Goal: Task Accomplishment & Management: Use online tool/utility

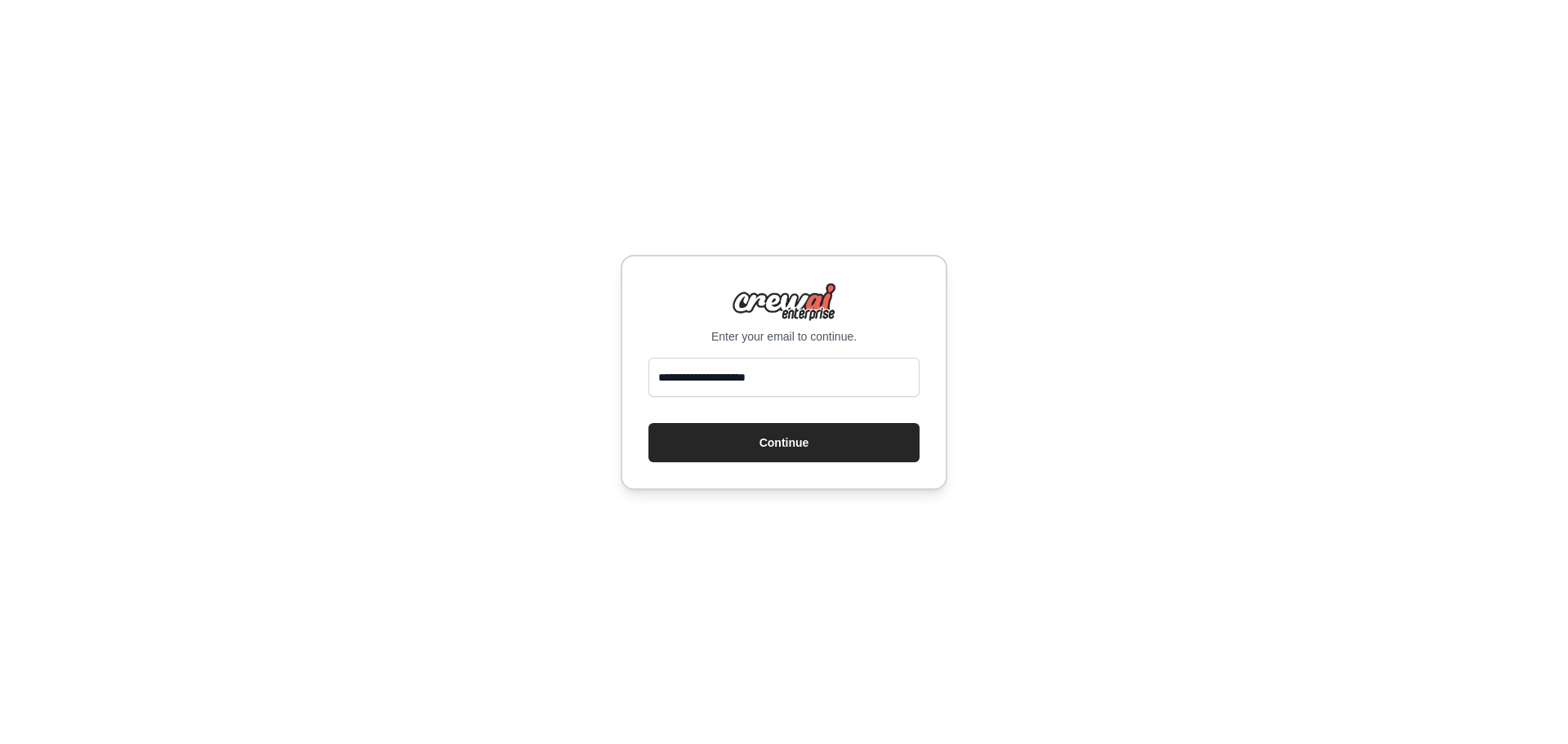
click at [768, 448] on button "Continue" at bounding box center [784, 442] width 271 height 39
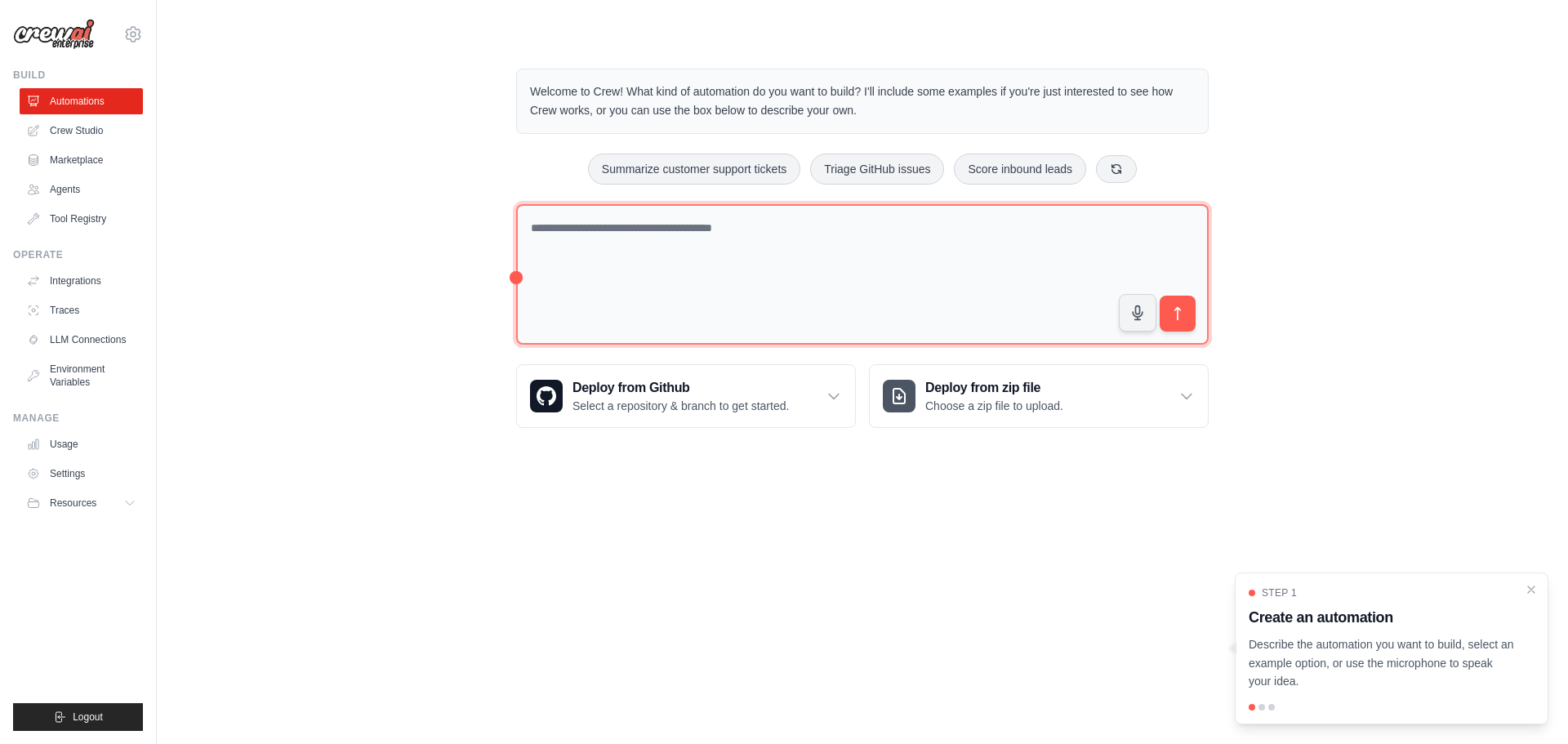
click at [590, 244] on textarea at bounding box center [863, 275] width 693 height 141
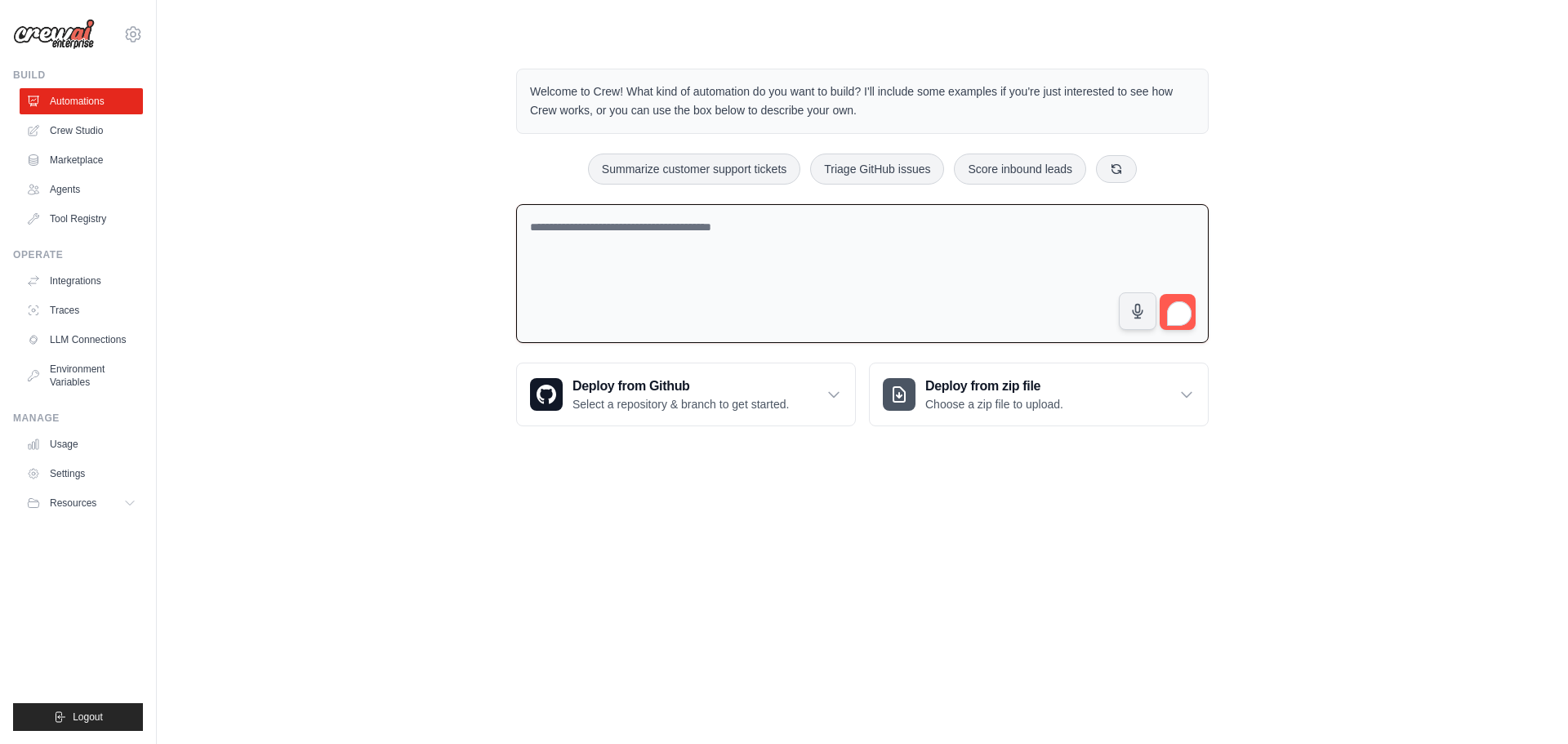
paste textarea "**********"
type textarea "**********"
paste textarea "**********"
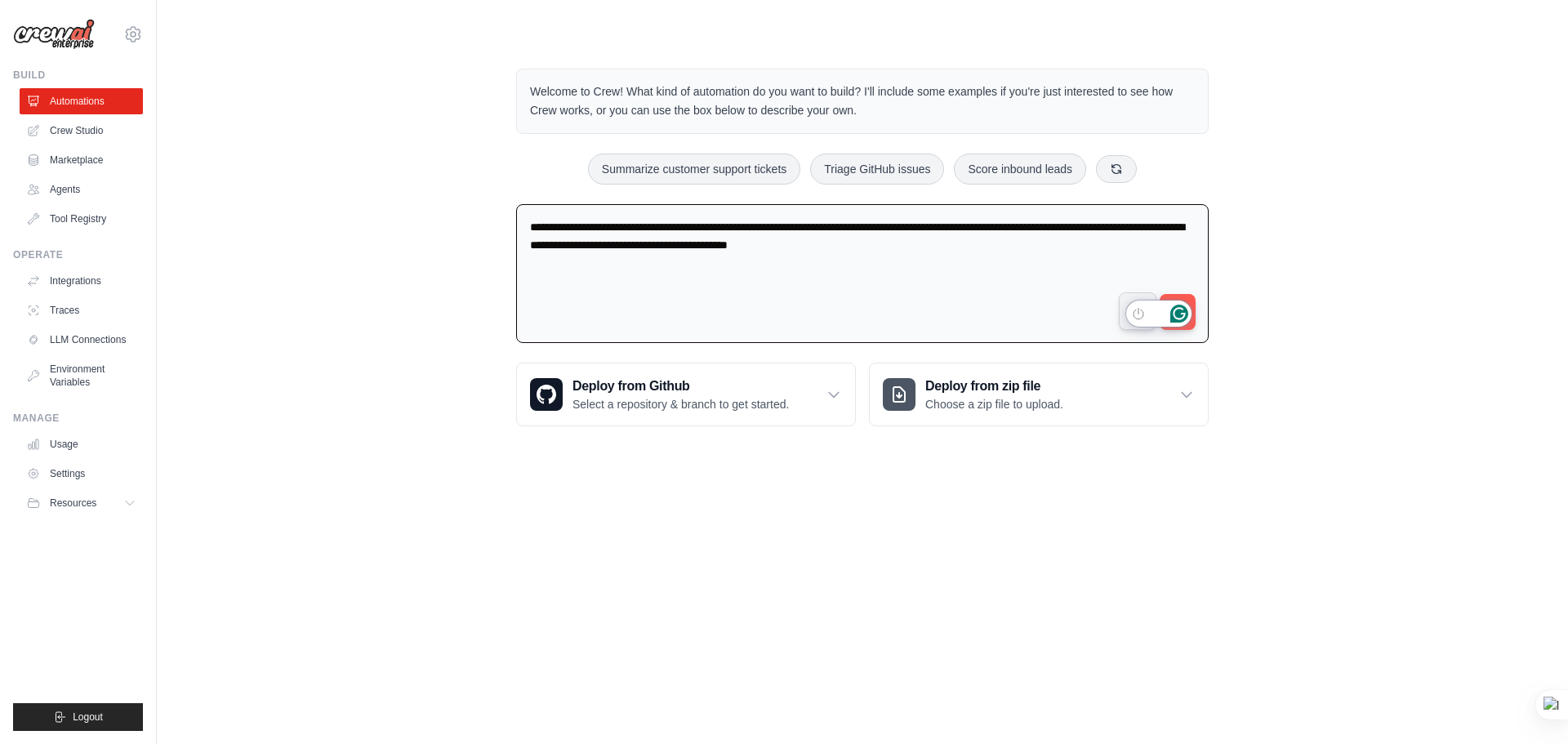
type textarea "**********"
click at [1172, 310] on icon "Open Grammarly. 0 Suggestions." at bounding box center [1179, 313] width 18 height 18
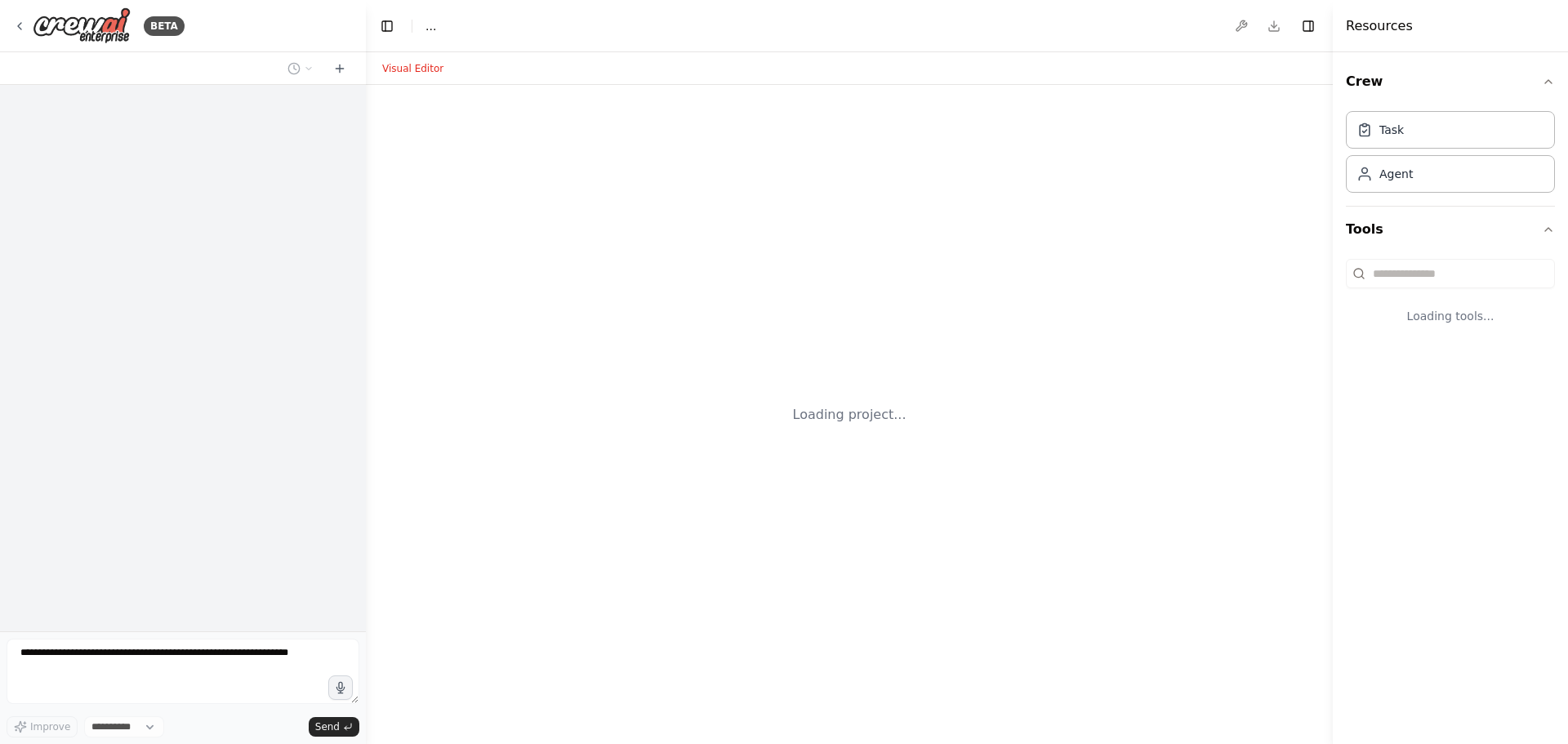
select select "****"
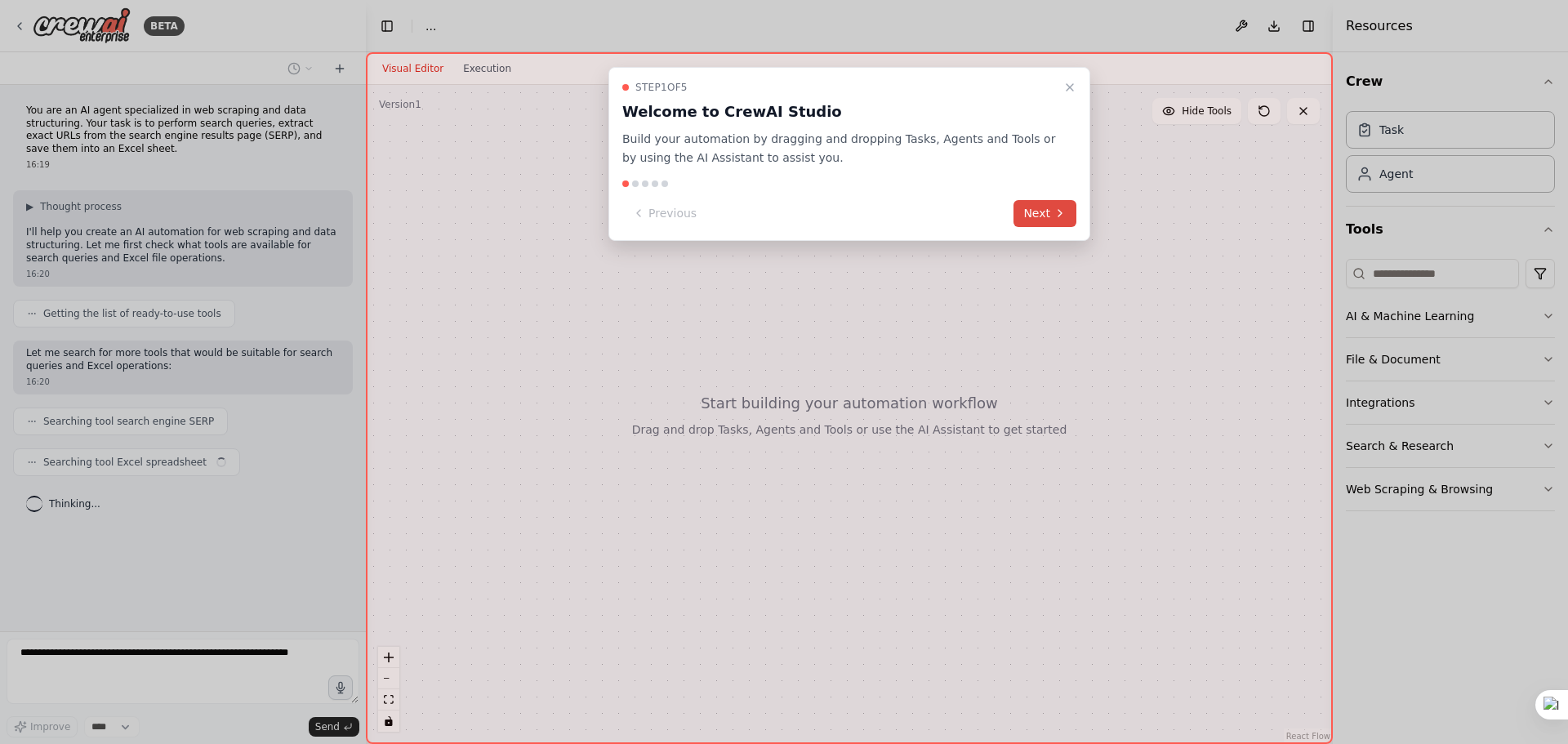
click at [1050, 211] on button "Next" at bounding box center [1046, 213] width 63 height 27
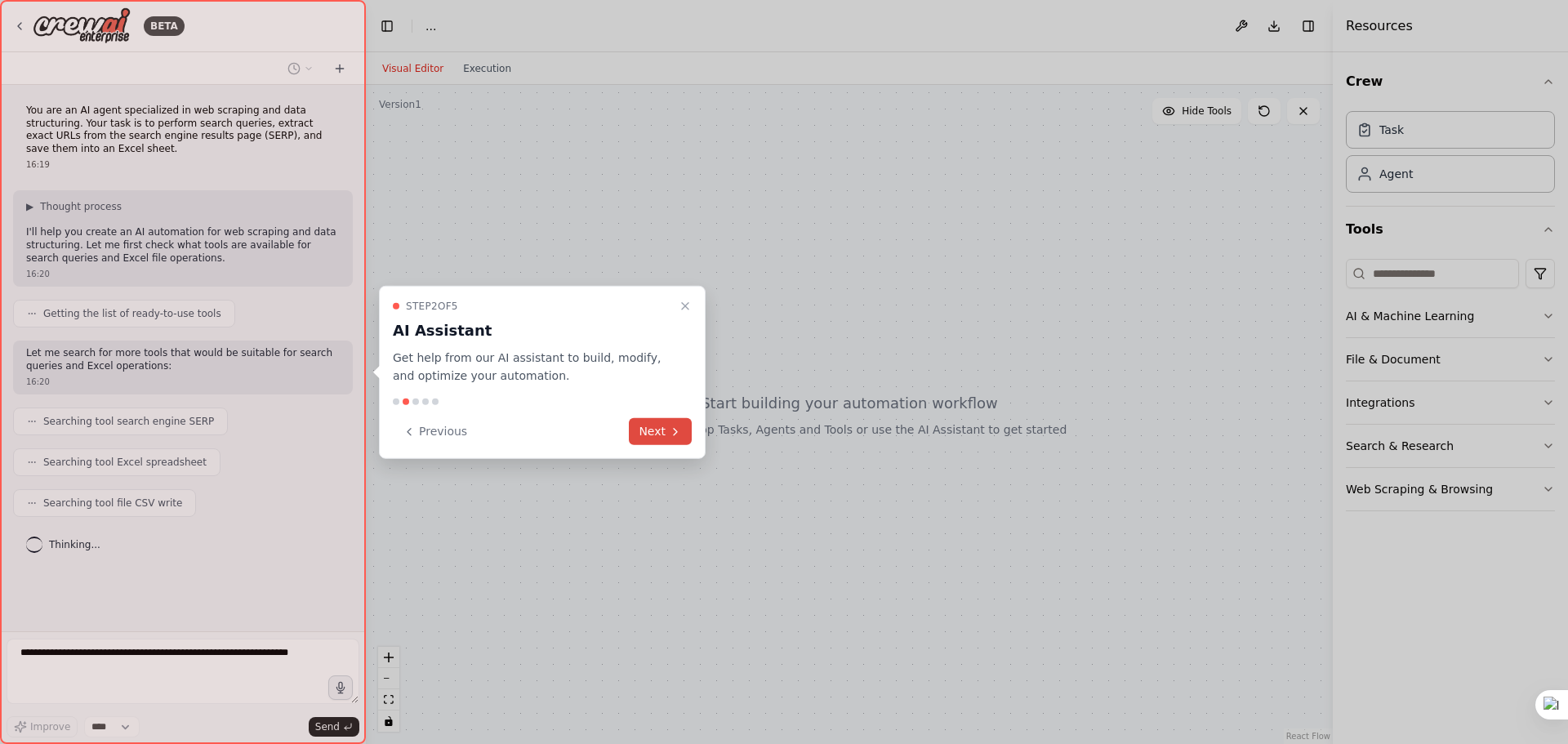
click at [679, 434] on icon at bounding box center [675, 430] width 13 height 13
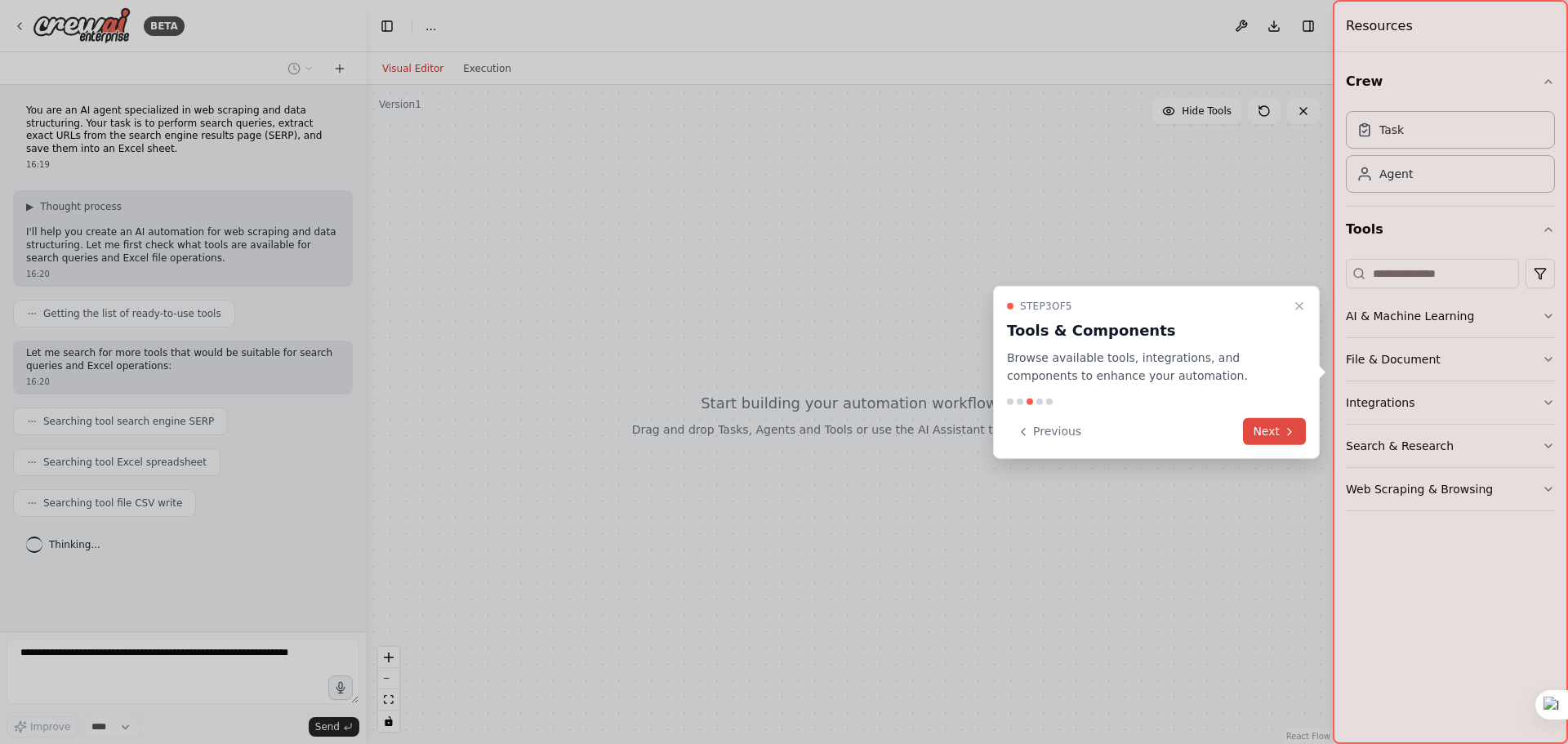
click at [1259, 440] on button "Next" at bounding box center [1274, 432] width 63 height 27
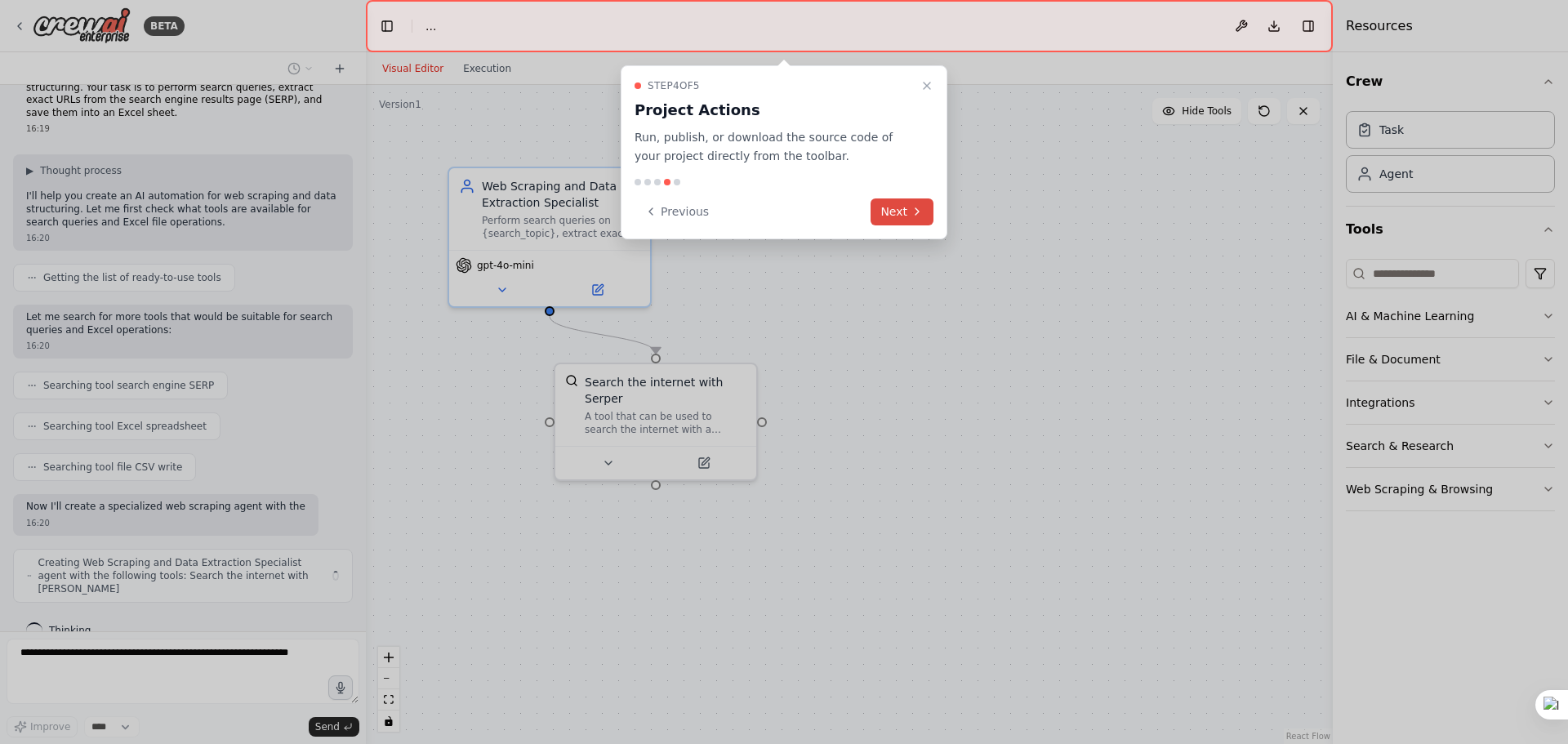
scroll to position [49, 0]
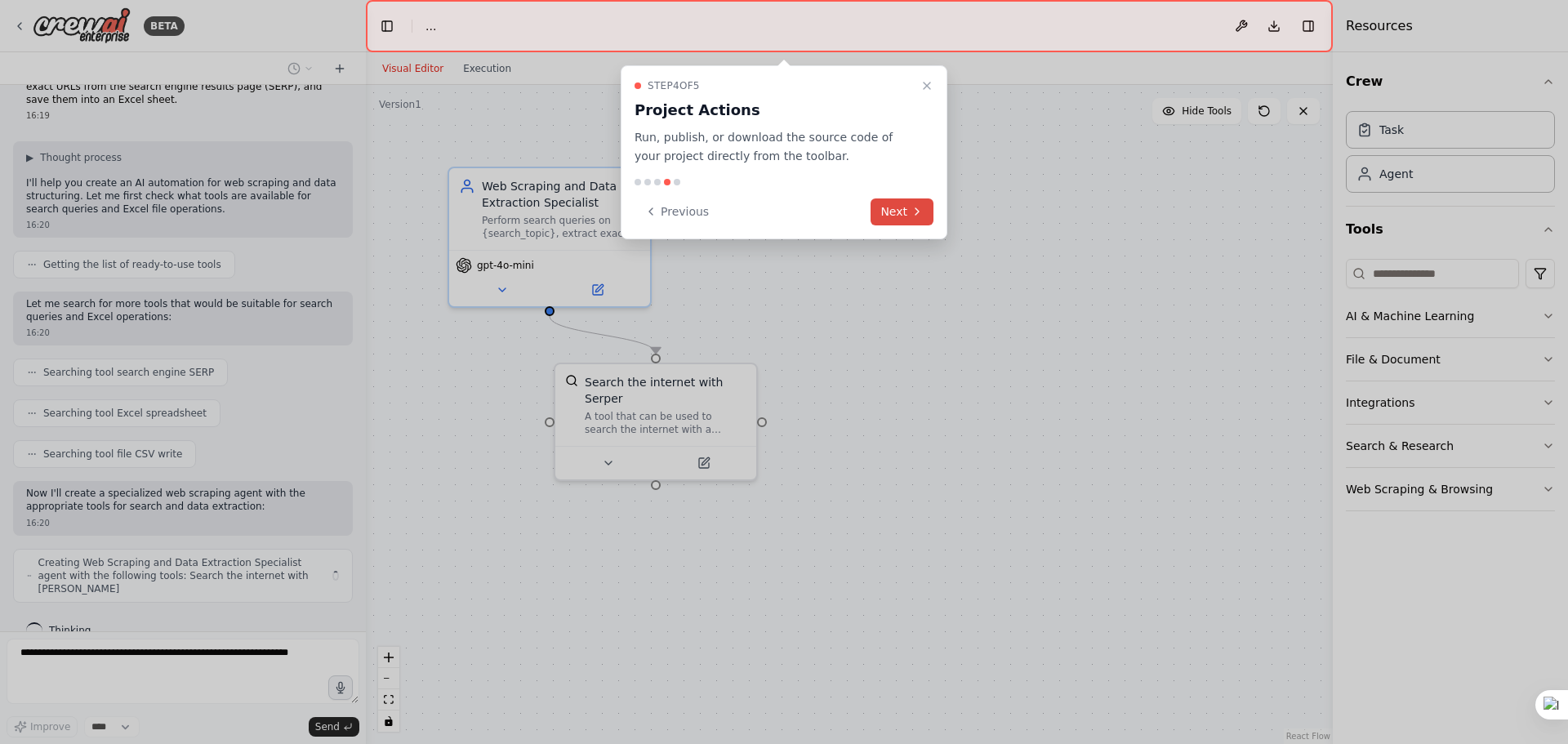
click at [919, 220] on button "Next" at bounding box center [902, 212] width 63 height 27
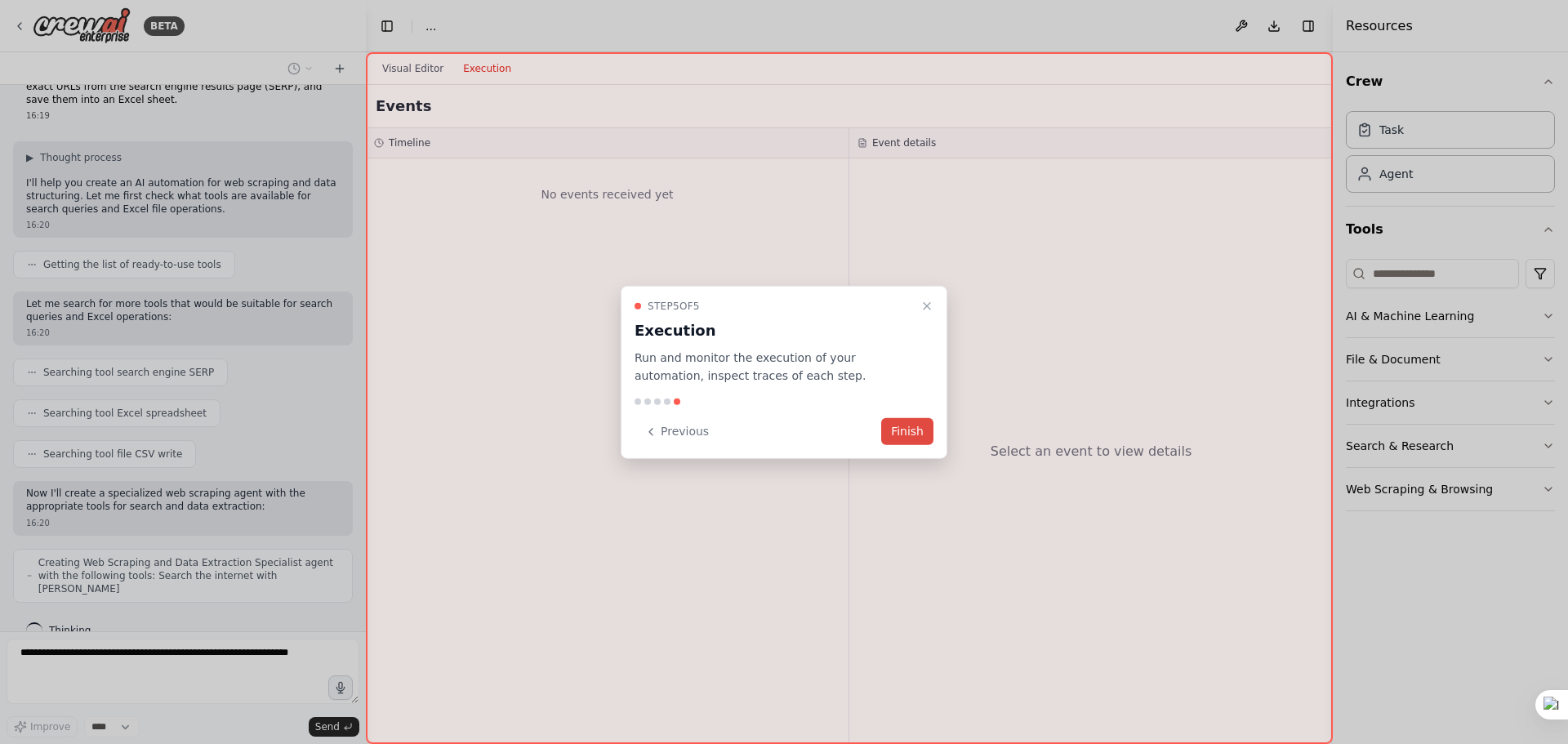
click at [909, 428] on button "Finish" at bounding box center [907, 432] width 52 height 27
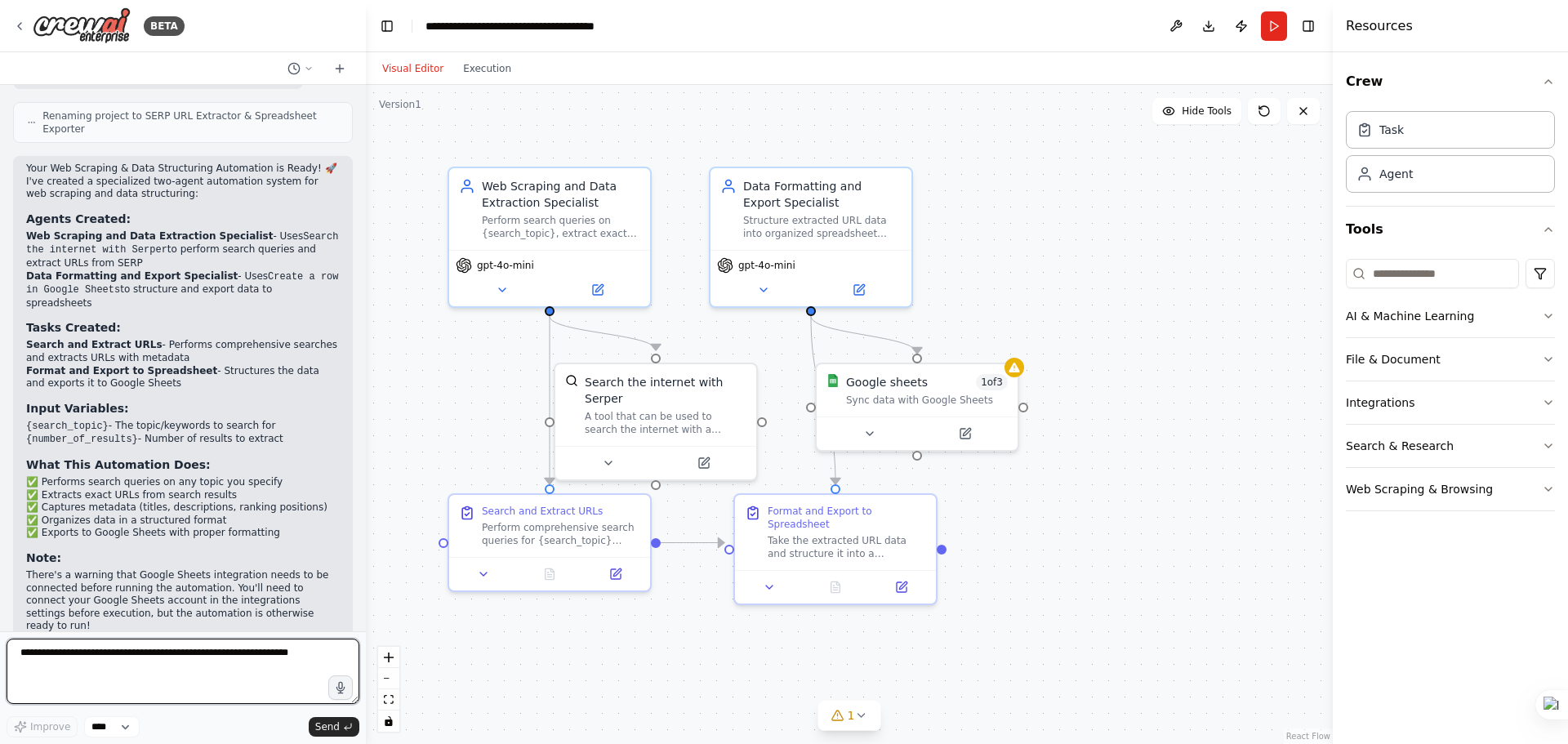
scroll to position [994, 0]
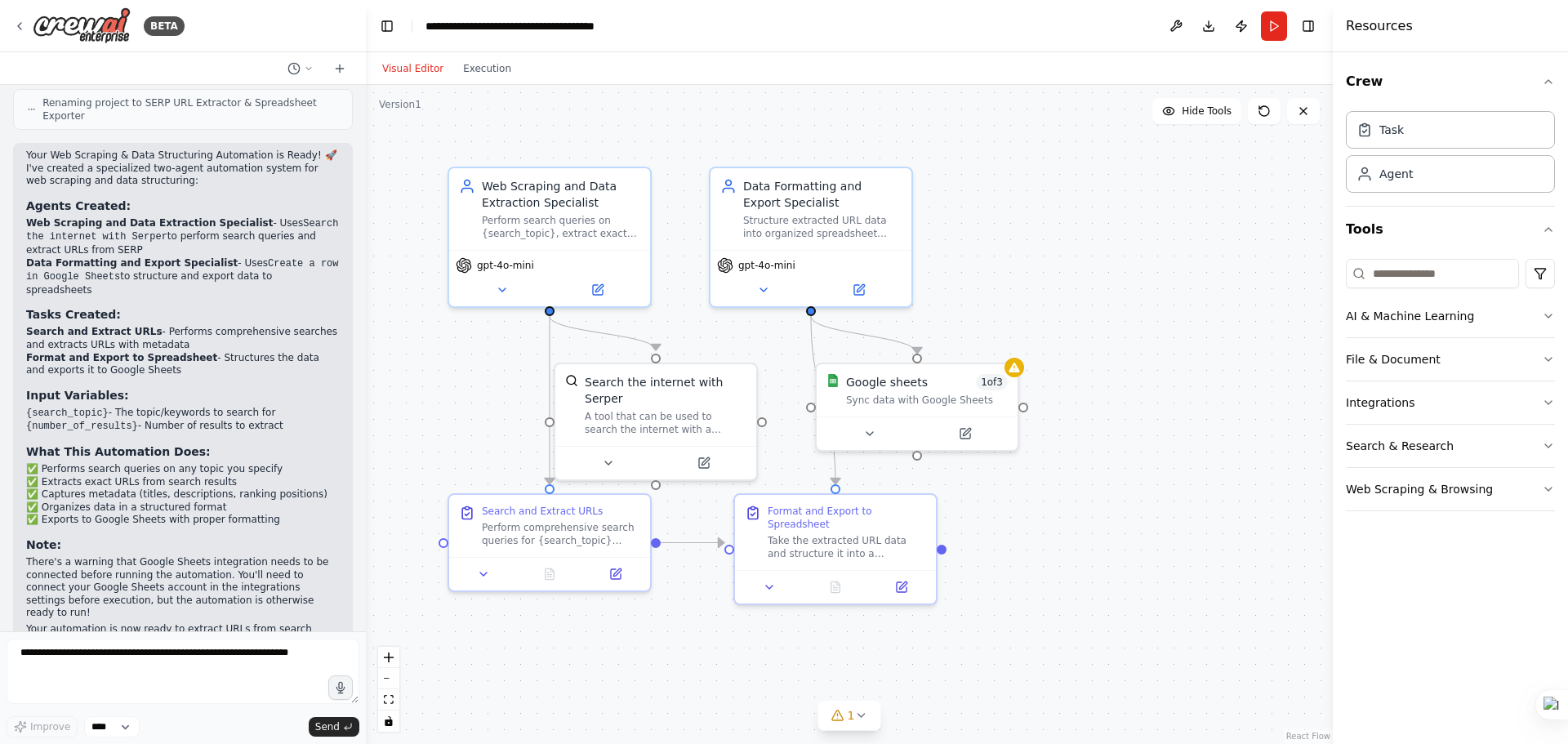
click at [147, 556] on p "There's a warning that Google Sheets integration needs to be connected before r…" at bounding box center [183, 588] width 314 height 64
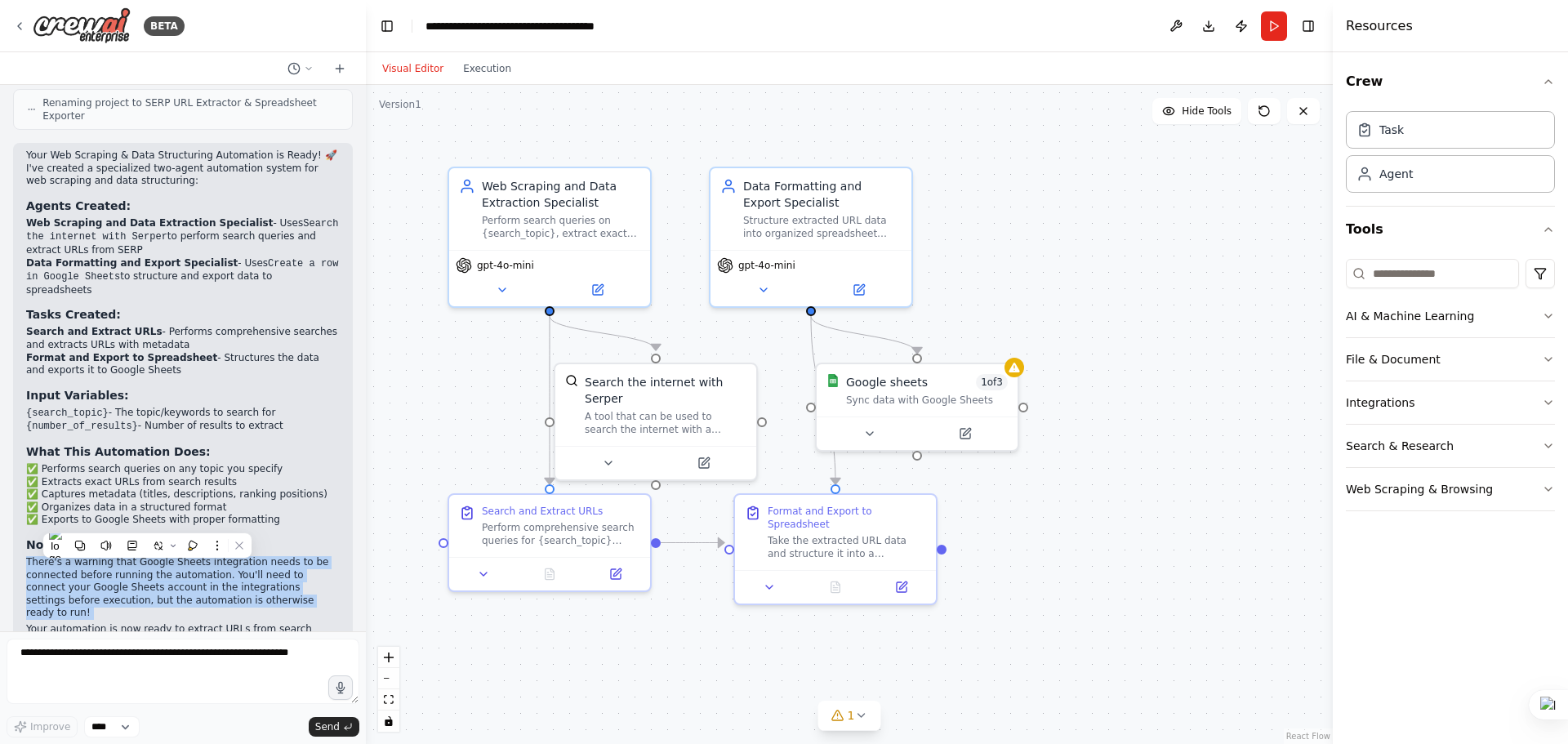
click at [147, 556] on p "There's a warning that Google Sheets integration needs to be connected before r…" at bounding box center [183, 588] width 314 height 64
click at [205, 556] on p "There's a warning that Google Sheets integration needs to be connected before r…" at bounding box center [183, 588] width 314 height 64
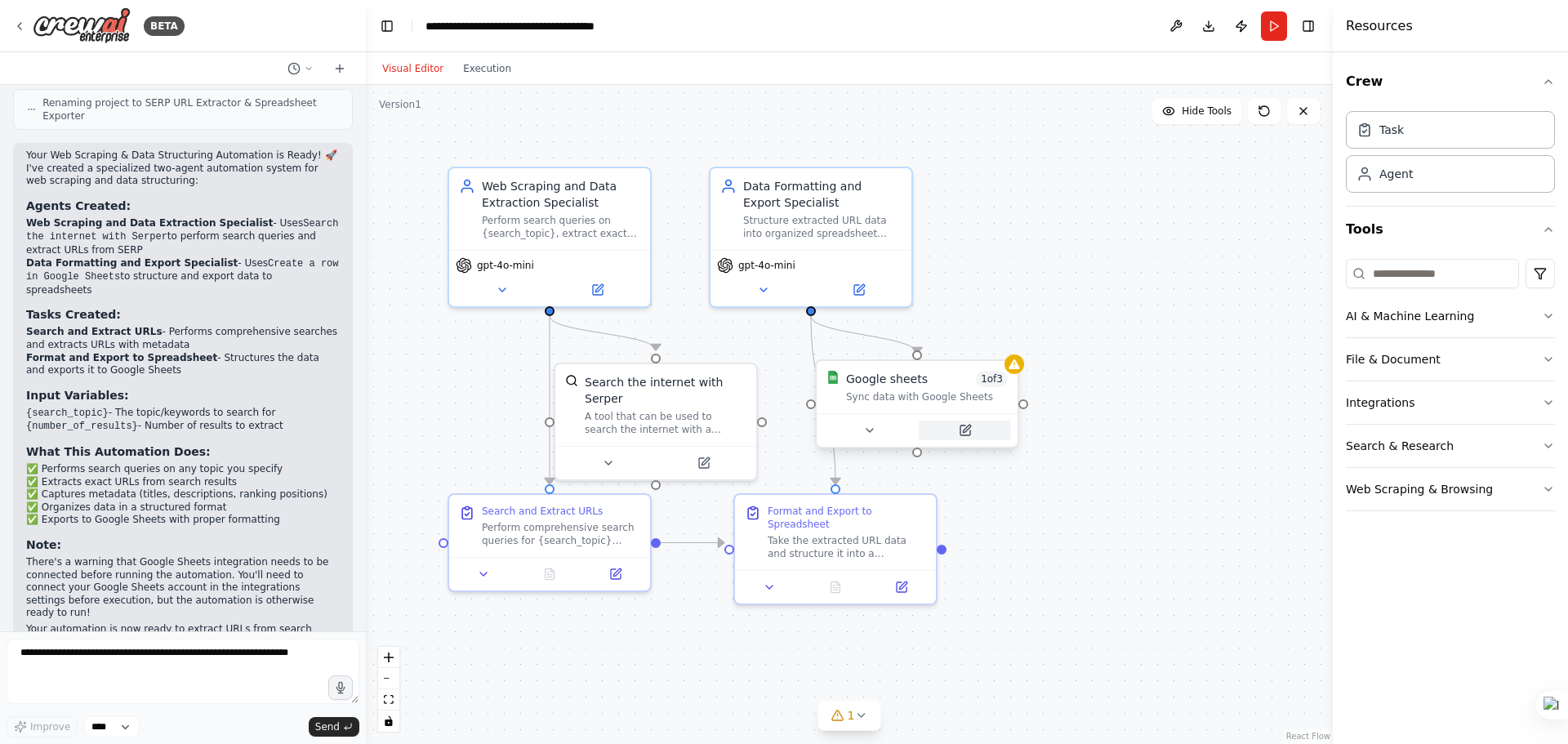
click at [964, 434] on icon at bounding box center [966, 430] width 10 height 10
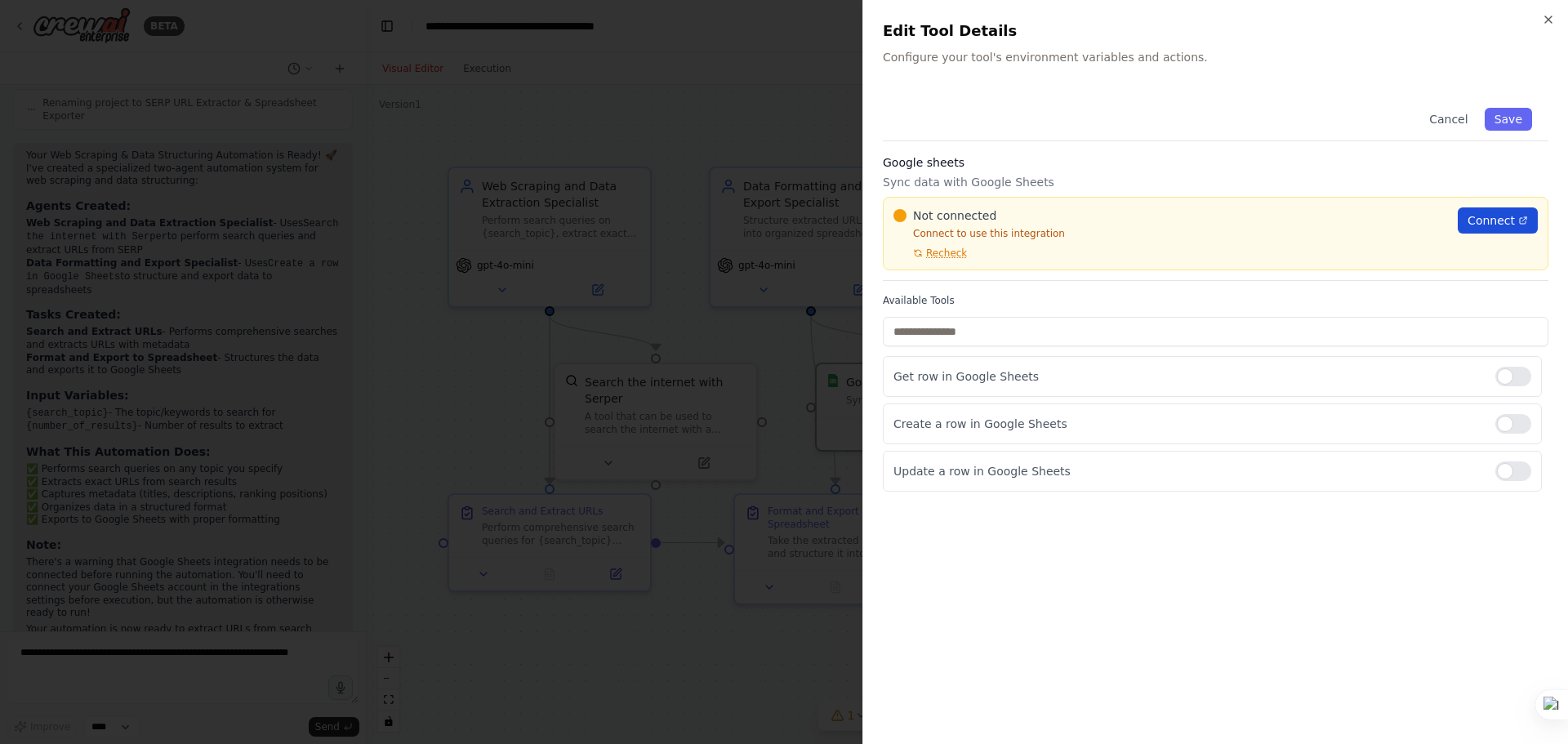
click at [1487, 224] on span "Connect" at bounding box center [1491, 220] width 48 height 16
click at [949, 253] on span "Recheck" at bounding box center [947, 253] width 41 height 13
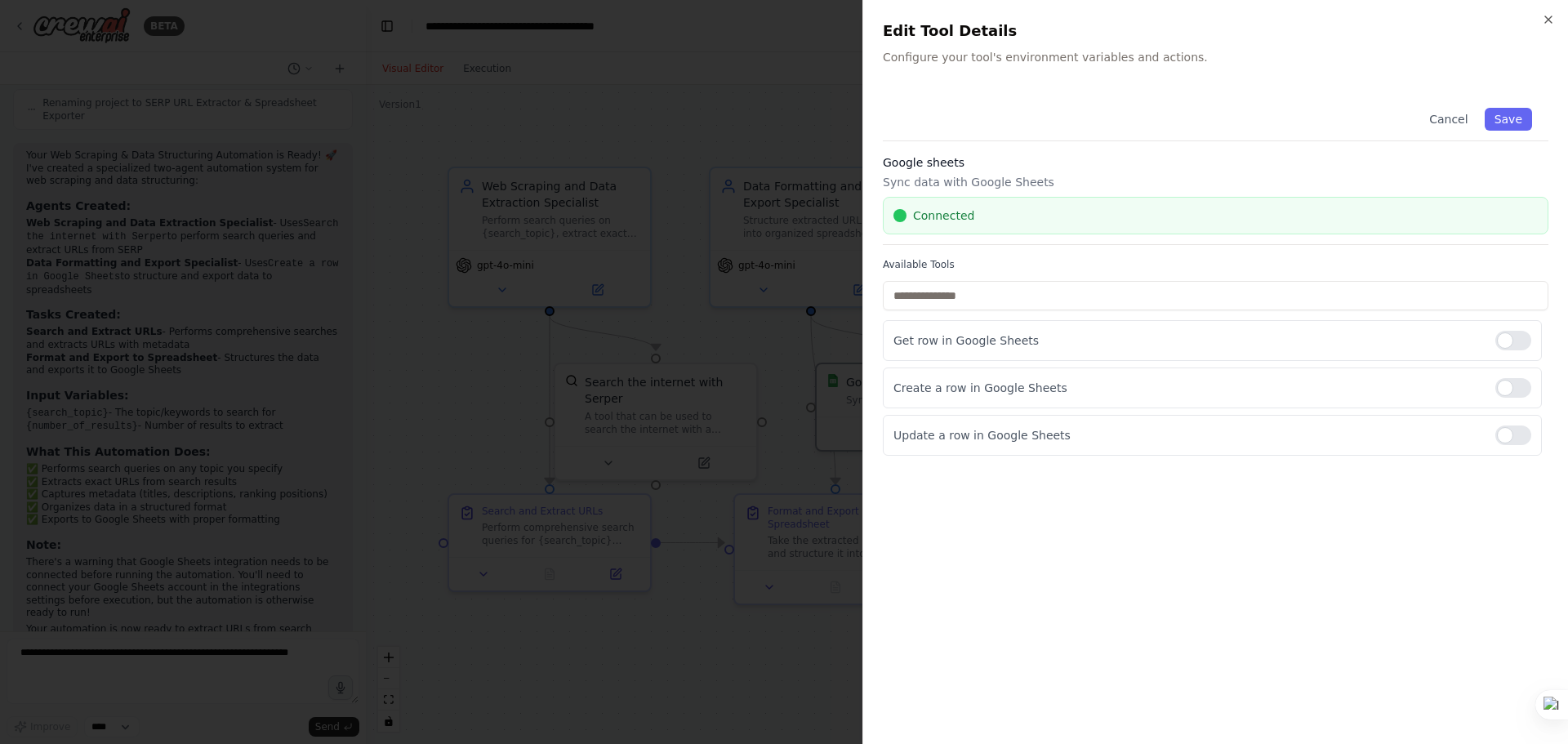
click at [988, 361] on div "Get row in Google Sheets Create a row in Google Sheets Update a row in Google S…" at bounding box center [1216, 387] width 666 height 135
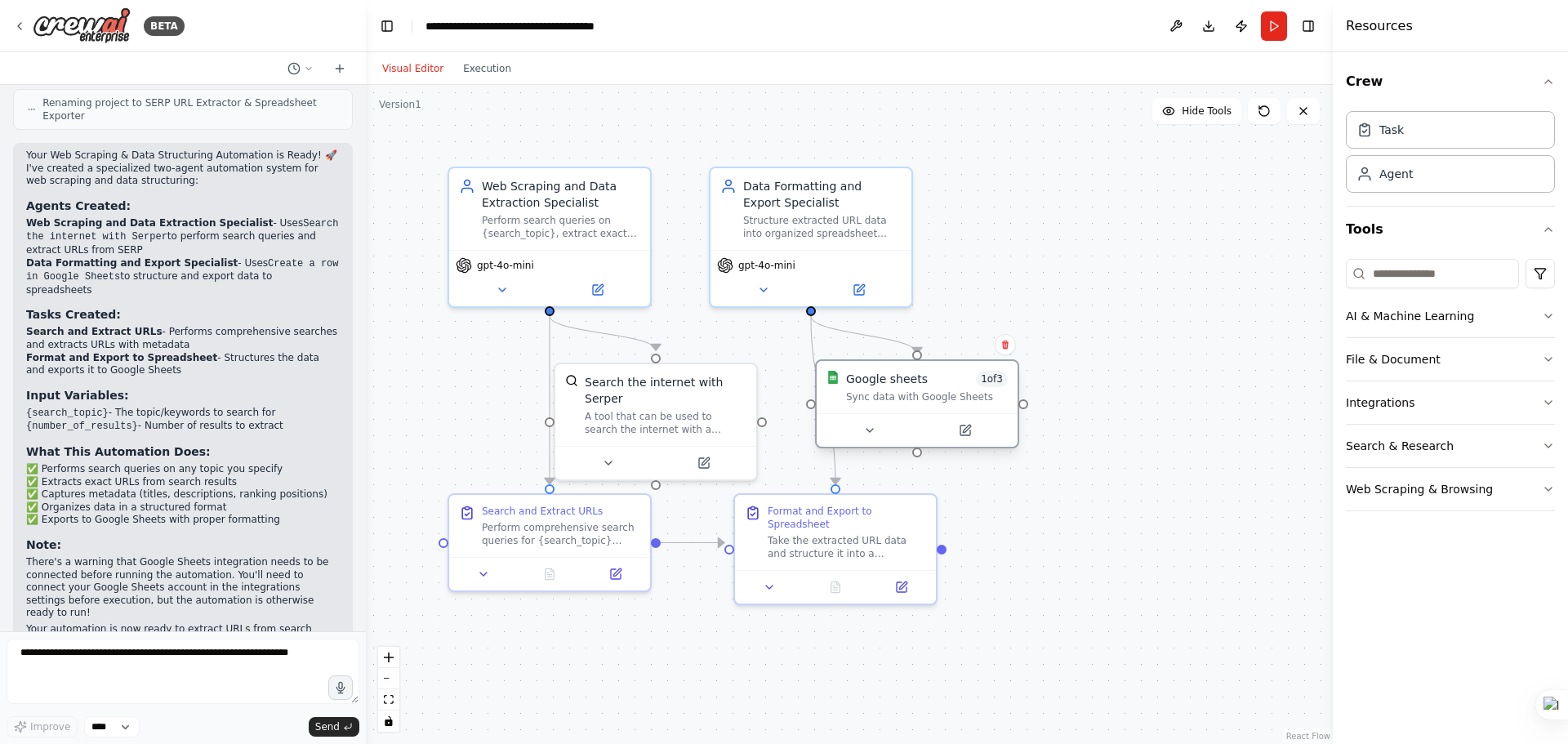
click at [916, 392] on div "Sync data with Google Sheets" at bounding box center [927, 396] width 162 height 13
click at [1272, 25] on button "Run" at bounding box center [1274, 26] width 26 height 30
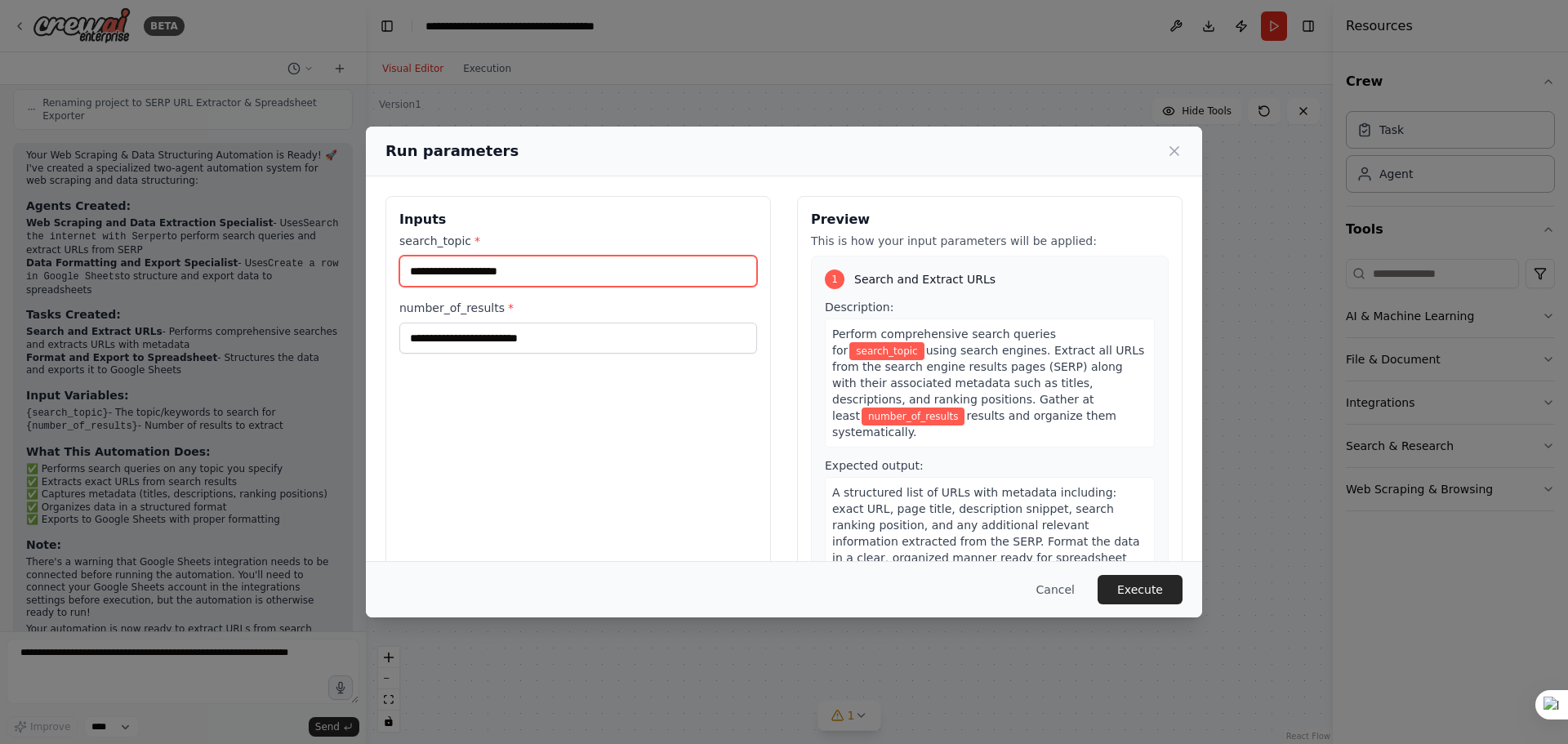
click at [537, 282] on input "search_topic *" at bounding box center [579, 271] width 358 height 31
type input "**********"
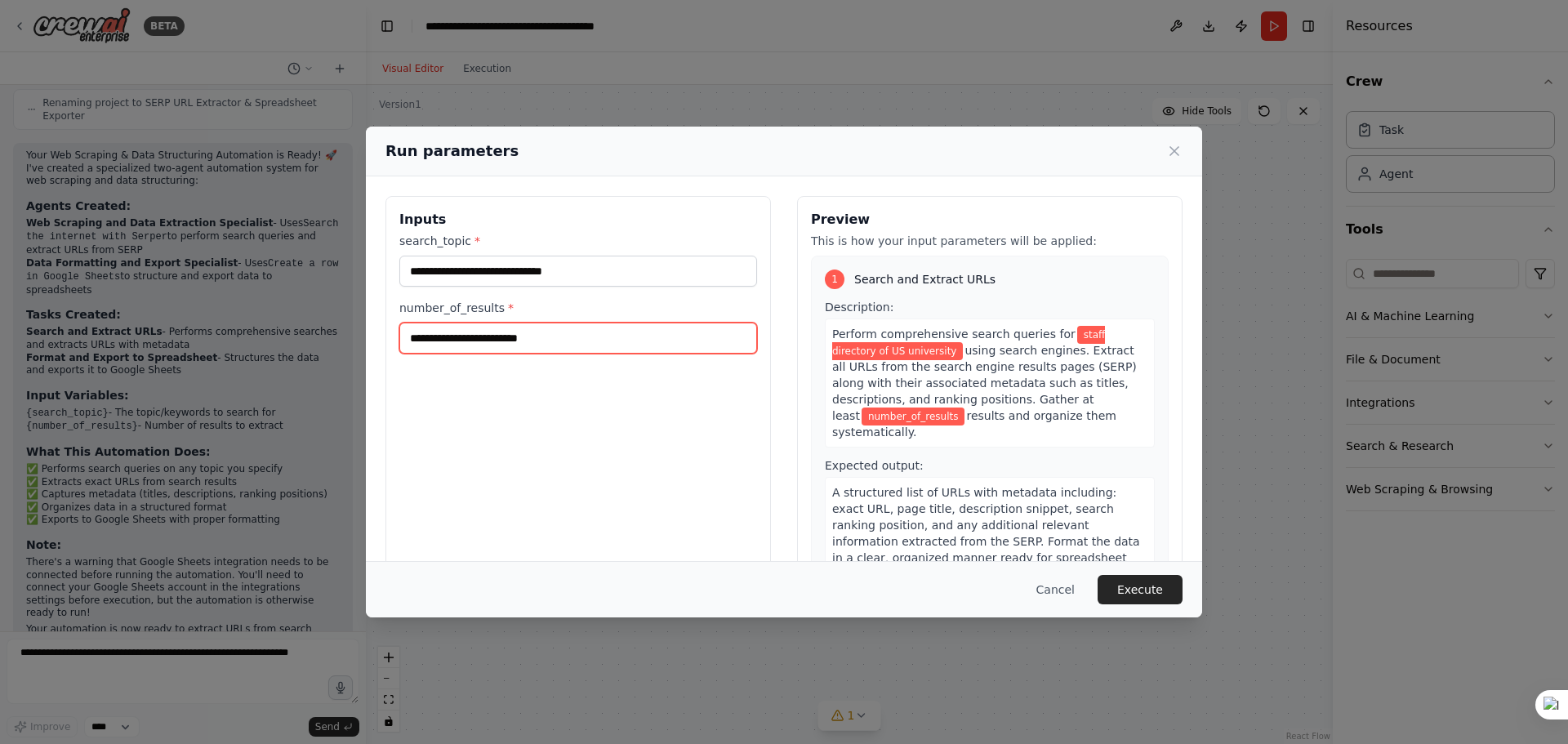
click at [562, 335] on input "number_of_results *" at bounding box center [579, 338] width 358 height 31
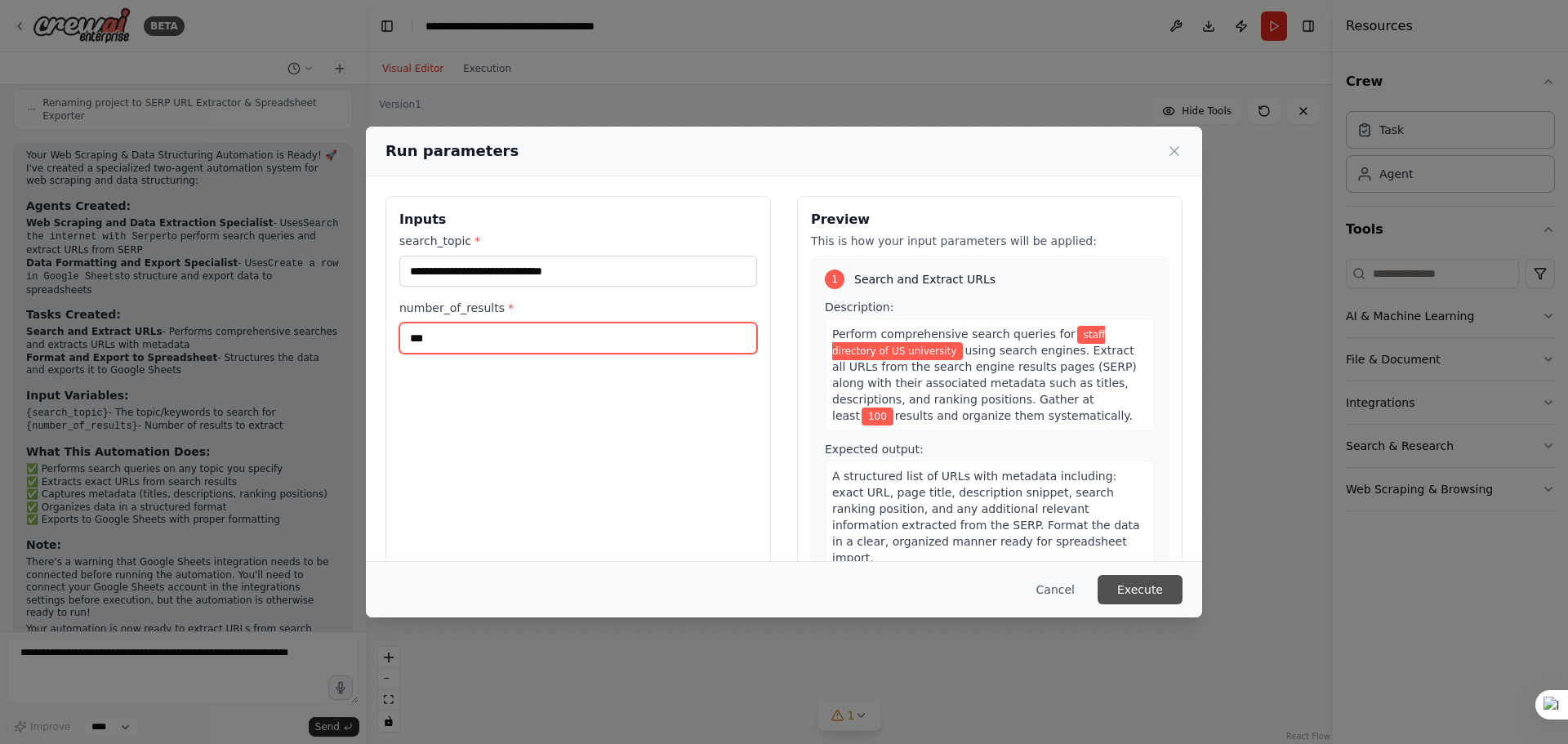
type input "***"
click at [1131, 586] on button "Execute" at bounding box center [1140, 589] width 85 height 30
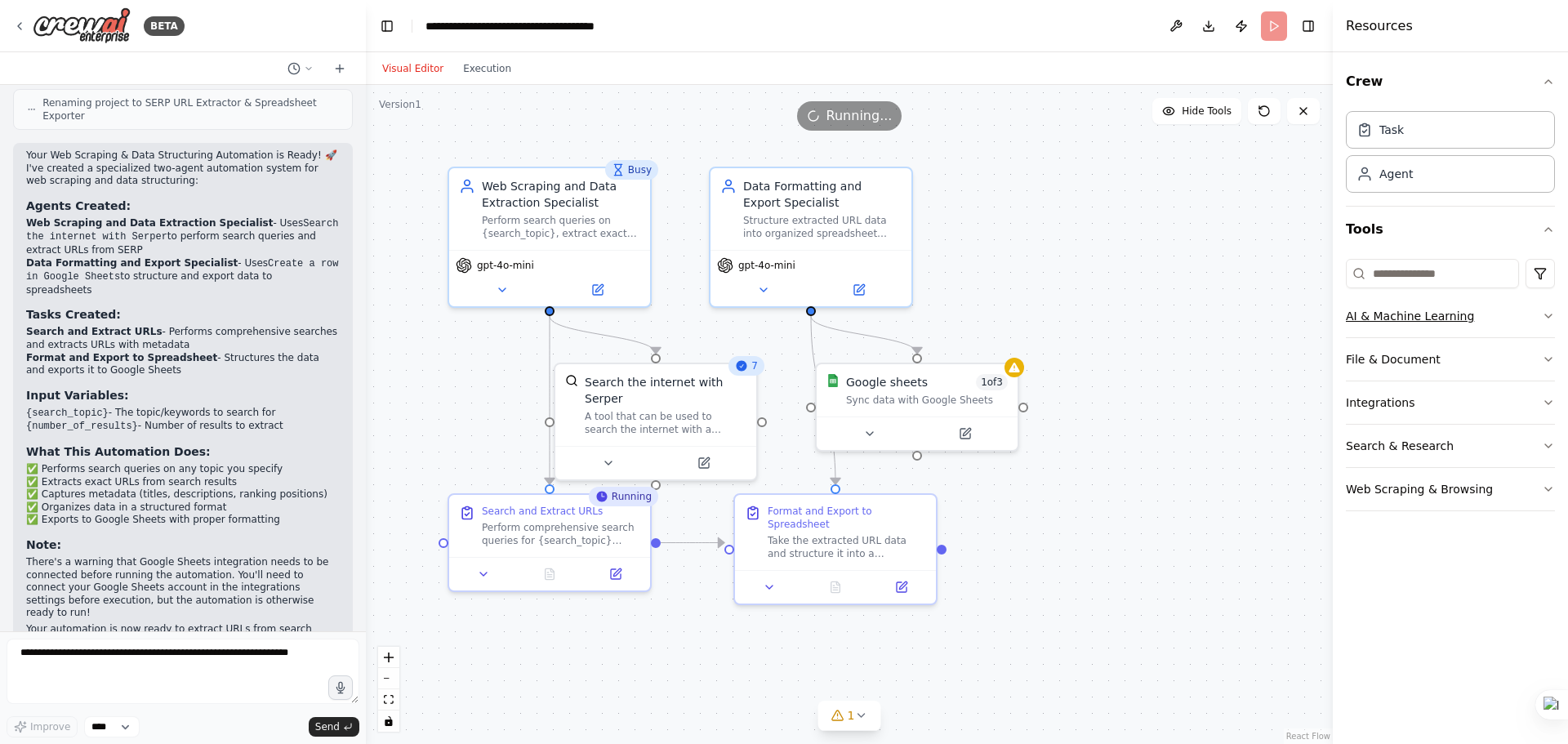
click at [1553, 321] on icon "button" at bounding box center [1548, 315] width 13 height 13
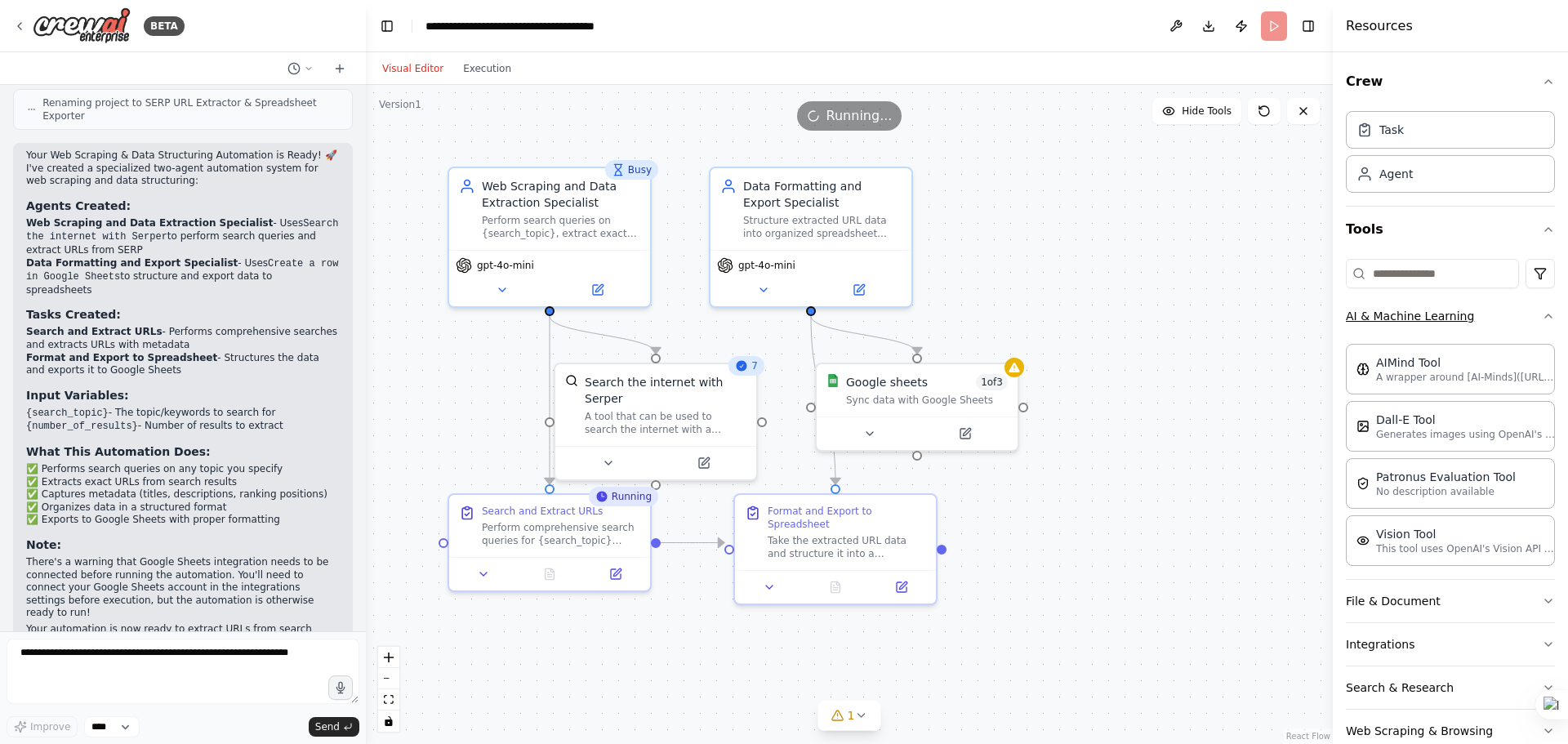
click at [1542, 318] on icon "button" at bounding box center [1548, 315] width 13 height 13
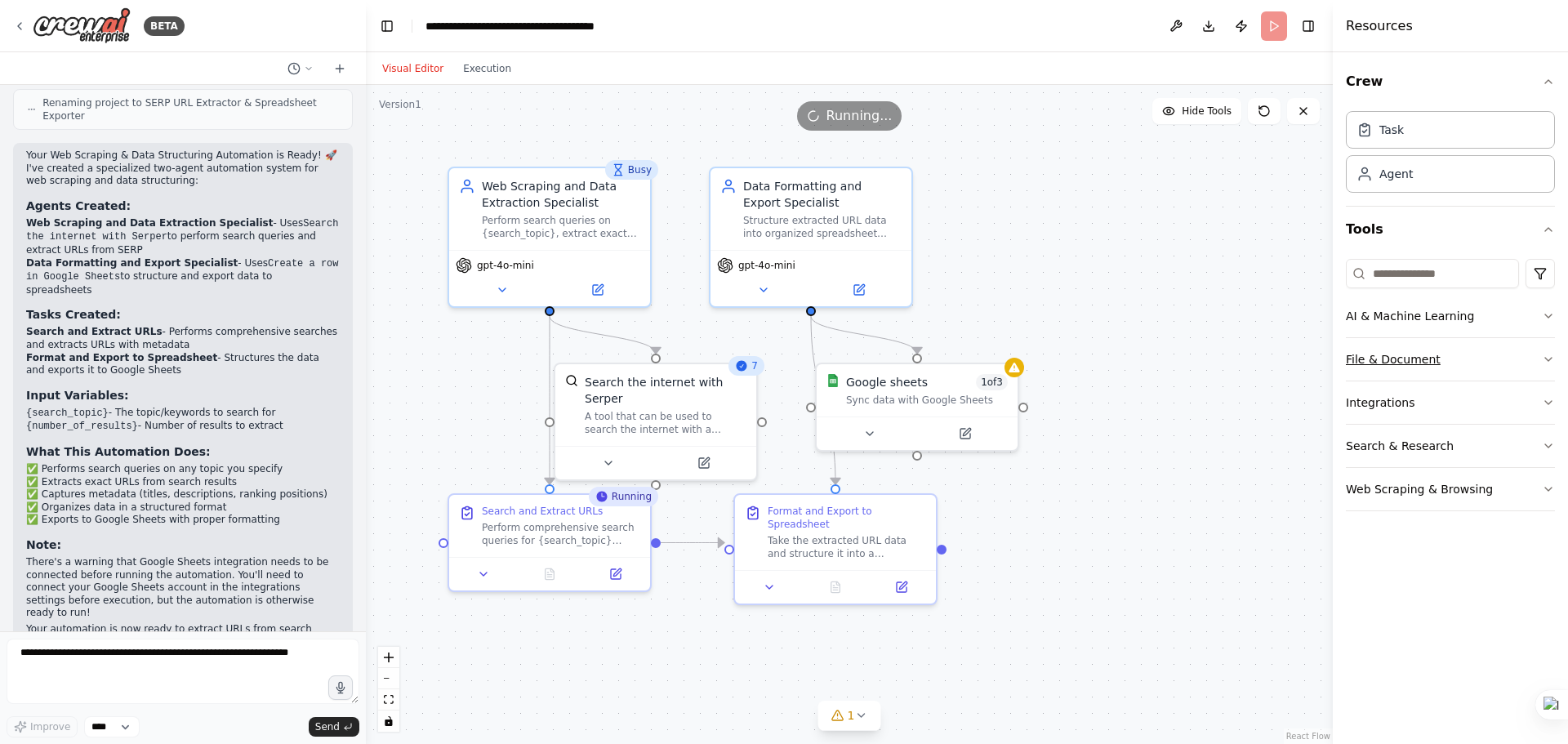
click at [1541, 355] on button "File & Document" at bounding box center [1451, 359] width 209 height 43
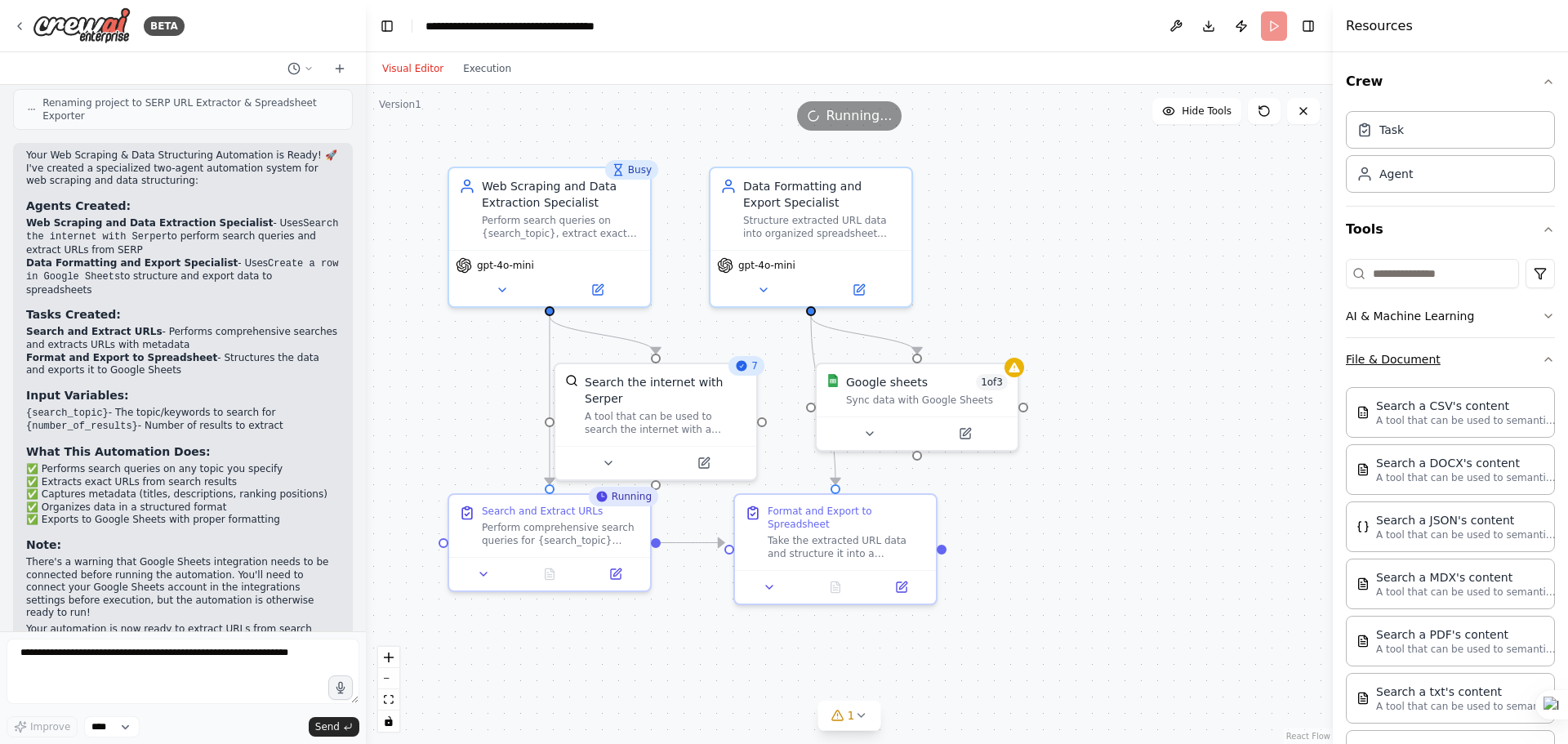
click at [1542, 355] on icon "button" at bounding box center [1548, 359] width 13 height 13
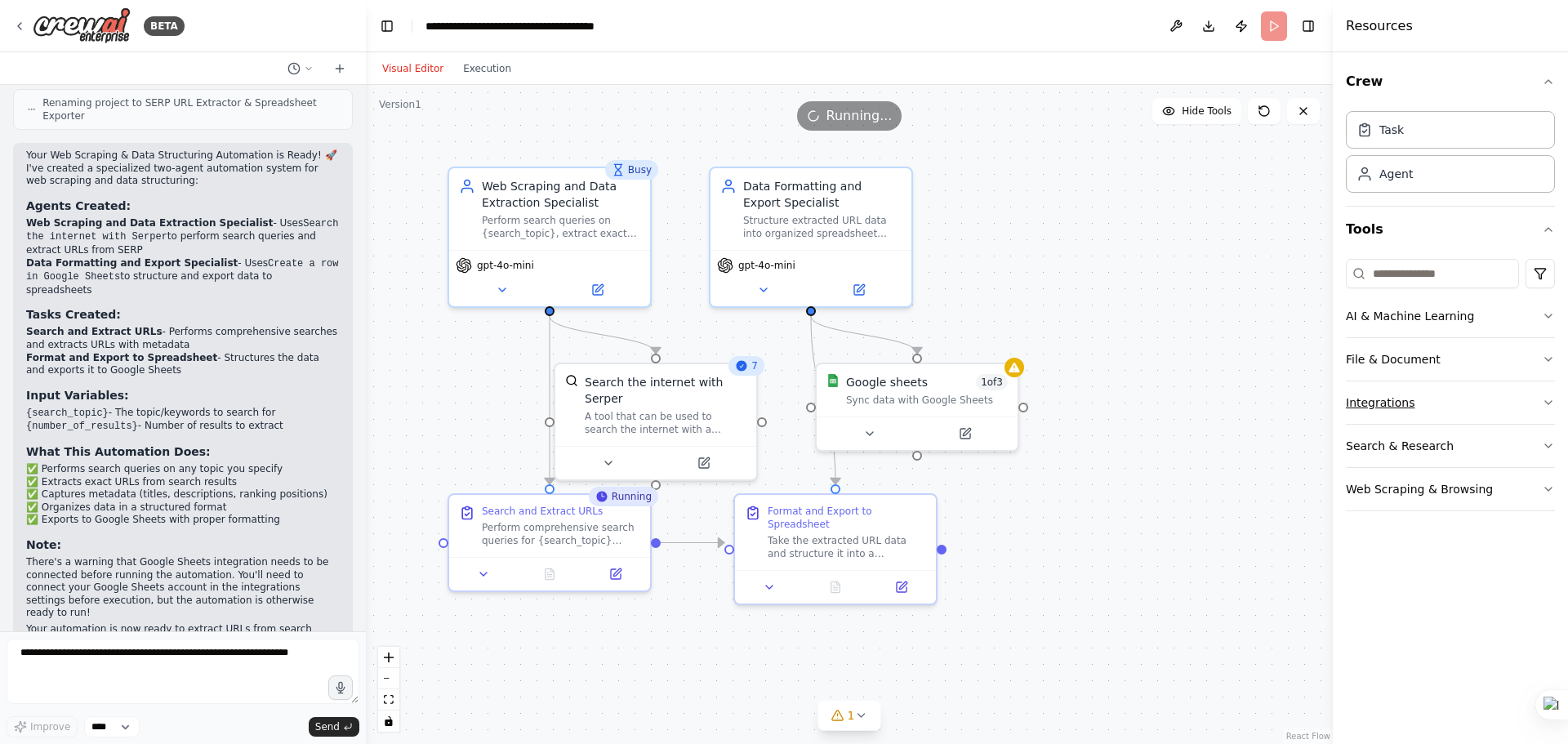
click at [1551, 396] on icon "button" at bounding box center [1548, 402] width 13 height 13
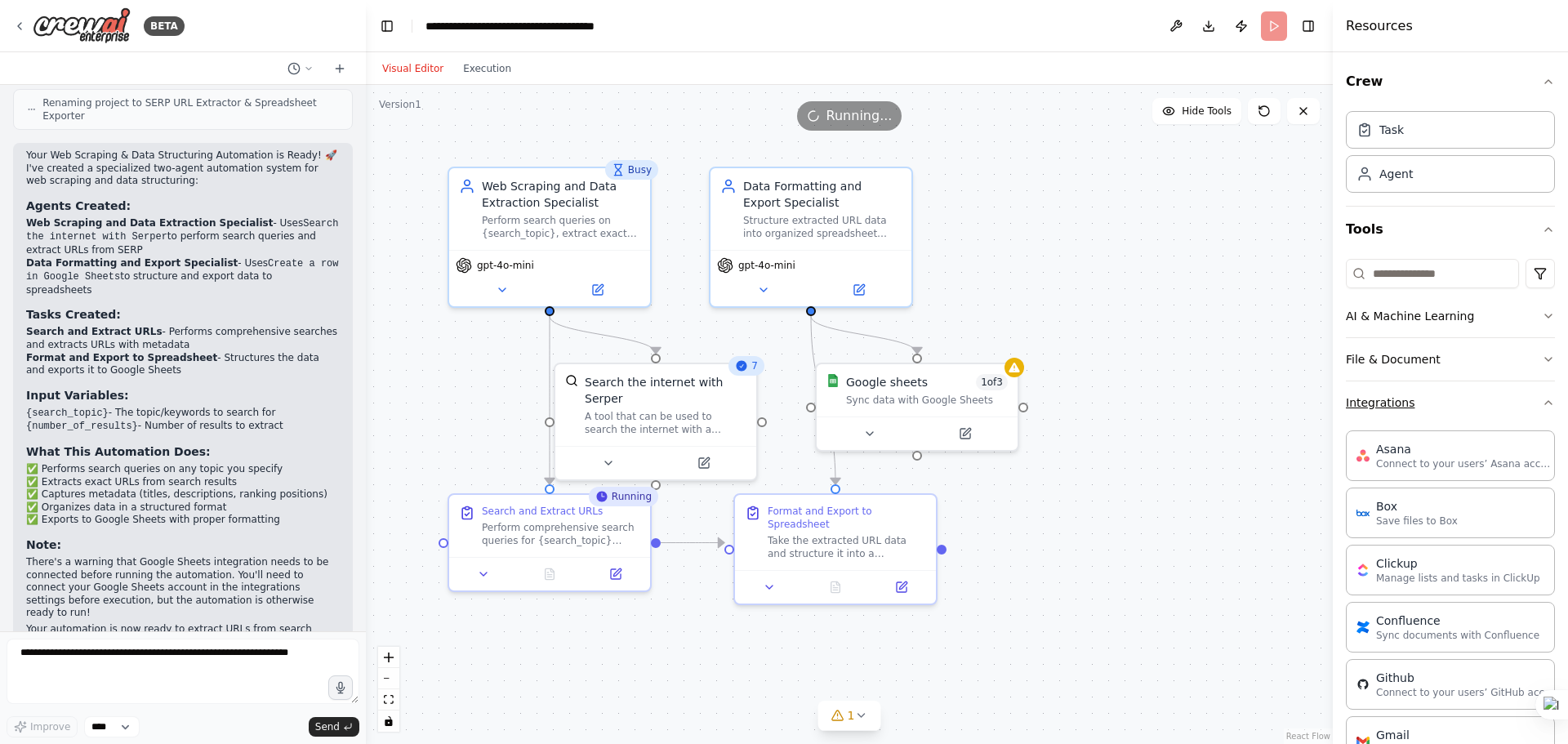
click at [1551, 396] on div "Crew Task Agent Tools AI & Machine Learning File & Document Integrations Asana …" at bounding box center [1451, 397] width 236 height 691
click at [1542, 397] on icon "button" at bounding box center [1548, 402] width 13 height 13
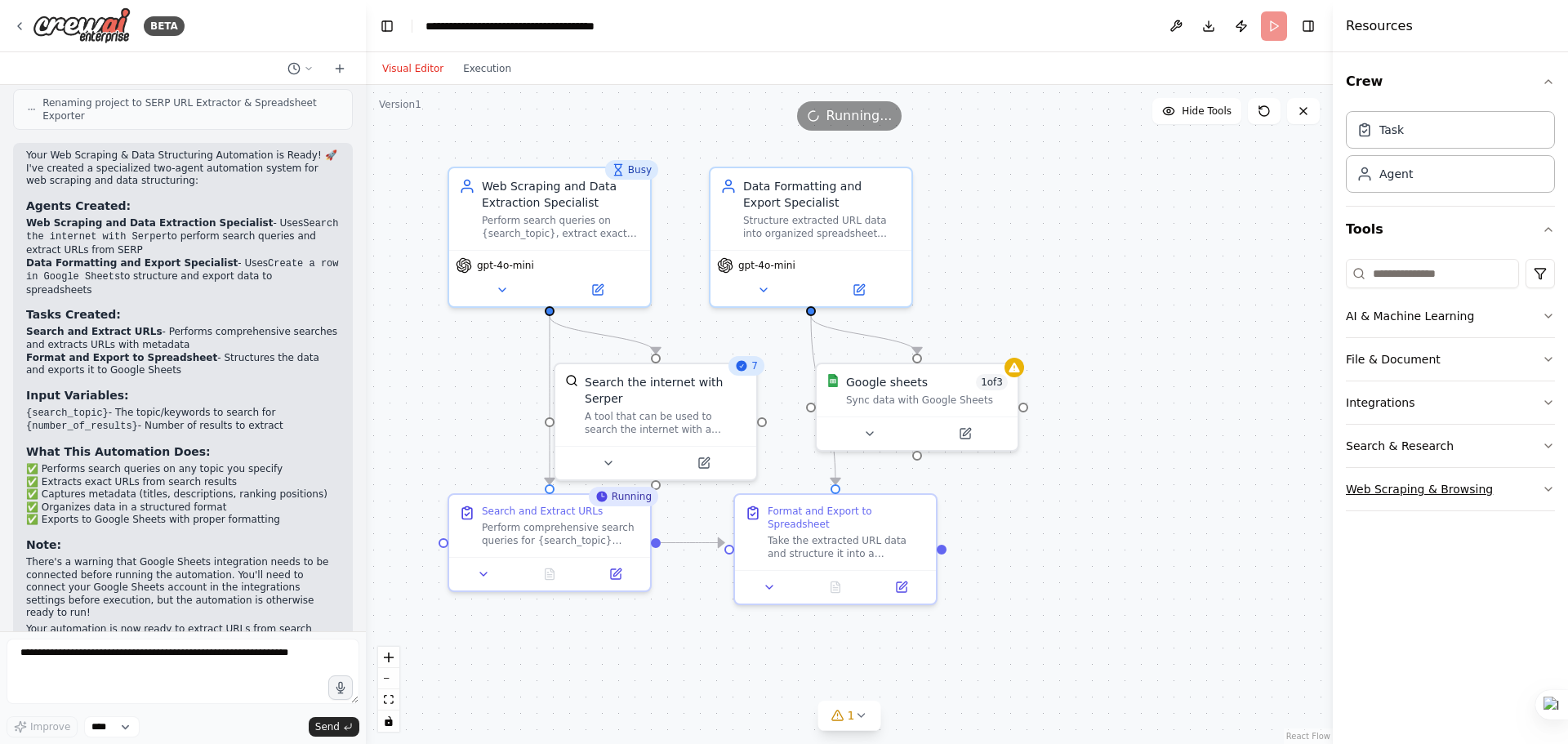
click at [1397, 497] on button "Web Scraping & Browsing" at bounding box center [1451, 489] width 209 height 43
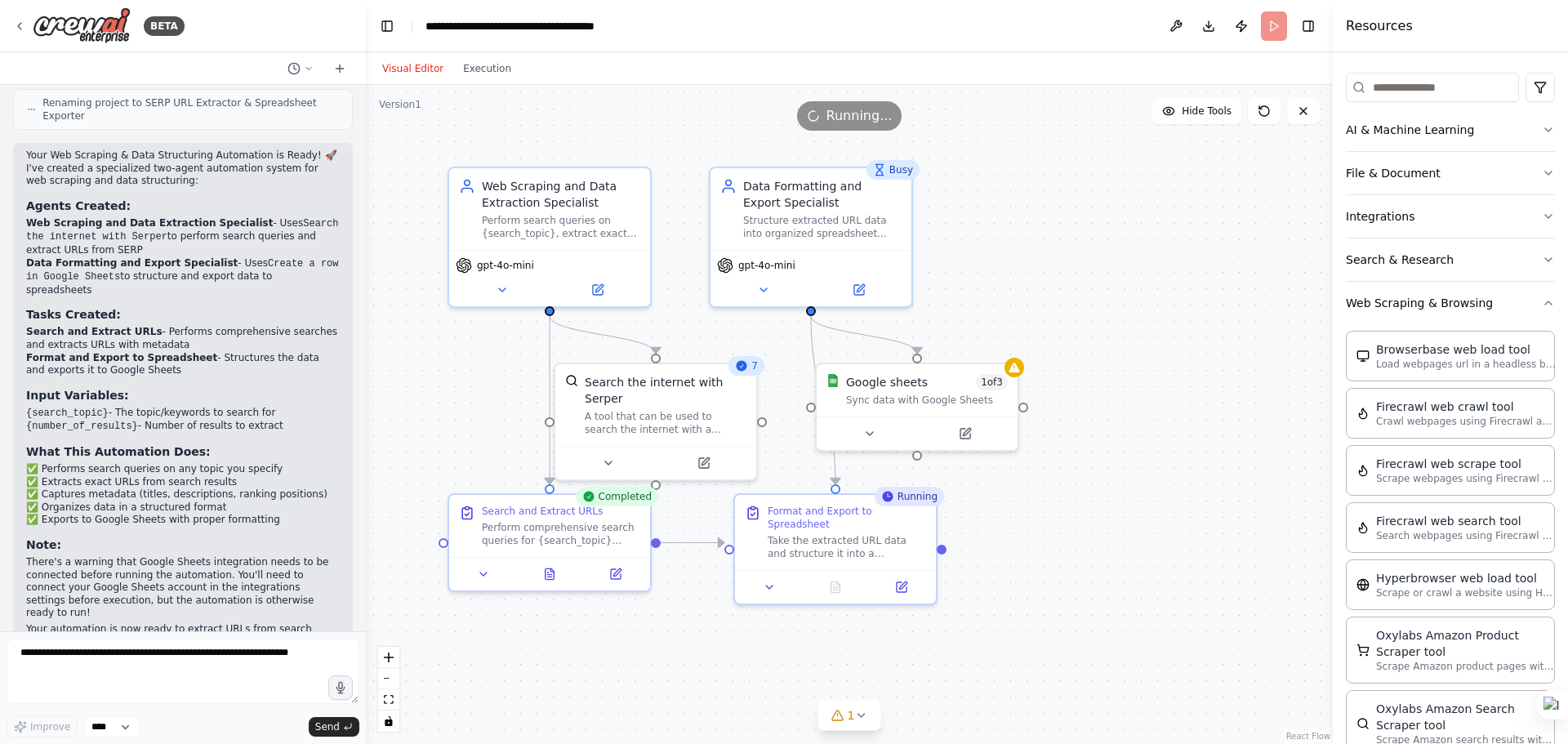
scroll to position [187, 0]
click at [1013, 368] on icon at bounding box center [1014, 364] width 10 height 10
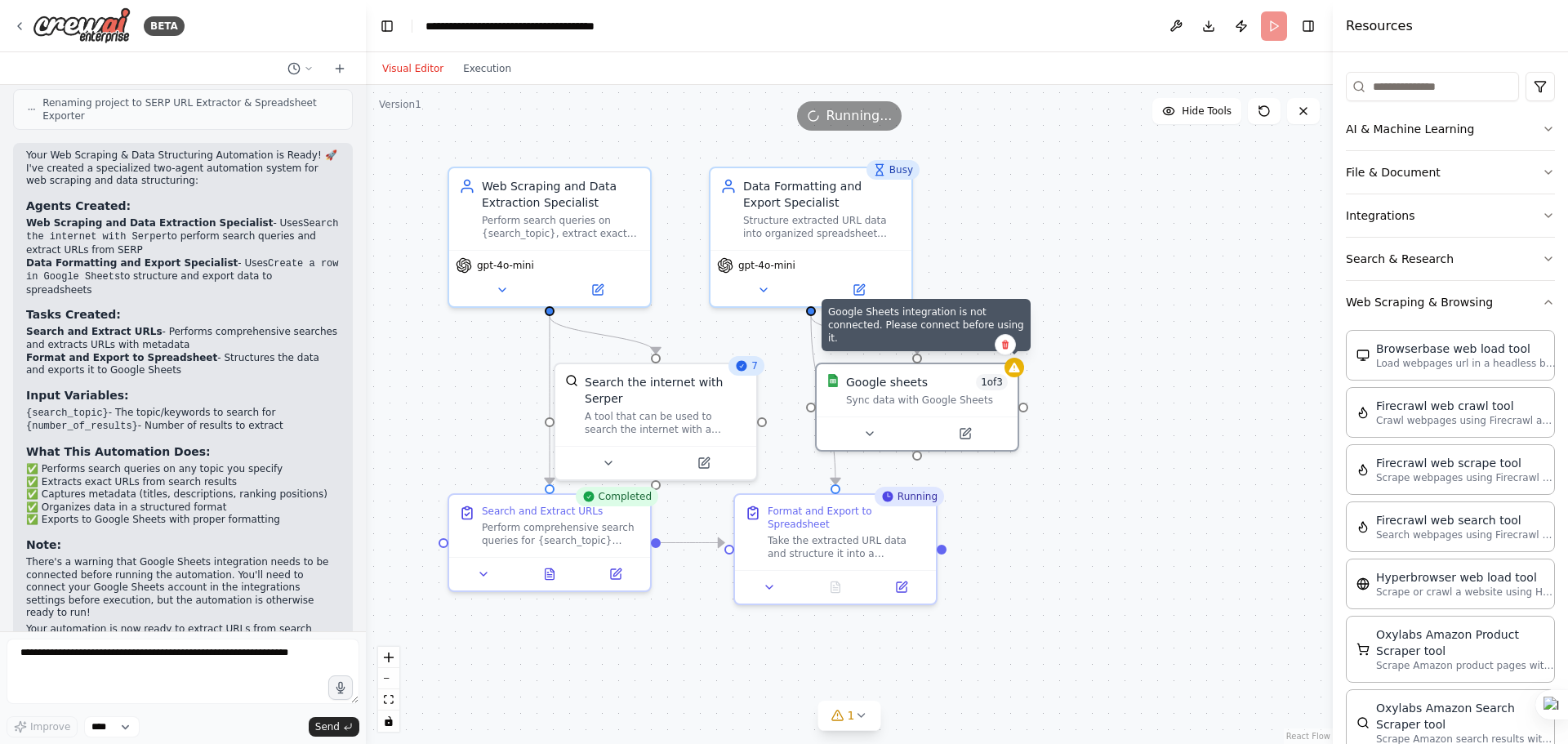
click at [1023, 371] on div ".deletable-edge-delete-btn { width: 20px; height: 20px; border: 0px solid #ffff…" at bounding box center [849, 414] width 967 height 659
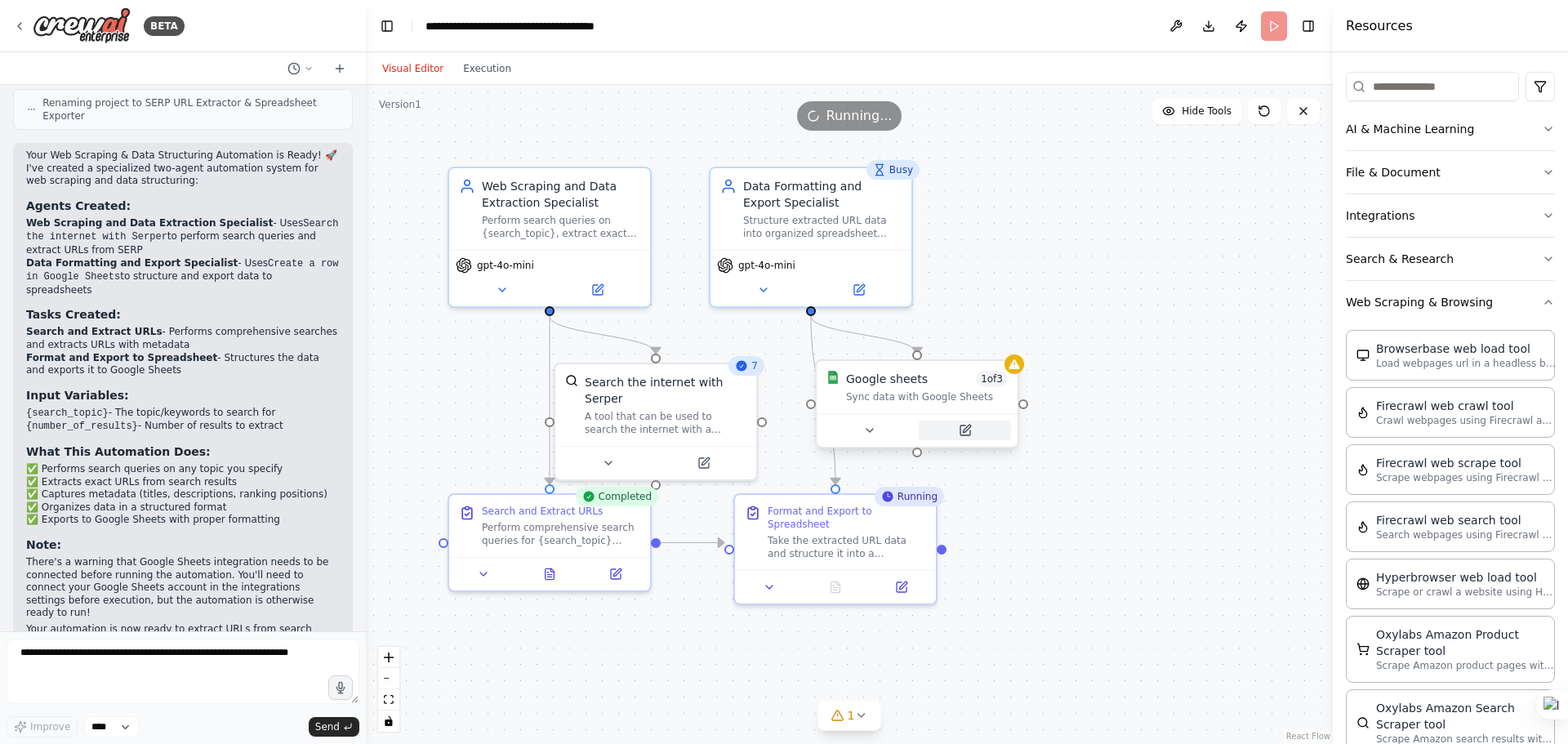
click at [968, 429] on icon at bounding box center [966, 428] width 8 height 8
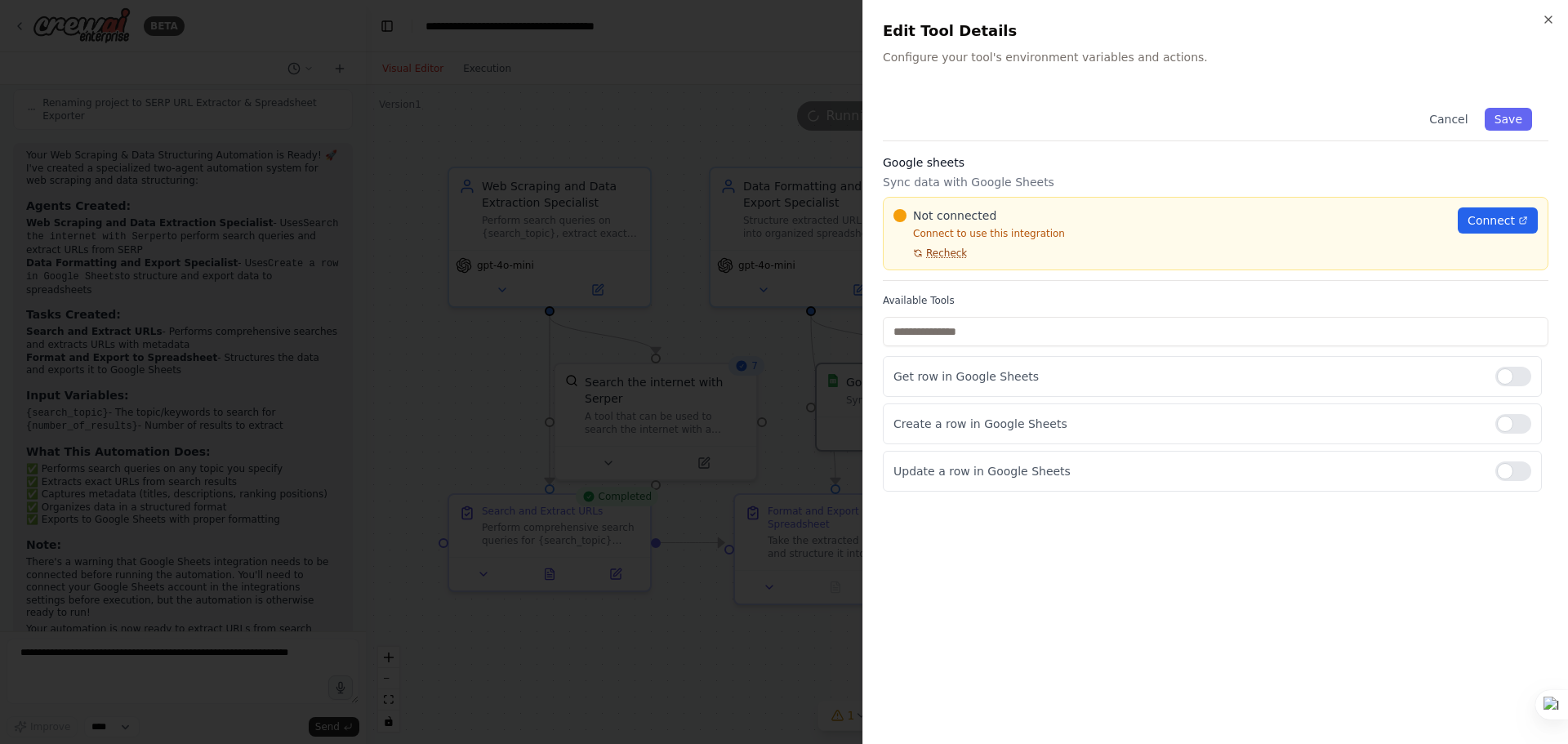
click at [950, 257] on span "Recheck" at bounding box center [947, 253] width 41 height 13
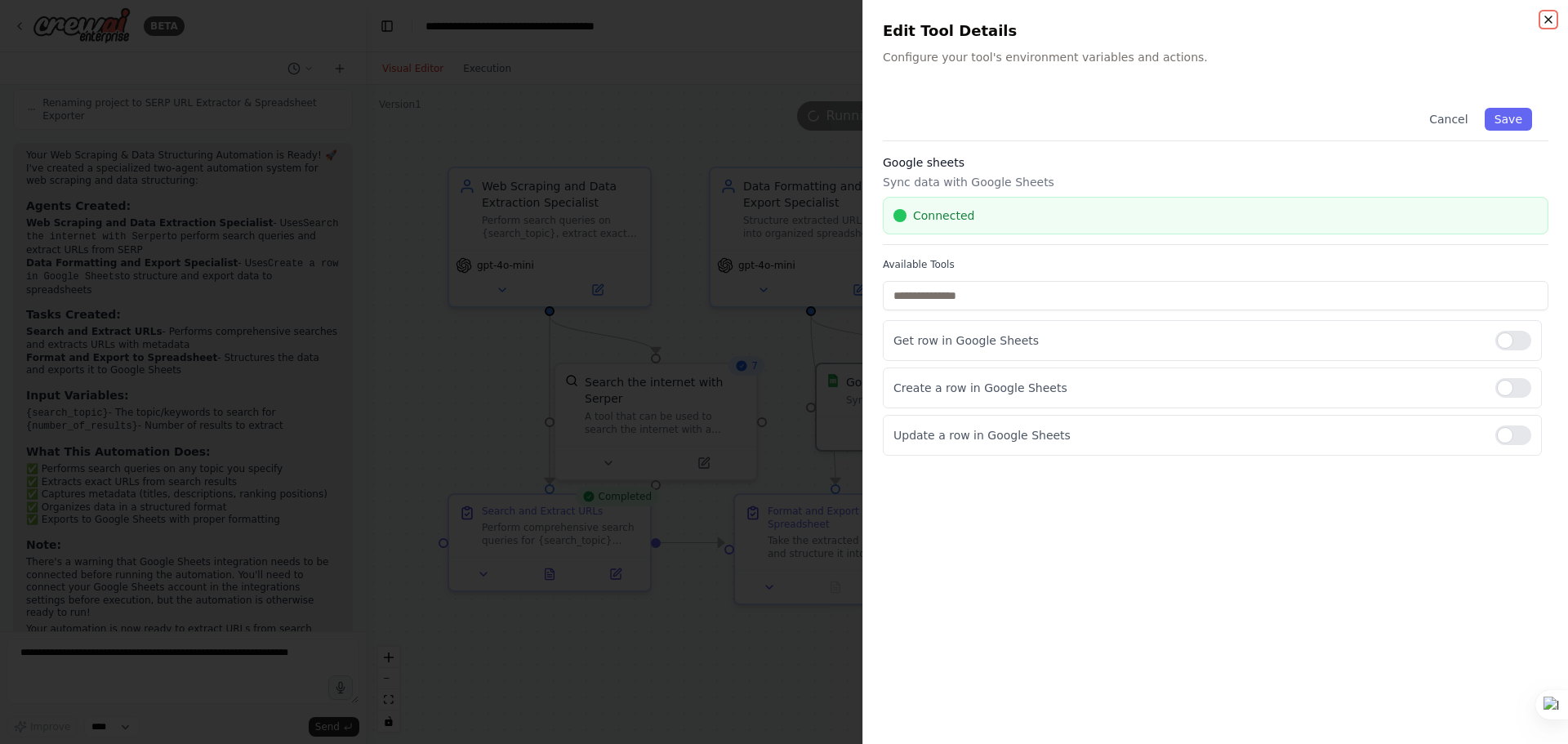
click at [1552, 20] on icon "button" at bounding box center [1548, 19] width 13 height 13
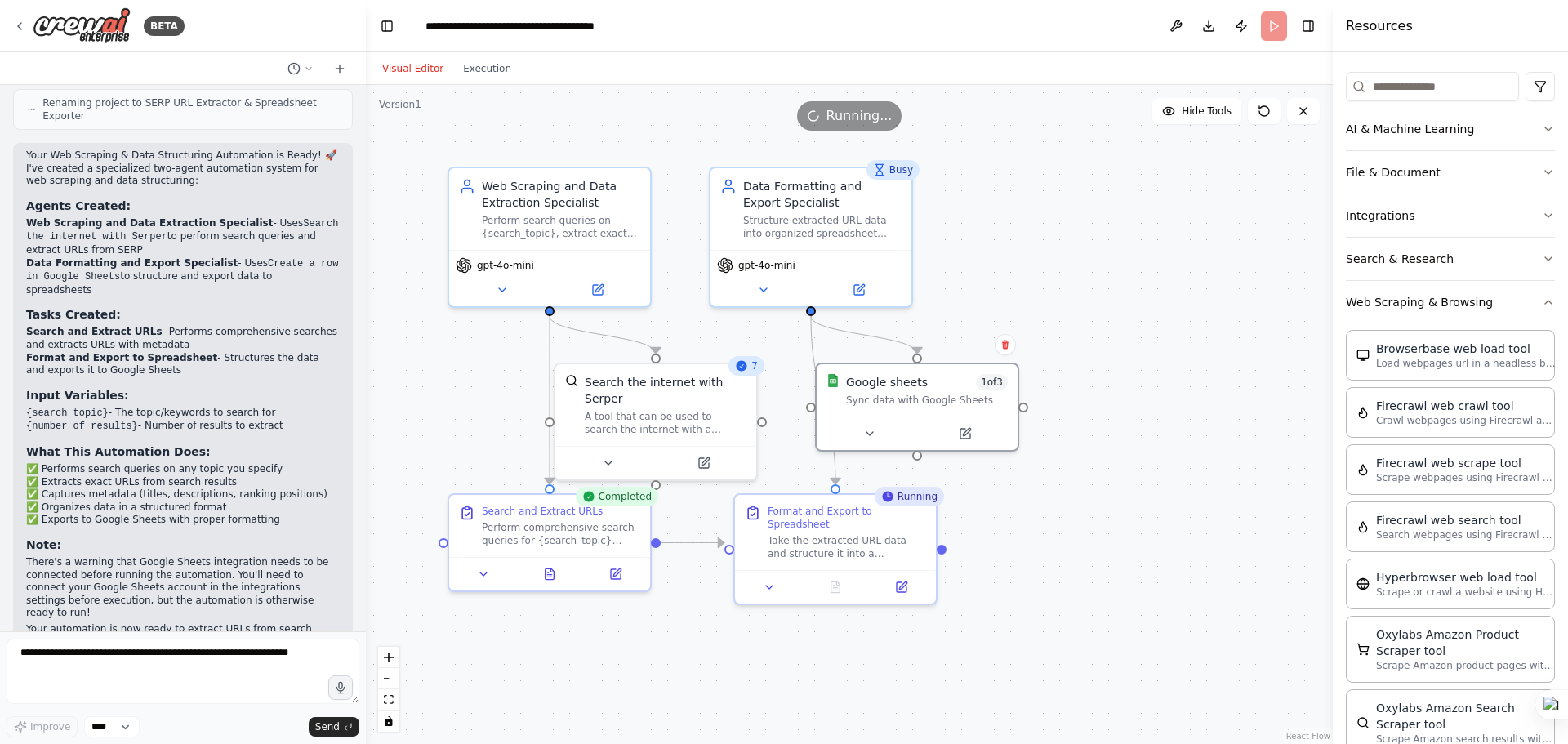
click at [1055, 442] on div ".deletable-edge-delete-btn { width: 20px; height: 20px; border: 0px solid #ffff…" at bounding box center [849, 414] width 967 height 659
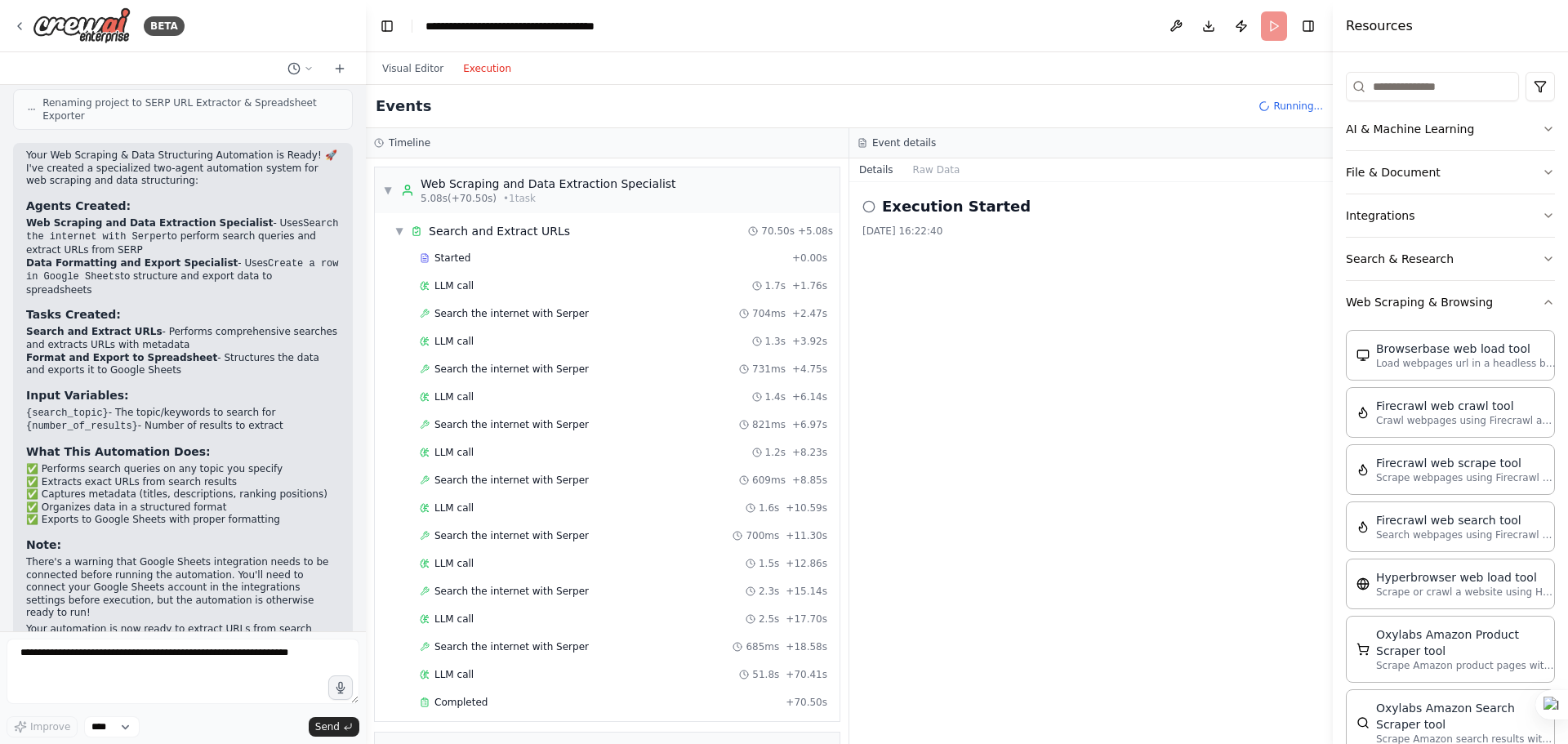
click at [468, 63] on button "Execution" at bounding box center [488, 68] width 68 height 20
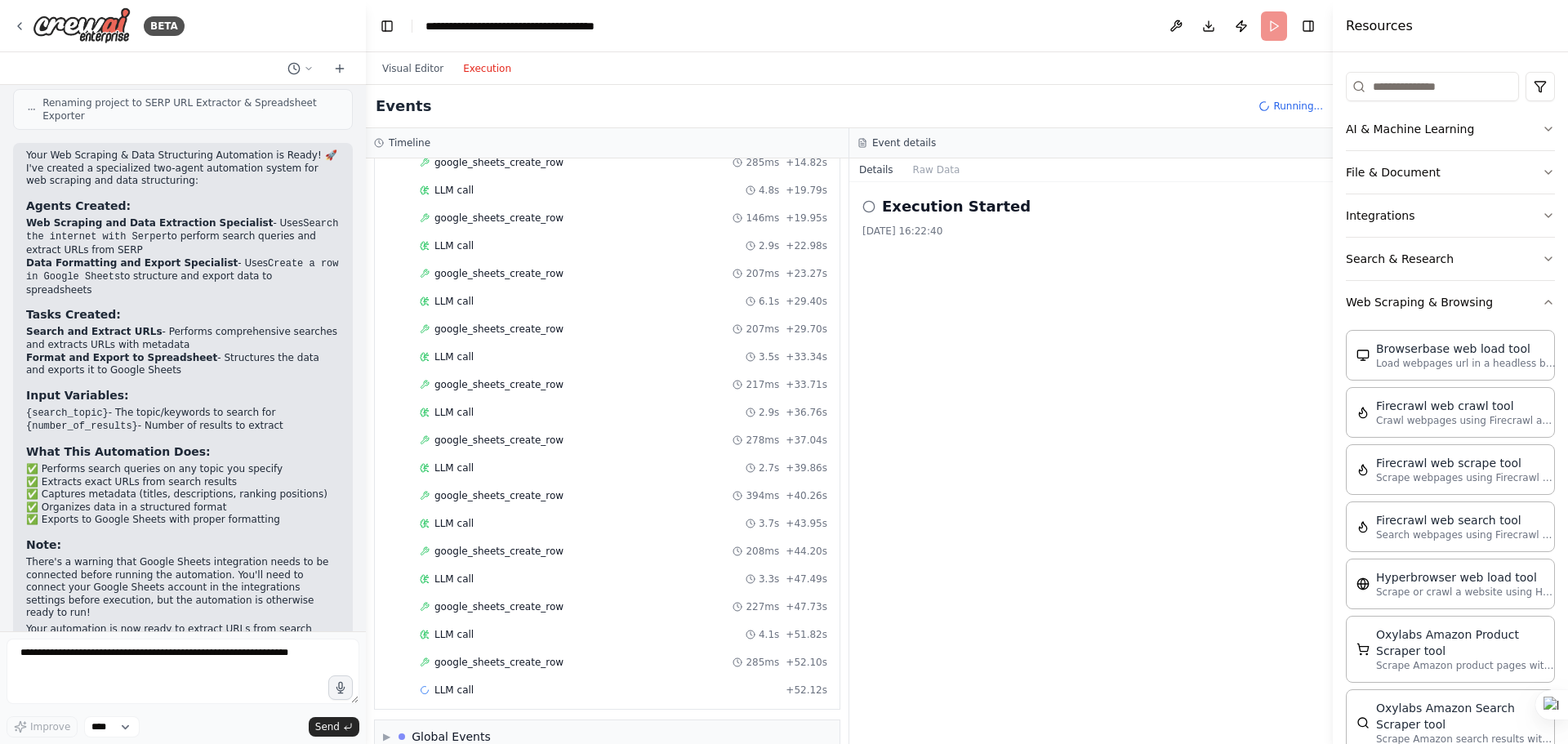
scroll to position [855, 0]
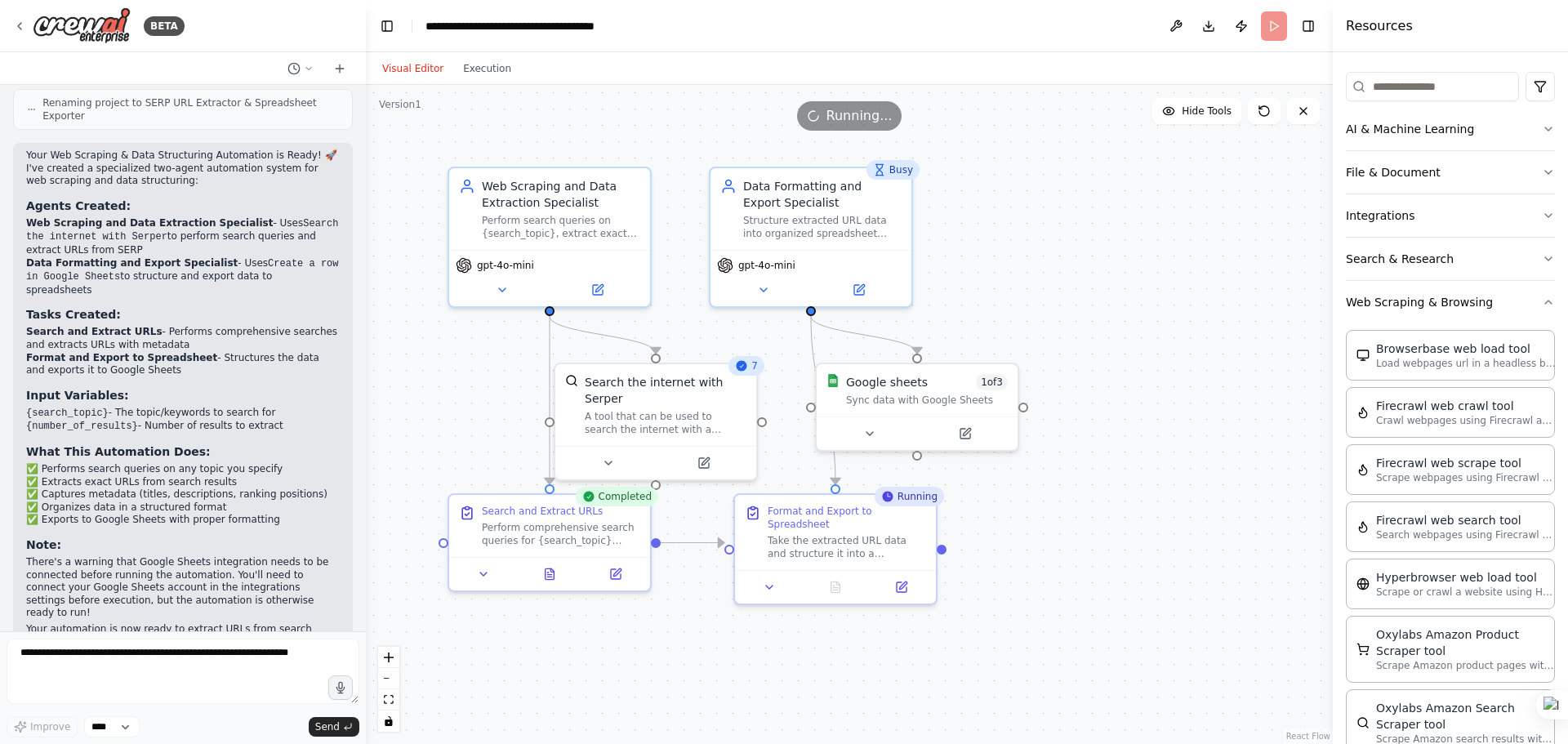
click at [406, 74] on button "Visual Editor" at bounding box center [413, 68] width 81 height 20
click at [881, 469] on div ".deletable-edge-delete-btn { width: 20px; height: 20px; border: 0px solid #ffff…" at bounding box center [849, 414] width 967 height 659
click at [715, 406] on div "A tool that can be used to search the internet with a search_query. Supports di…" at bounding box center [665, 419] width 162 height 26
click at [597, 535] on div "Perform comprehensive search queries for {search_topic} using search engines. E…" at bounding box center [561, 531] width 158 height 26
click at [552, 578] on button at bounding box center [550, 571] width 70 height 20
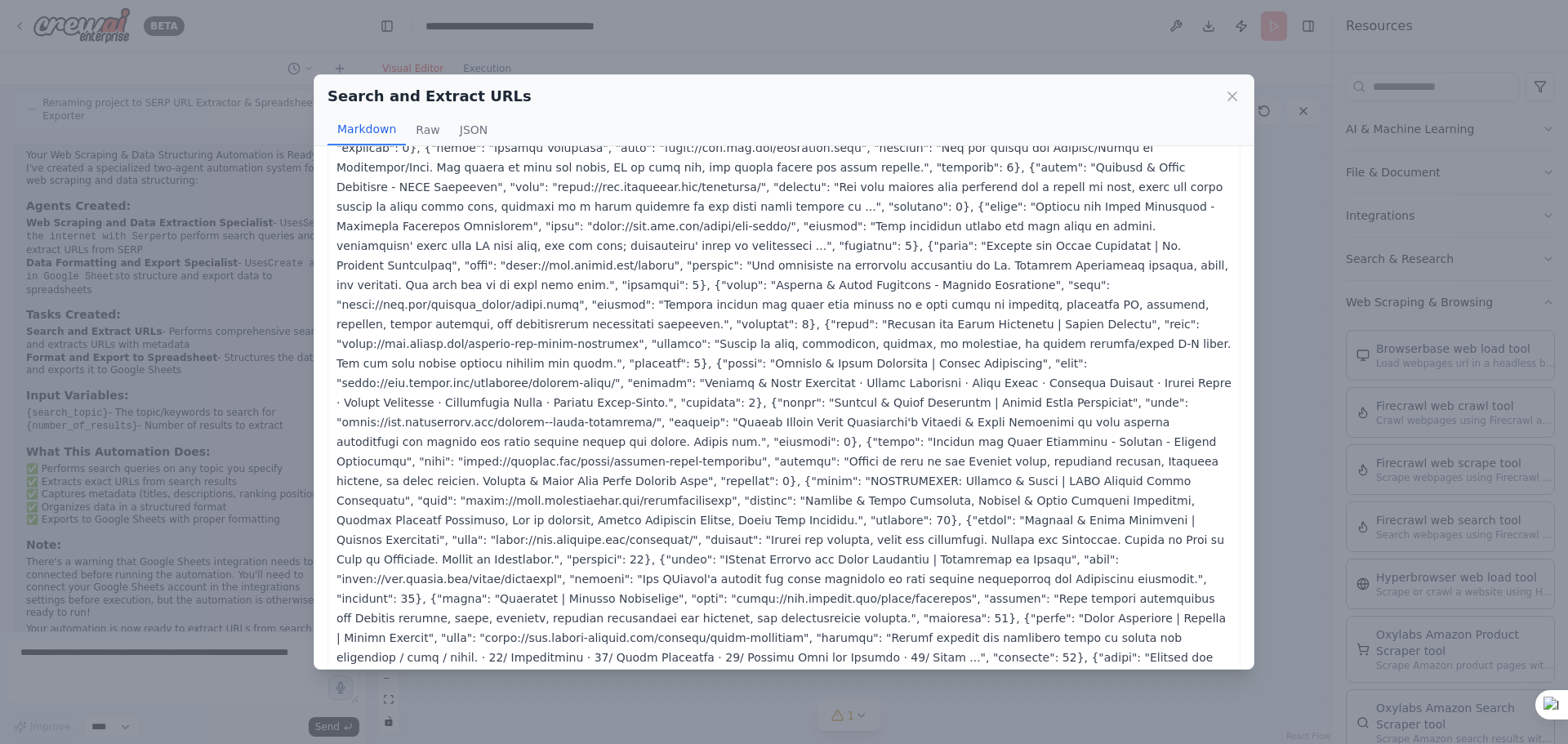
scroll to position [442, 0]
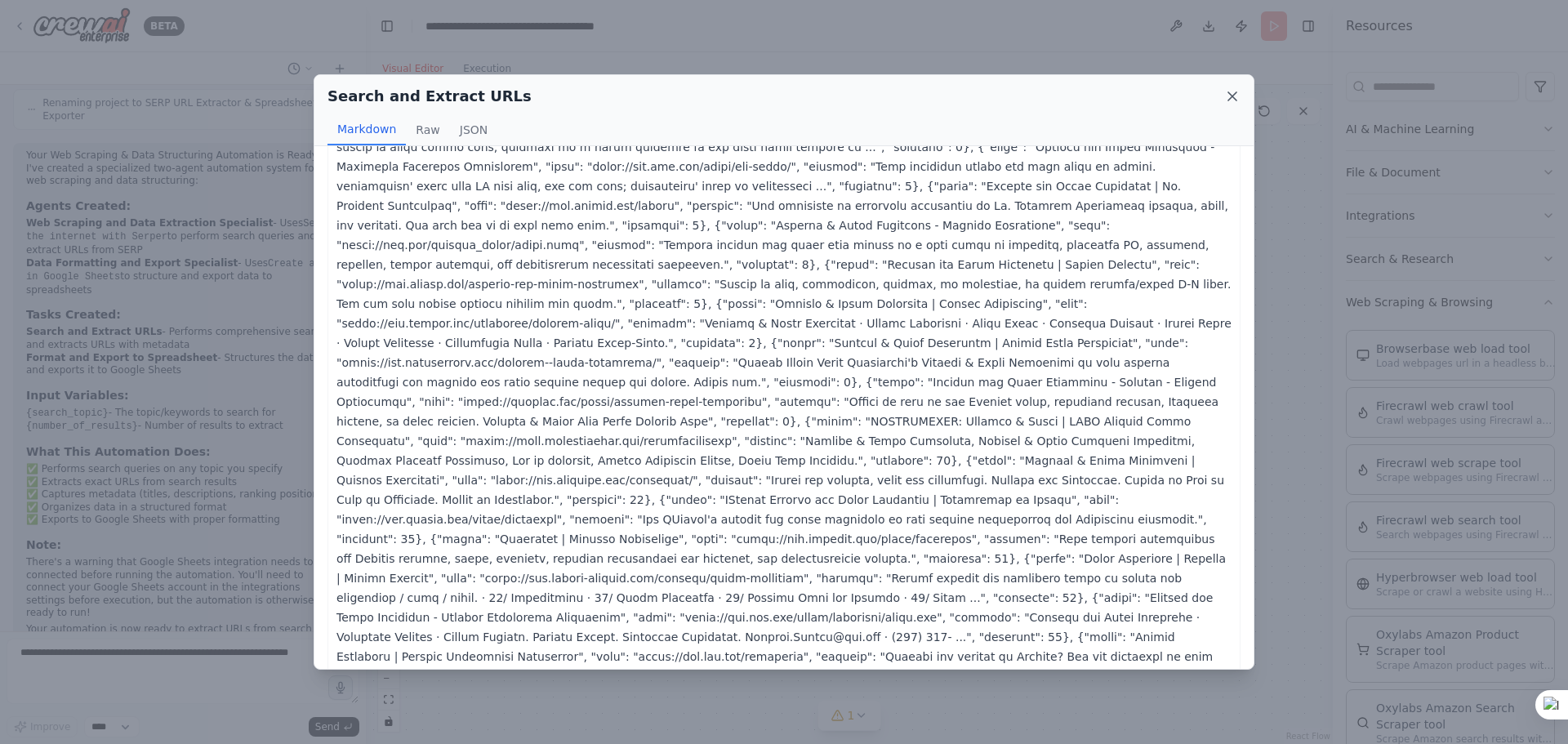
click at [1236, 94] on icon at bounding box center [1233, 96] width 9 height 9
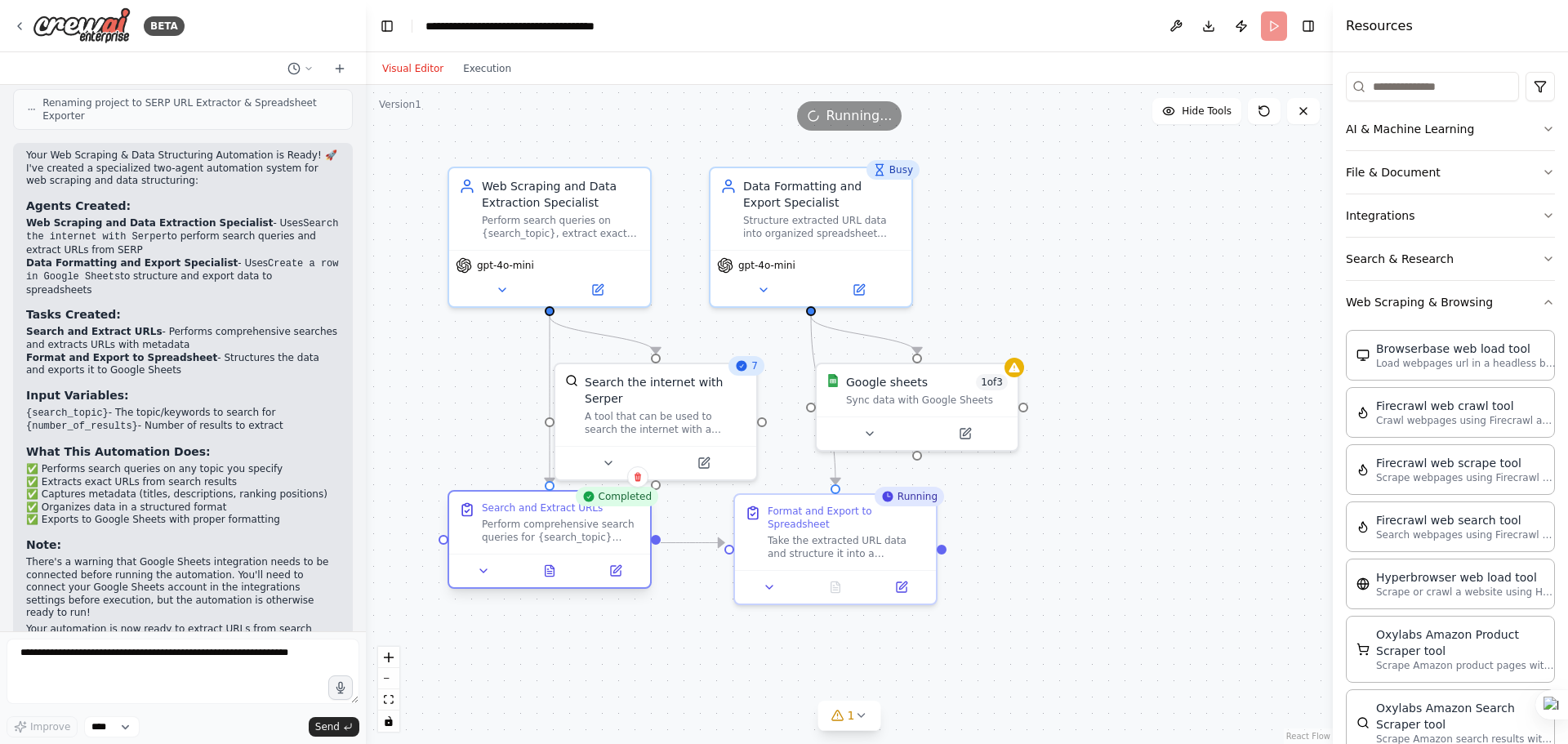
click at [550, 582] on div at bounding box center [550, 570] width 201 height 33
click at [550, 575] on icon at bounding box center [550, 570] width 9 height 10
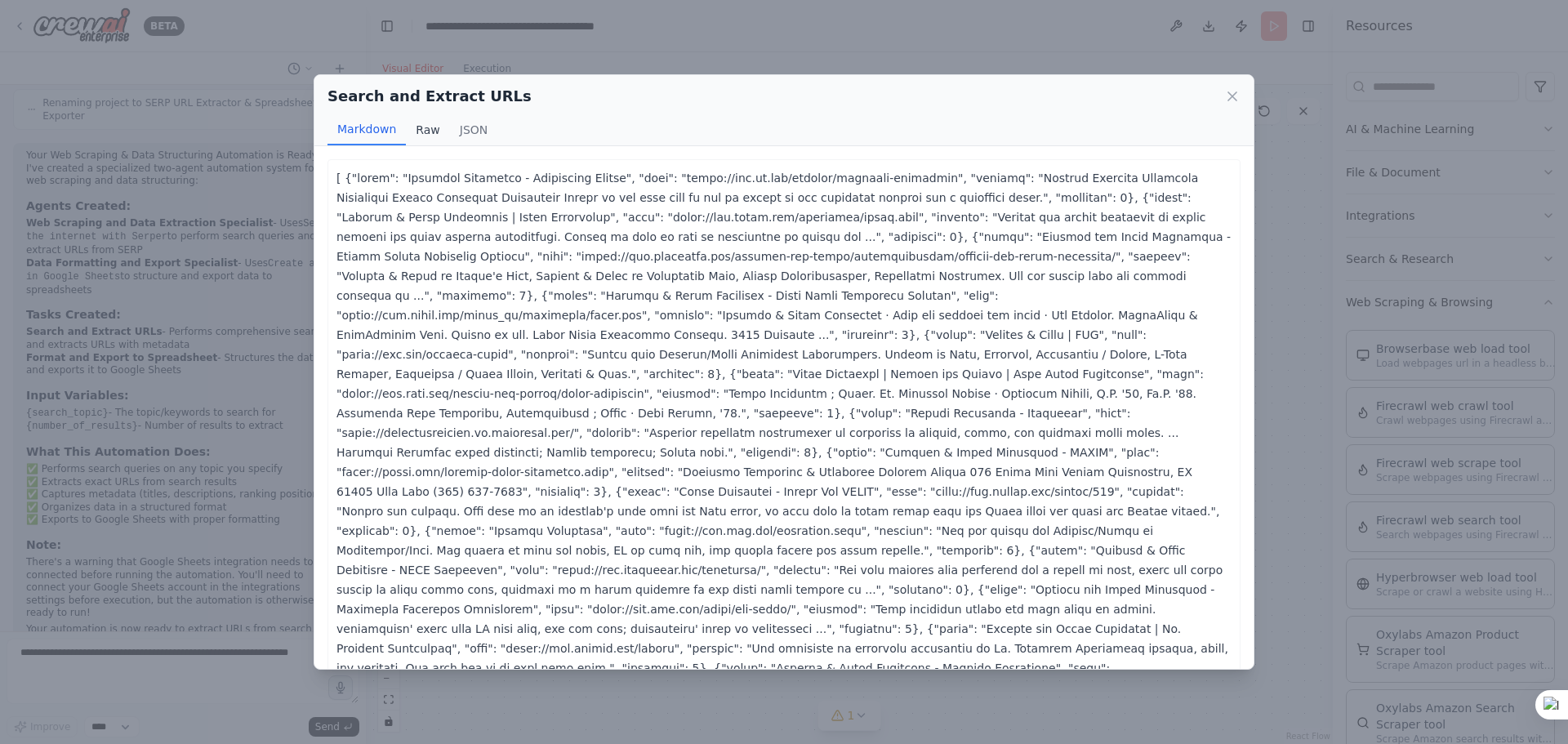
click at [413, 131] on button "Raw" at bounding box center [427, 129] width 43 height 31
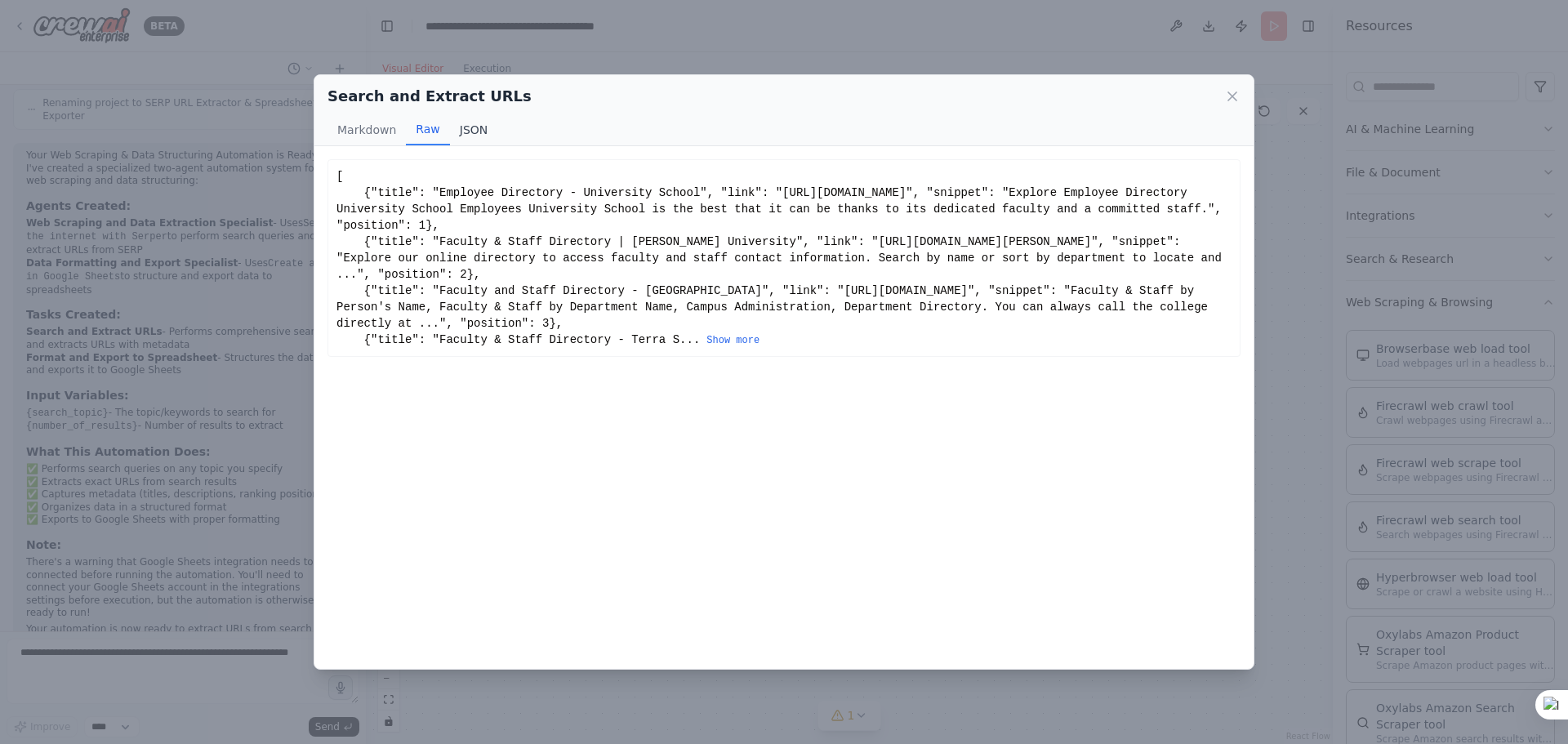
click at [485, 128] on button "JSON" at bounding box center [474, 129] width 48 height 31
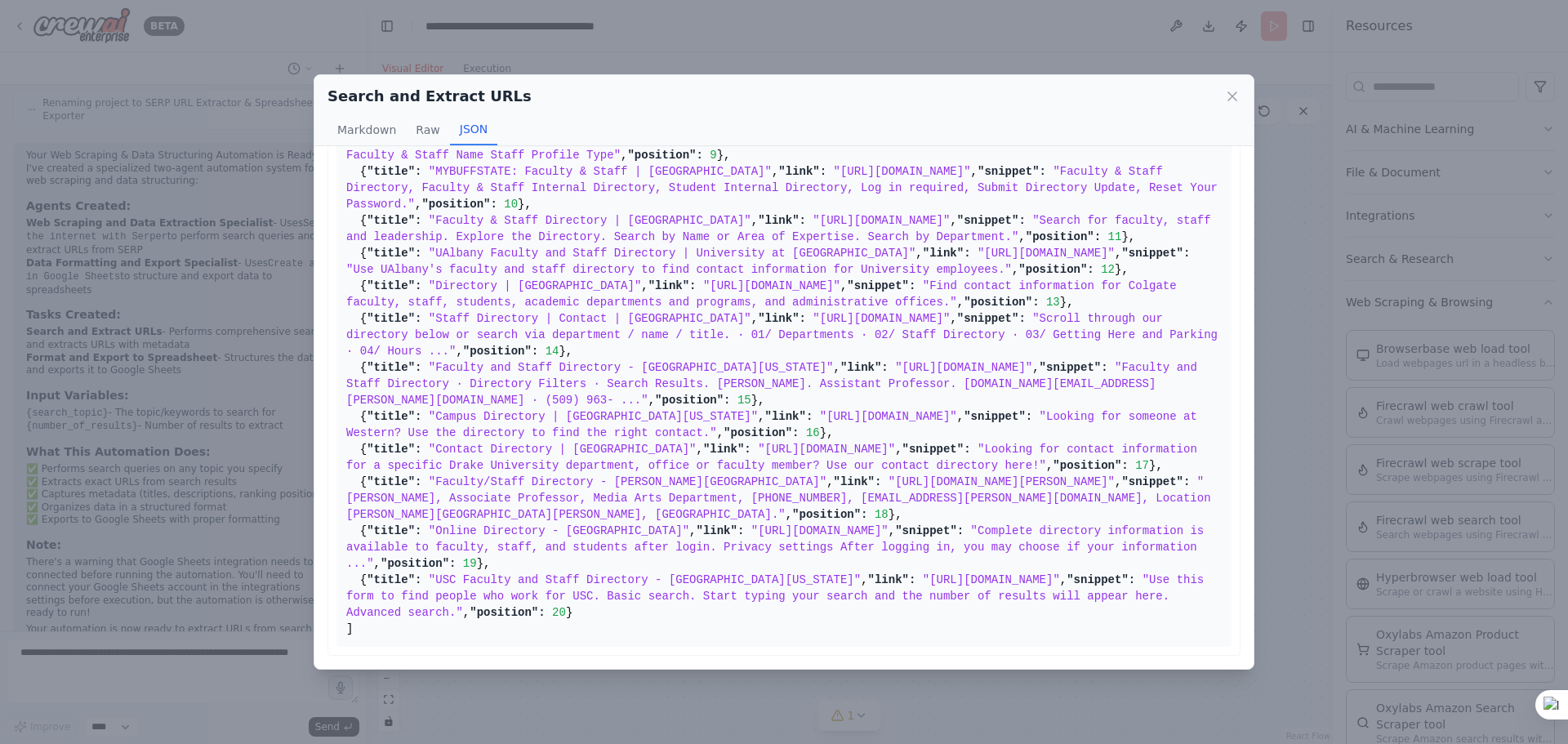
scroll to position [1295, 0]
click at [1230, 97] on icon at bounding box center [1232, 96] width 16 height 16
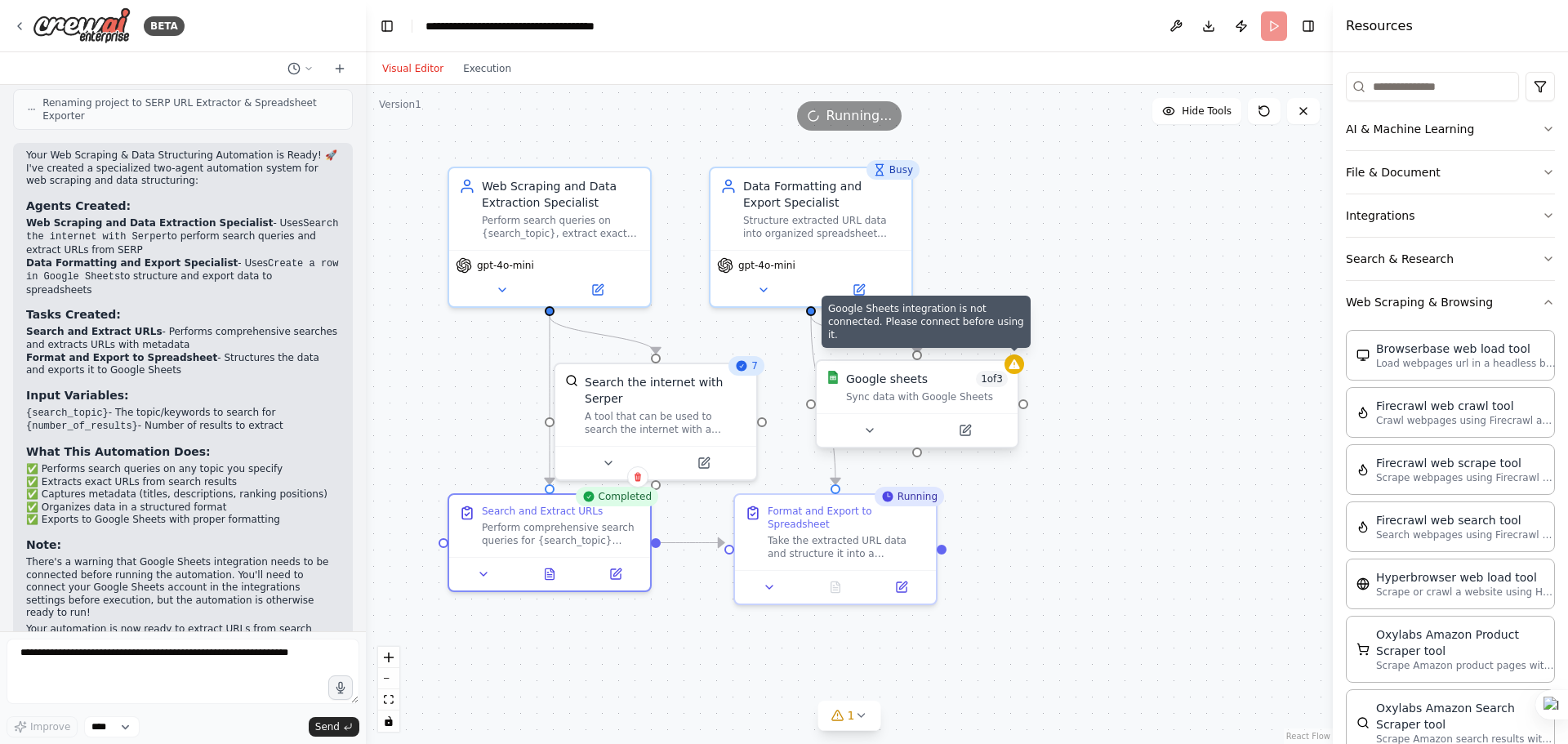
click at [1012, 363] on icon at bounding box center [1014, 364] width 10 height 10
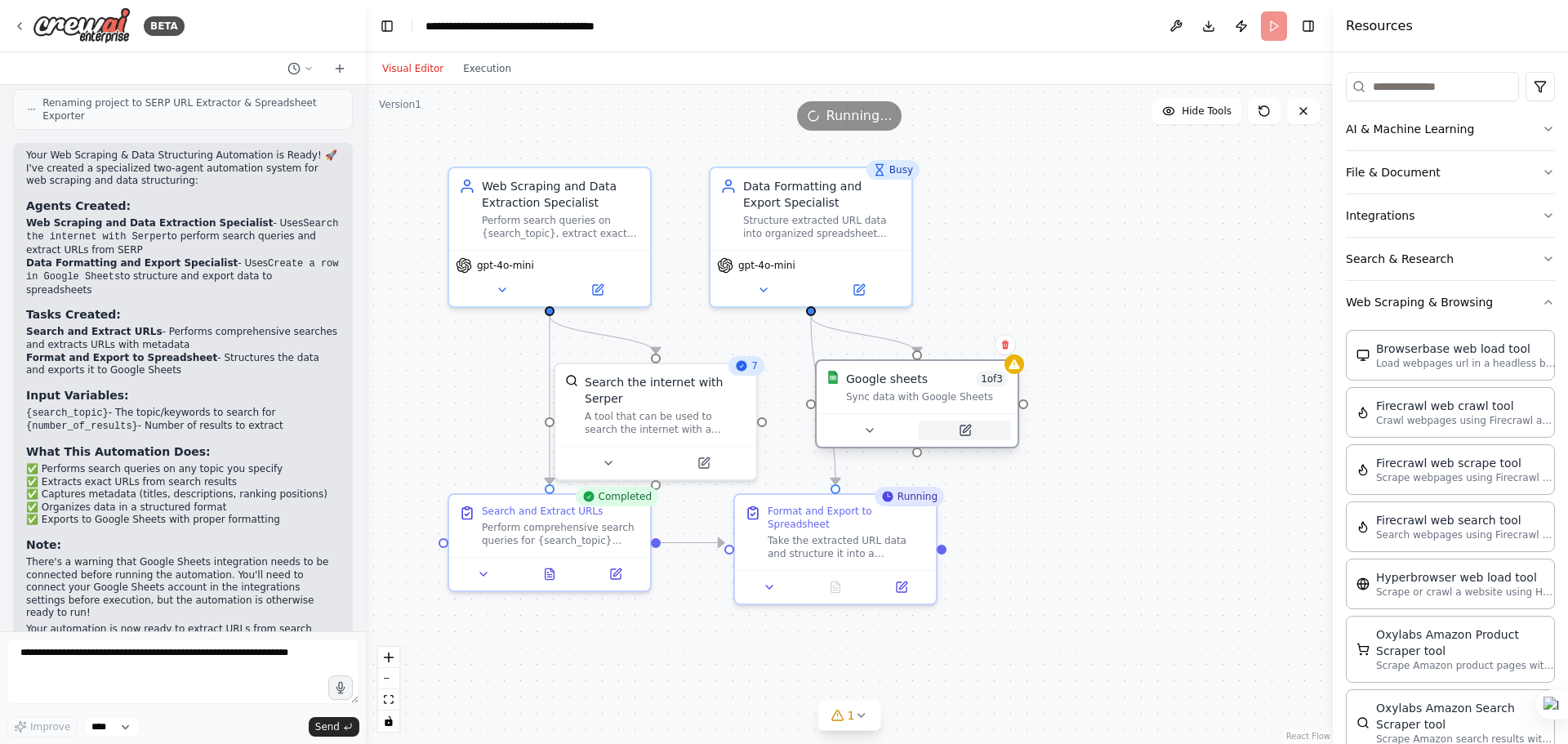
click at [970, 429] on icon at bounding box center [965, 429] width 13 height 13
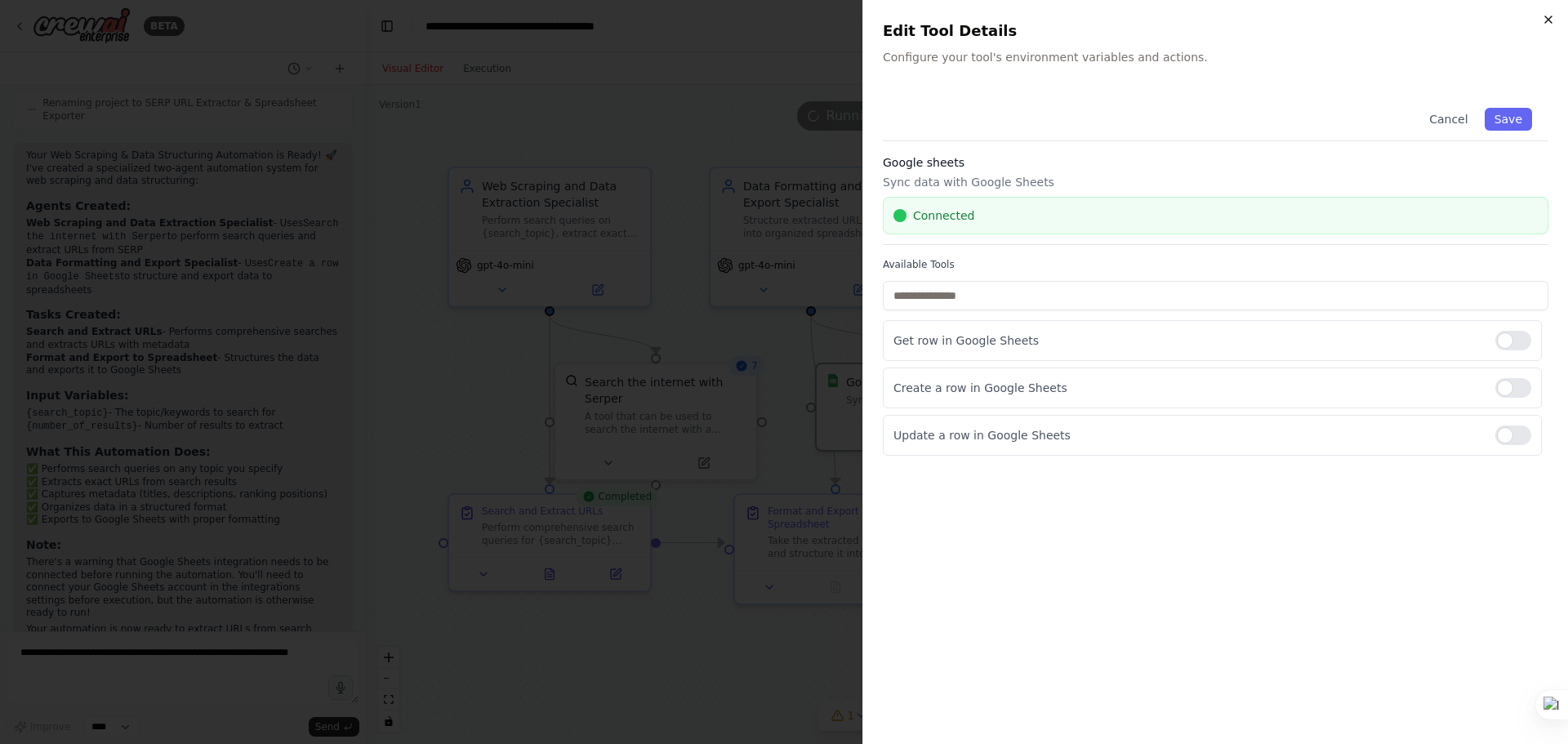
click at [1553, 21] on icon "button" at bounding box center [1548, 19] width 13 height 13
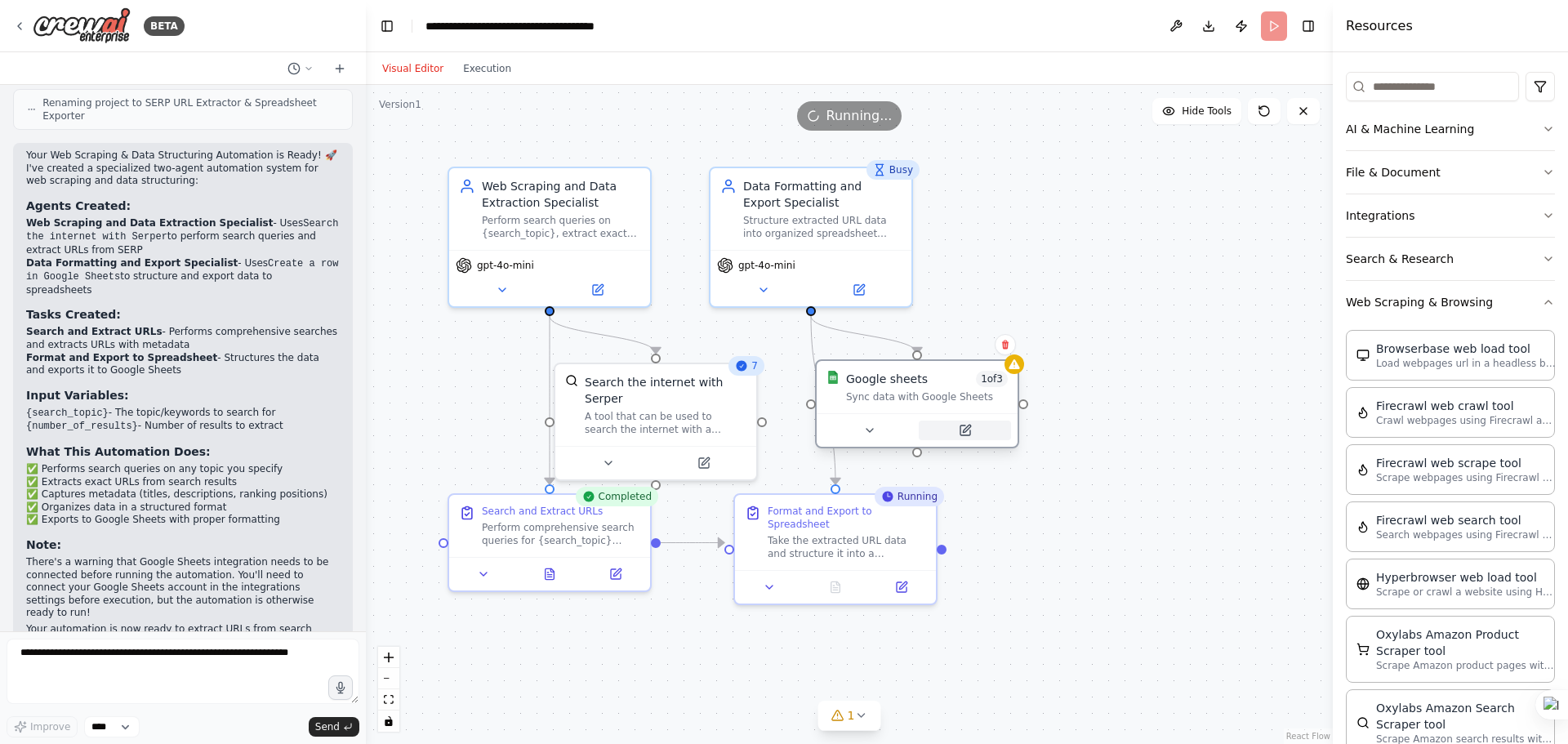
click at [955, 432] on button at bounding box center [965, 429] width 92 height 20
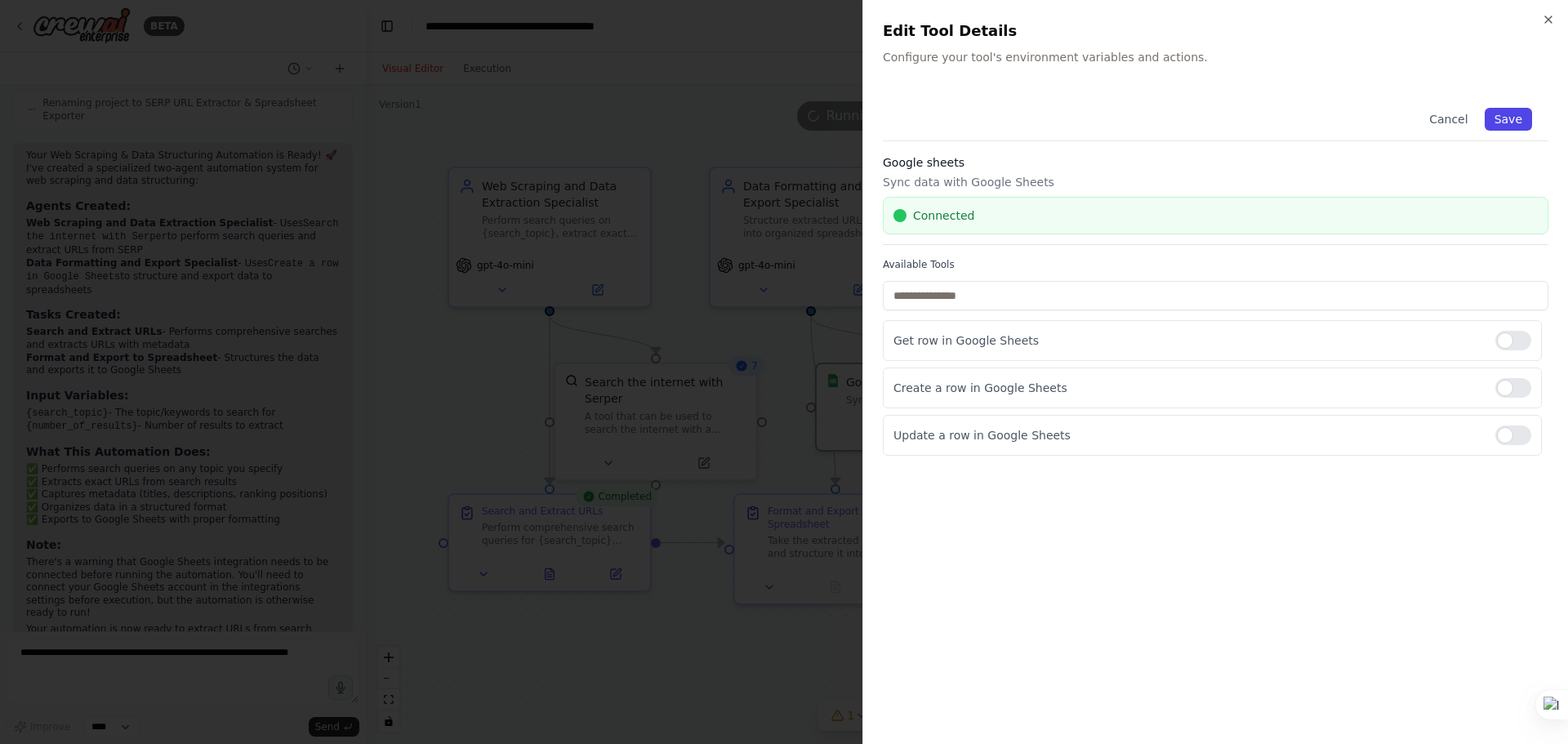
click at [1516, 119] on button "Save" at bounding box center [1509, 119] width 48 height 23
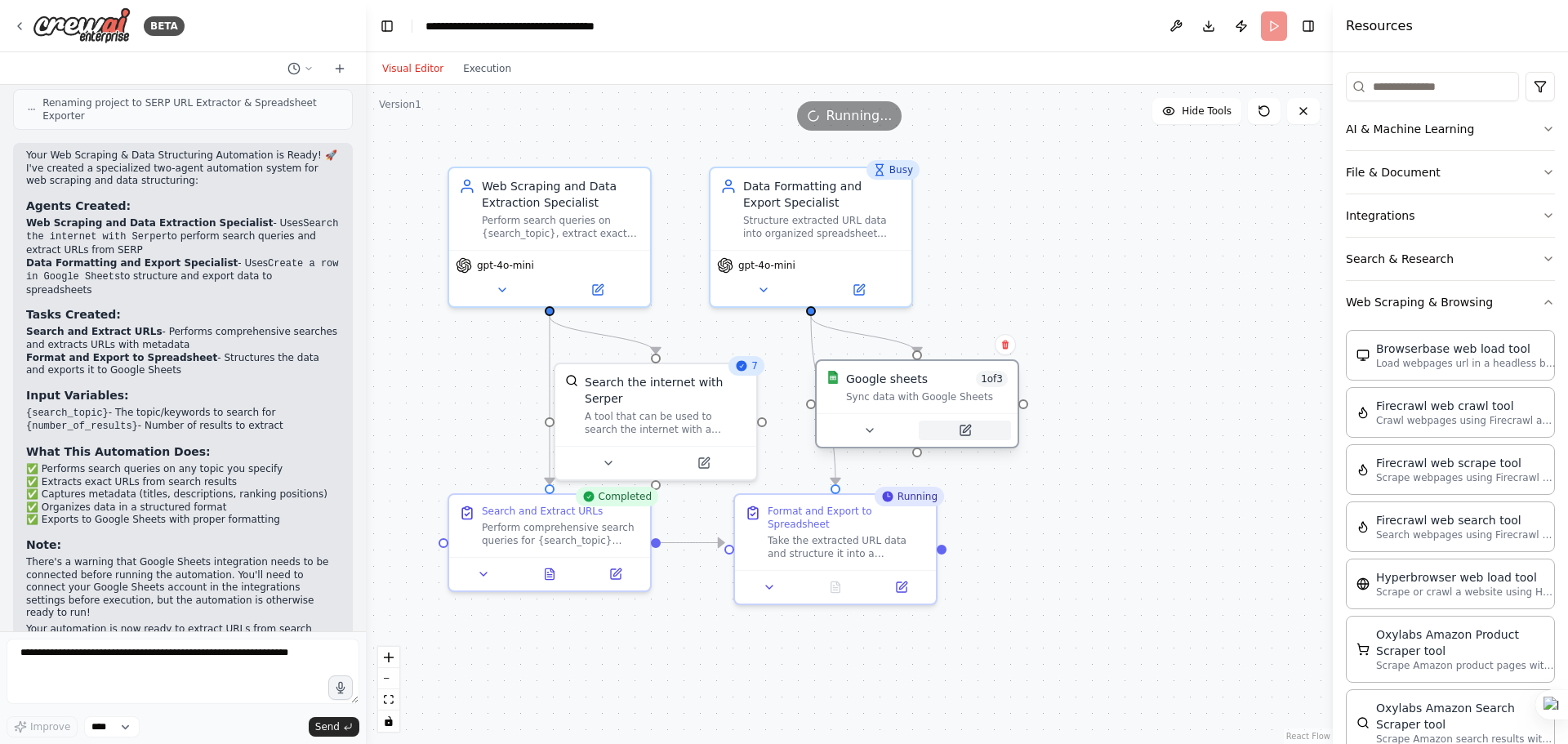
click at [968, 435] on icon at bounding box center [966, 430] width 10 height 10
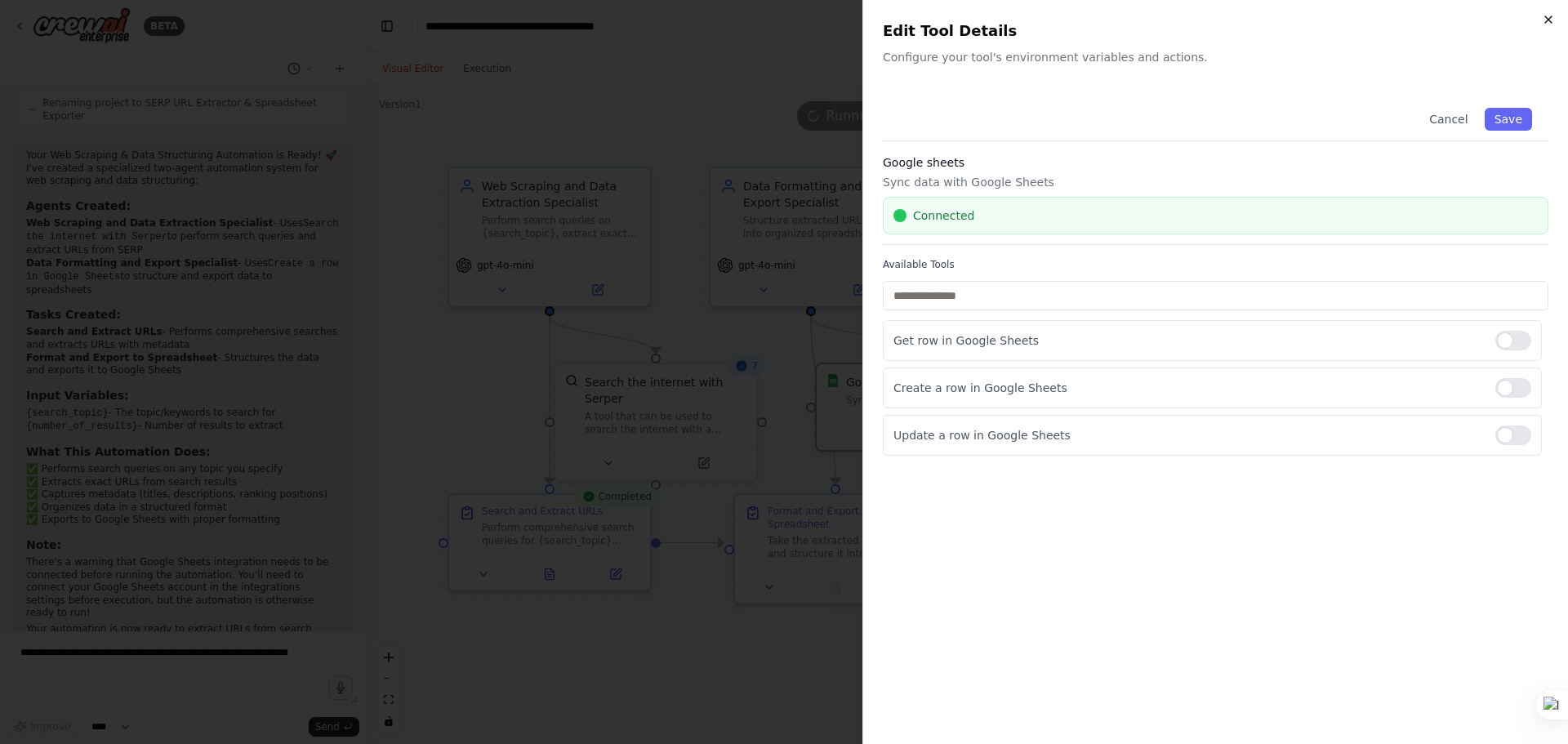
click at [1553, 19] on icon "button" at bounding box center [1548, 19] width 13 height 13
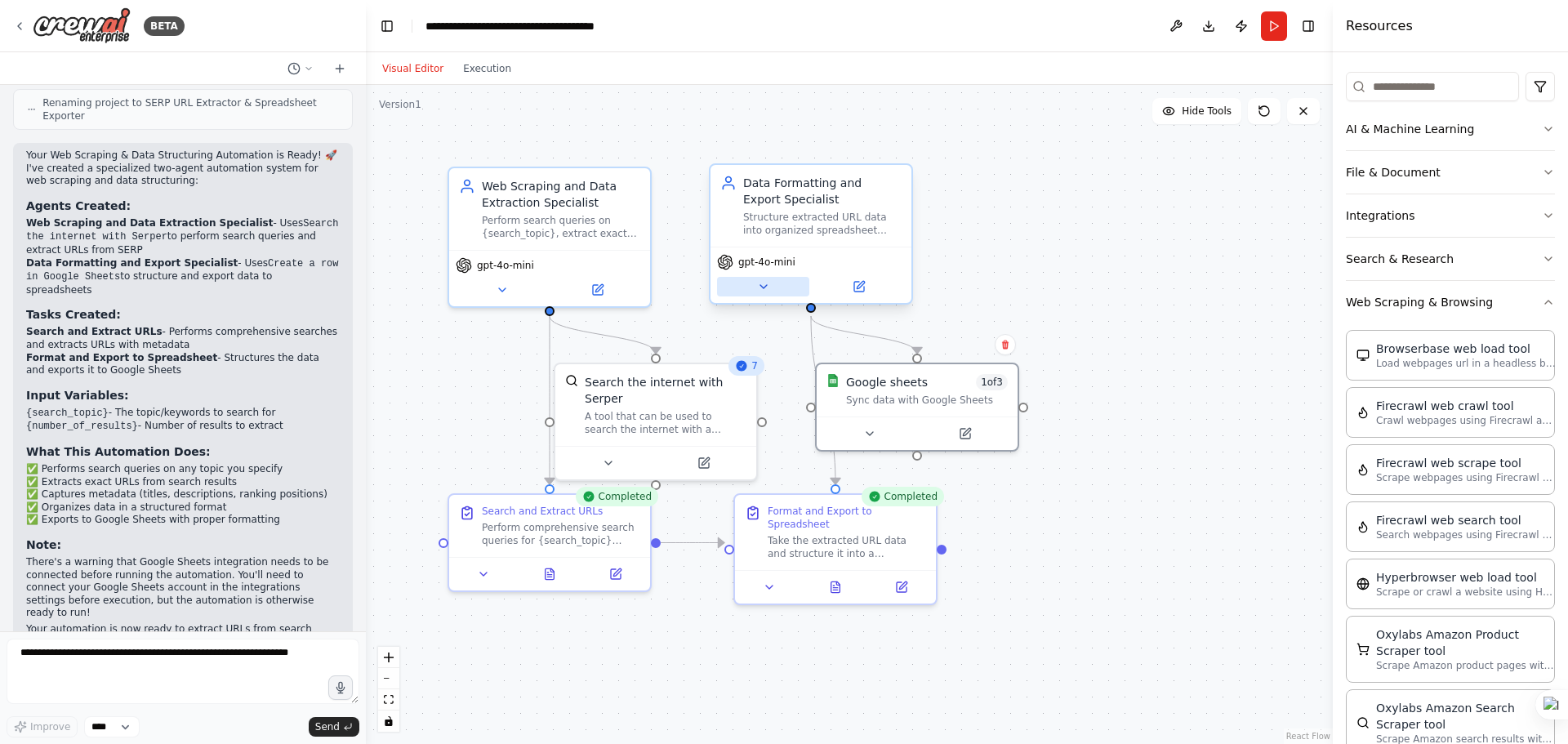
click at [766, 283] on icon at bounding box center [763, 286] width 13 height 13
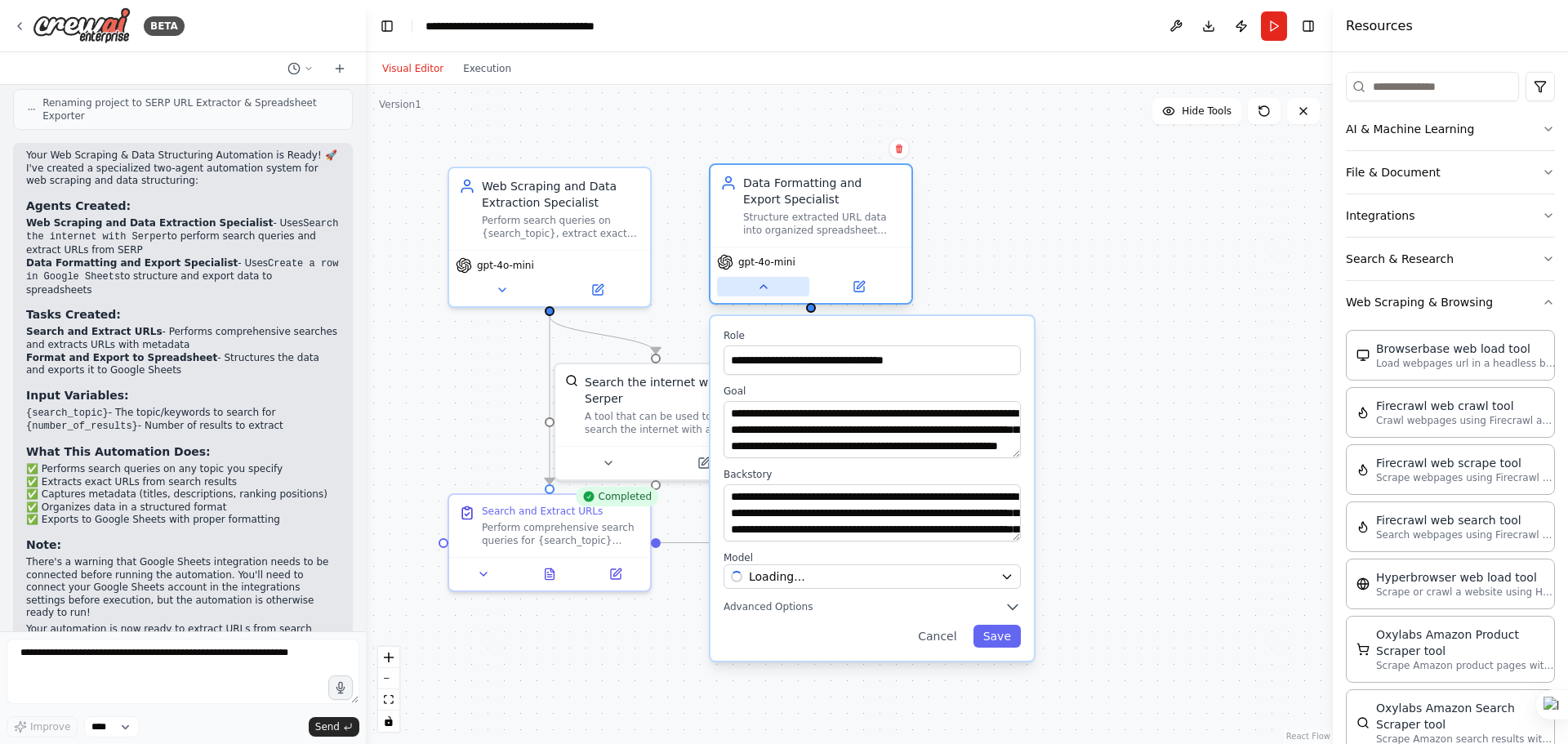
click at [766, 283] on icon at bounding box center [763, 286] width 13 height 13
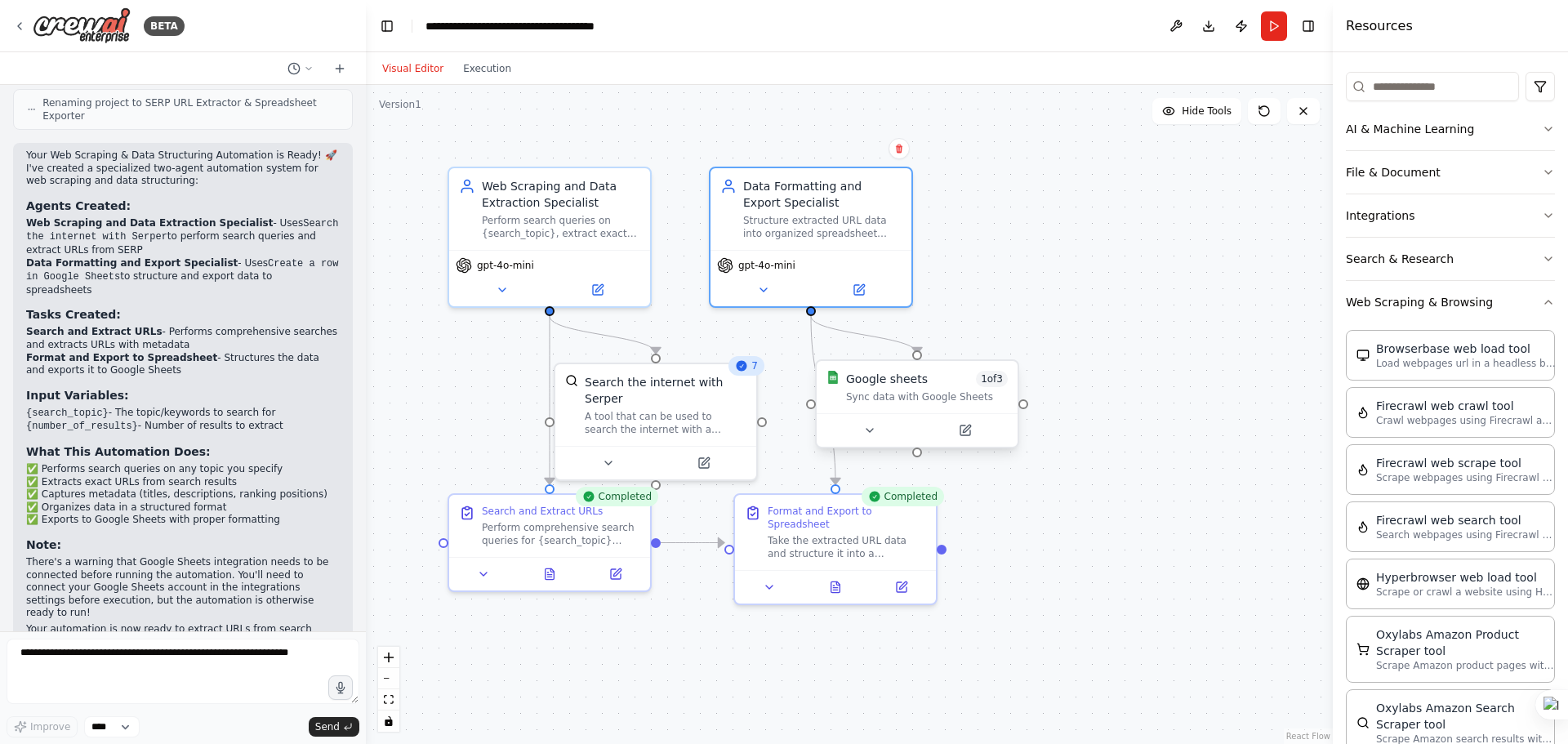
click at [896, 385] on div "Google sheets" at bounding box center [887, 378] width 82 height 16
click at [1274, 31] on button "Run" at bounding box center [1274, 26] width 26 height 30
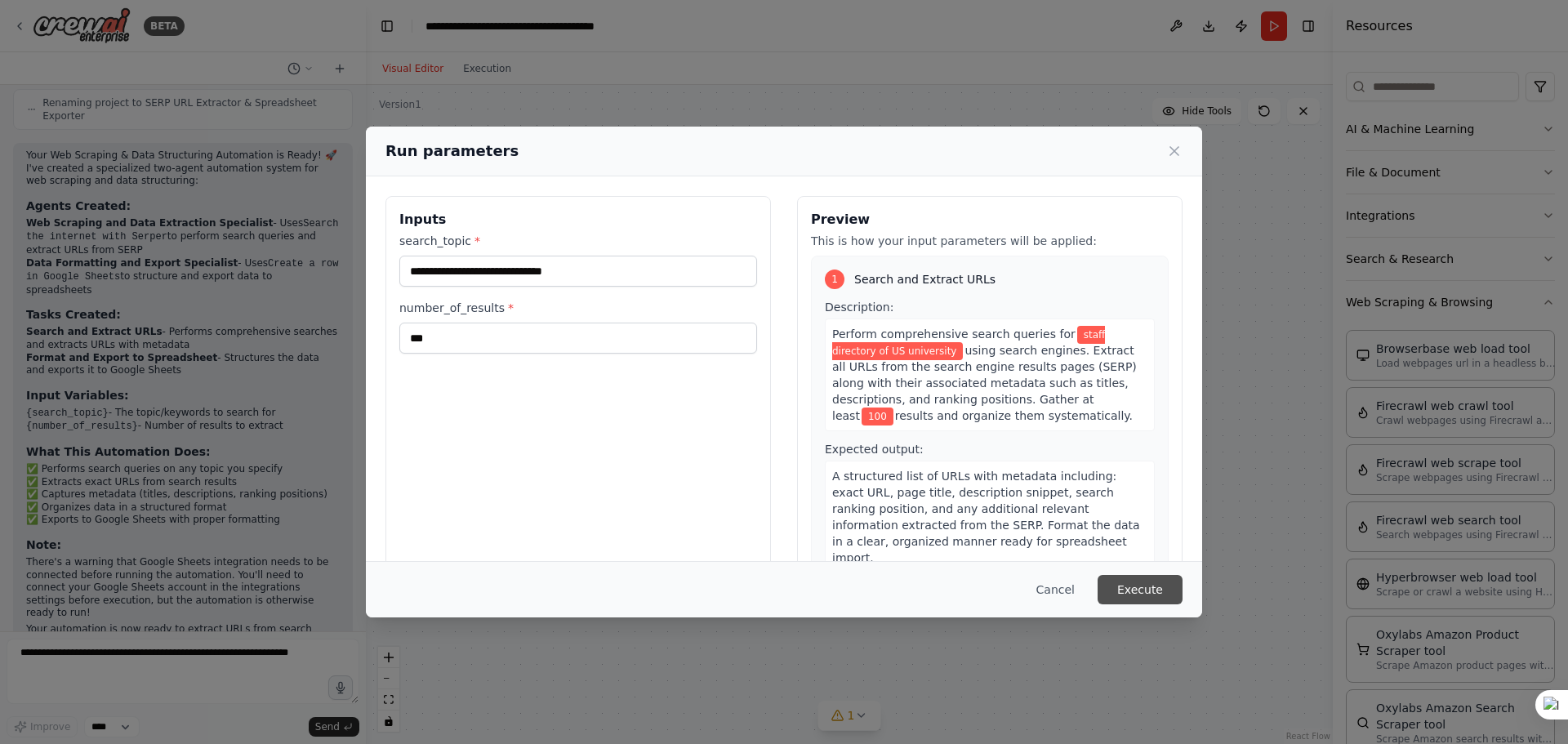
click at [1168, 591] on button "Execute" at bounding box center [1140, 589] width 85 height 30
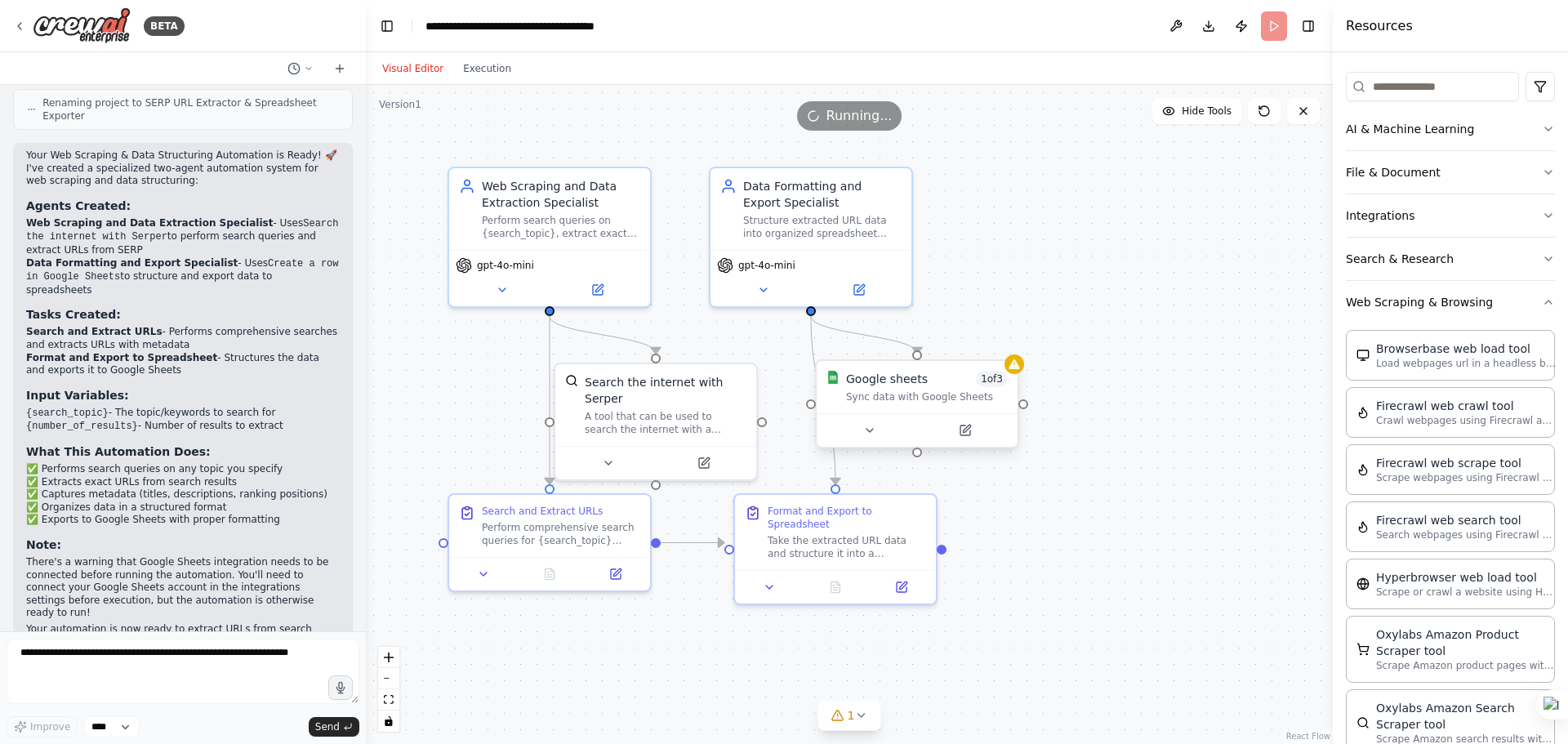
click at [947, 393] on div "Sync data with Google Sheets" at bounding box center [927, 396] width 162 height 13
click at [708, 455] on icon at bounding box center [712, 460] width 10 height 10
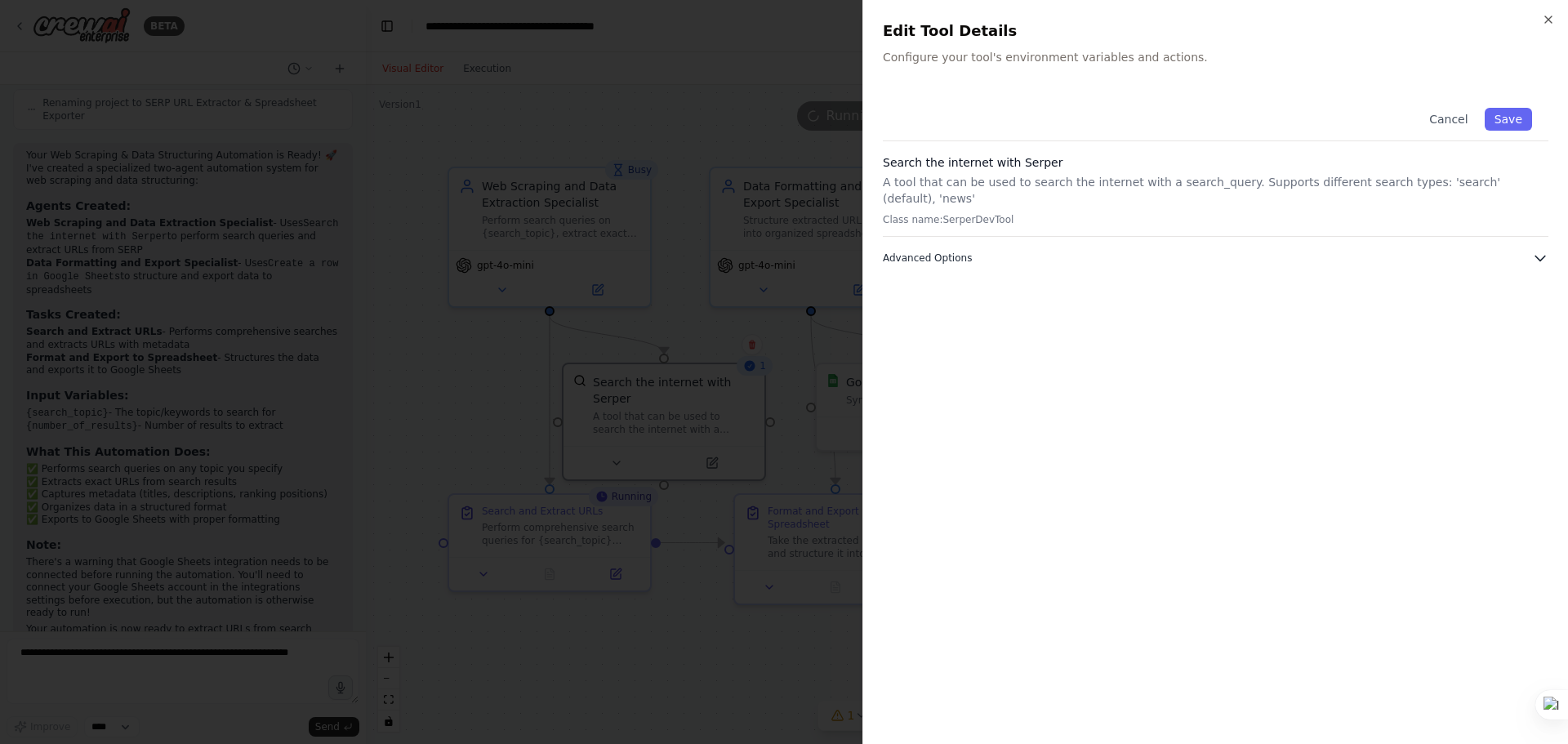
click at [947, 252] on span "Advanced Options" at bounding box center [927, 258] width 89 height 13
click at [1548, 14] on icon "button" at bounding box center [1548, 19] width 13 height 13
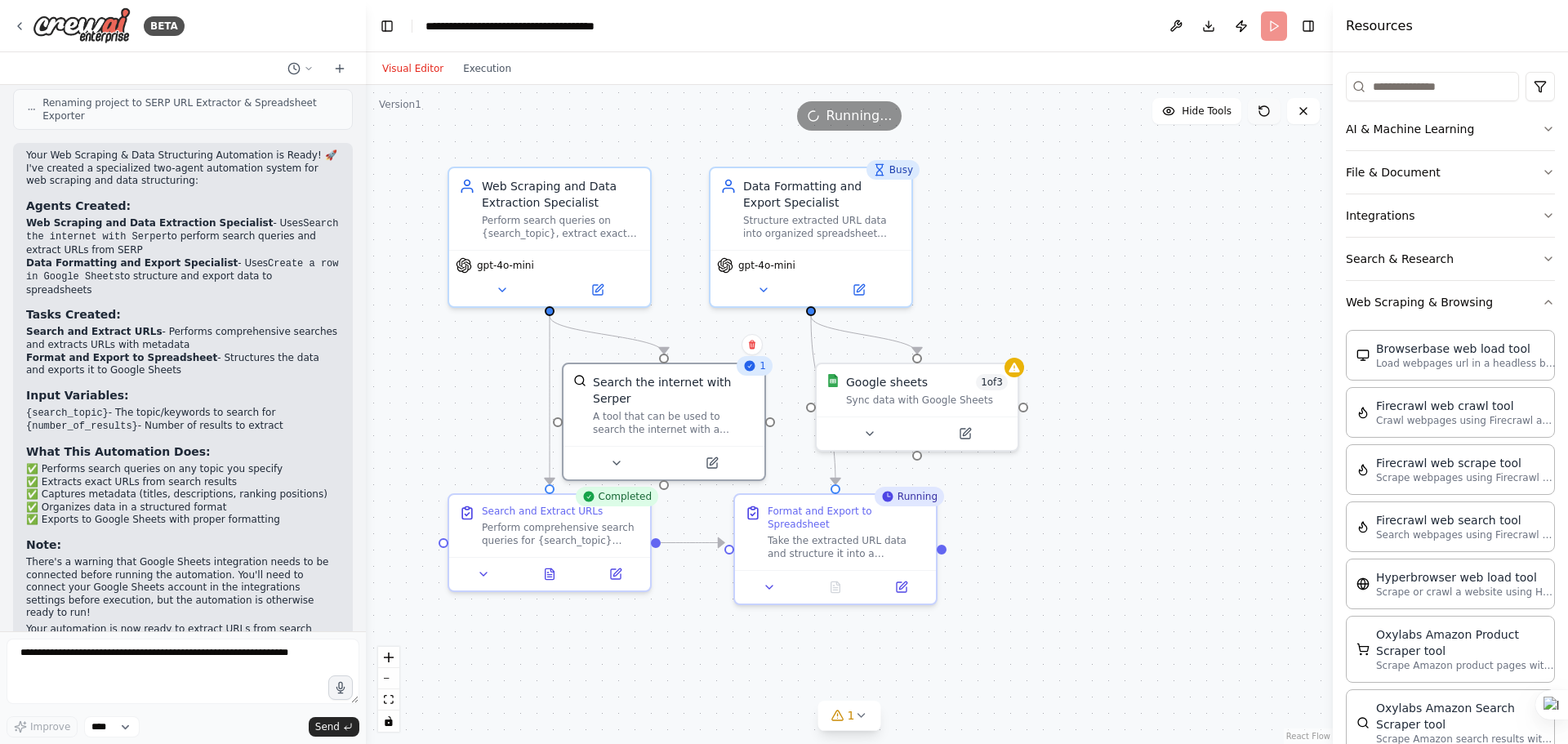
click at [1262, 108] on icon at bounding box center [1264, 111] width 13 height 13
click at [1273, 113] on button at bounding box center [1264, 111] width 32 height 26
click at [1263, 107] on icon at bounding box center [1264, 111] width 13 height 13
click at [966, 435] on icon at bounding box center [966, 430] width 10 height 10
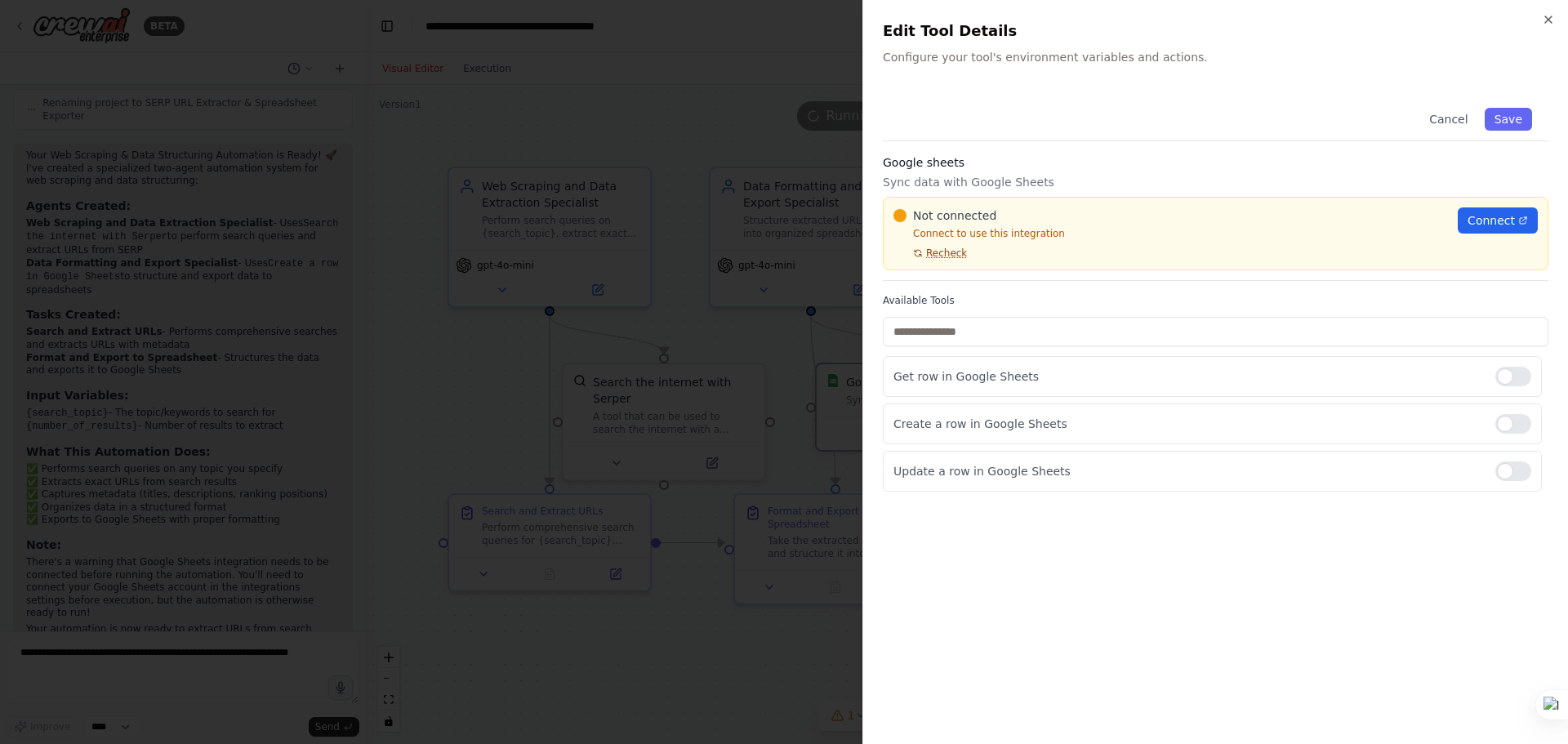
click at [950, 252] on span "Recheck" at bounding box center [947, 253] width 41 height 13
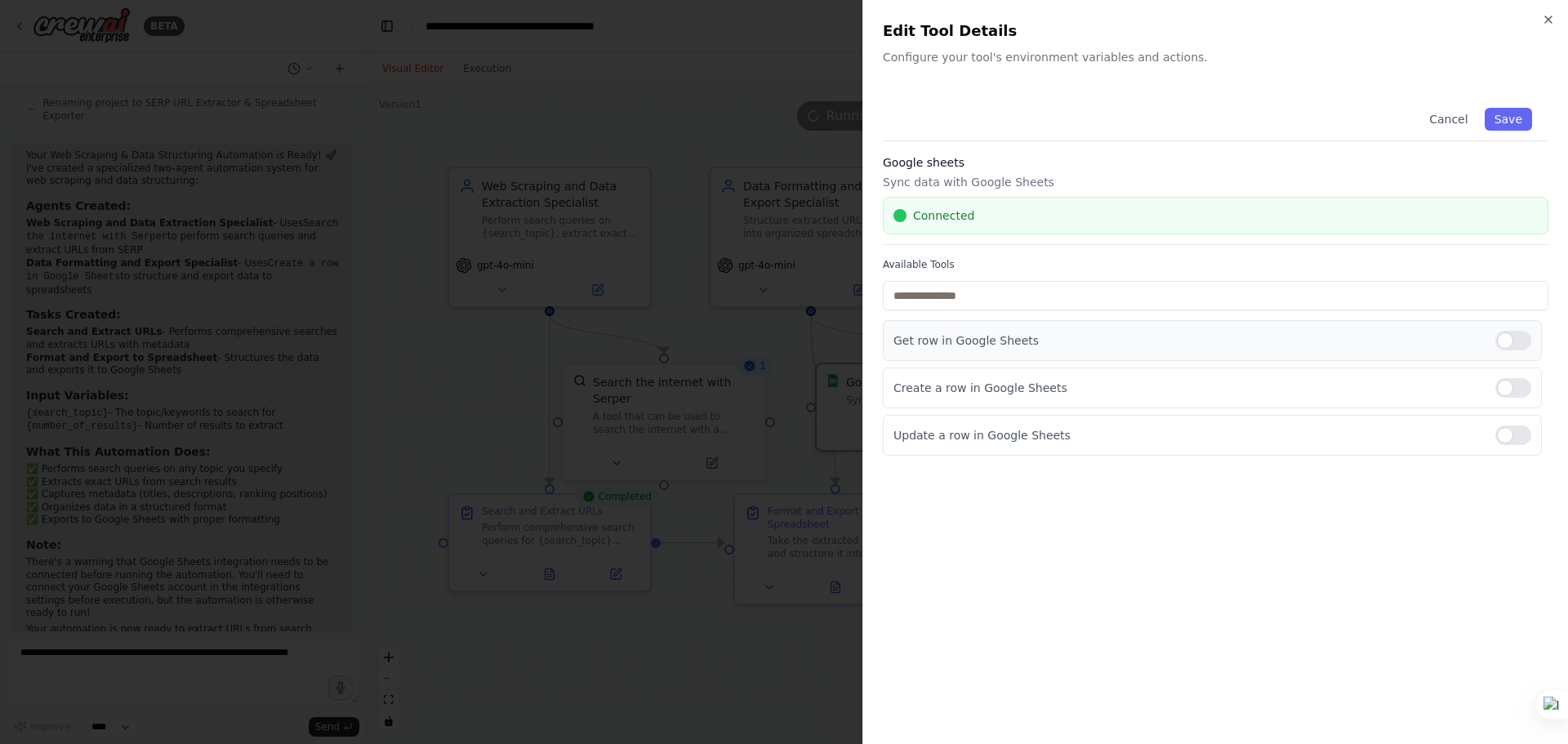
click at [947, 332] on div "Get row in Google Sheets" at bounding box center [1212, 340] width 659 height 41
click at [1510, 338] on div at bounding box center [1514, 340] width 36 height 20
click at [1512, 440] on div at bounding box center [1514, 434] width 36 height 20
click at [1509, 119] on button "Save" at bounding box center [1509, 119] width 48 height 23
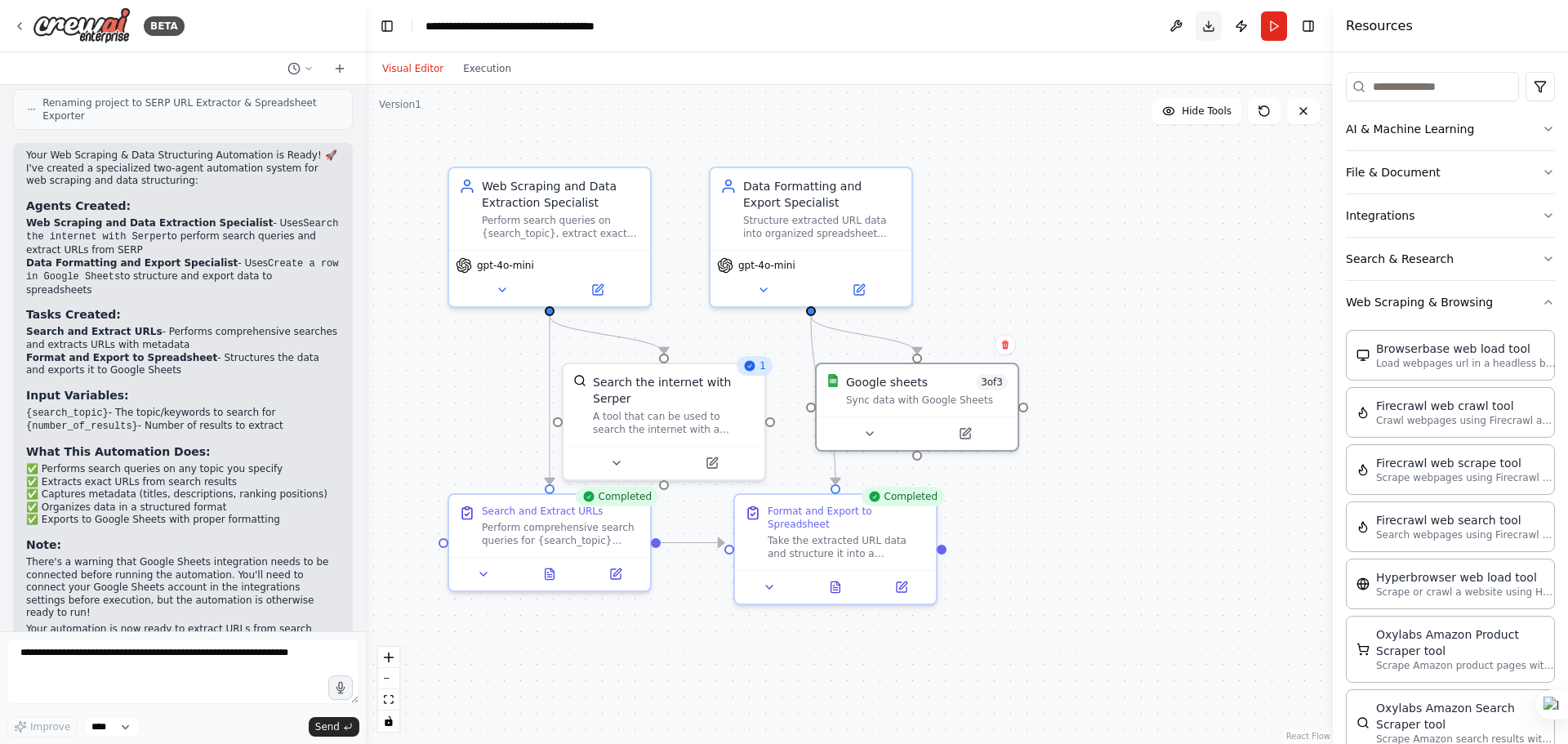
click at [1207, 17] on button "Download" at bounding box center [1209, 26] width 26 height 30
click at [1315, 735] on link "React Flow" at bounding box center [1309, 735] width 44 height 9
click at [1214, 22] on button "Download" at bounding box center [1209, 26] width 26 height 30
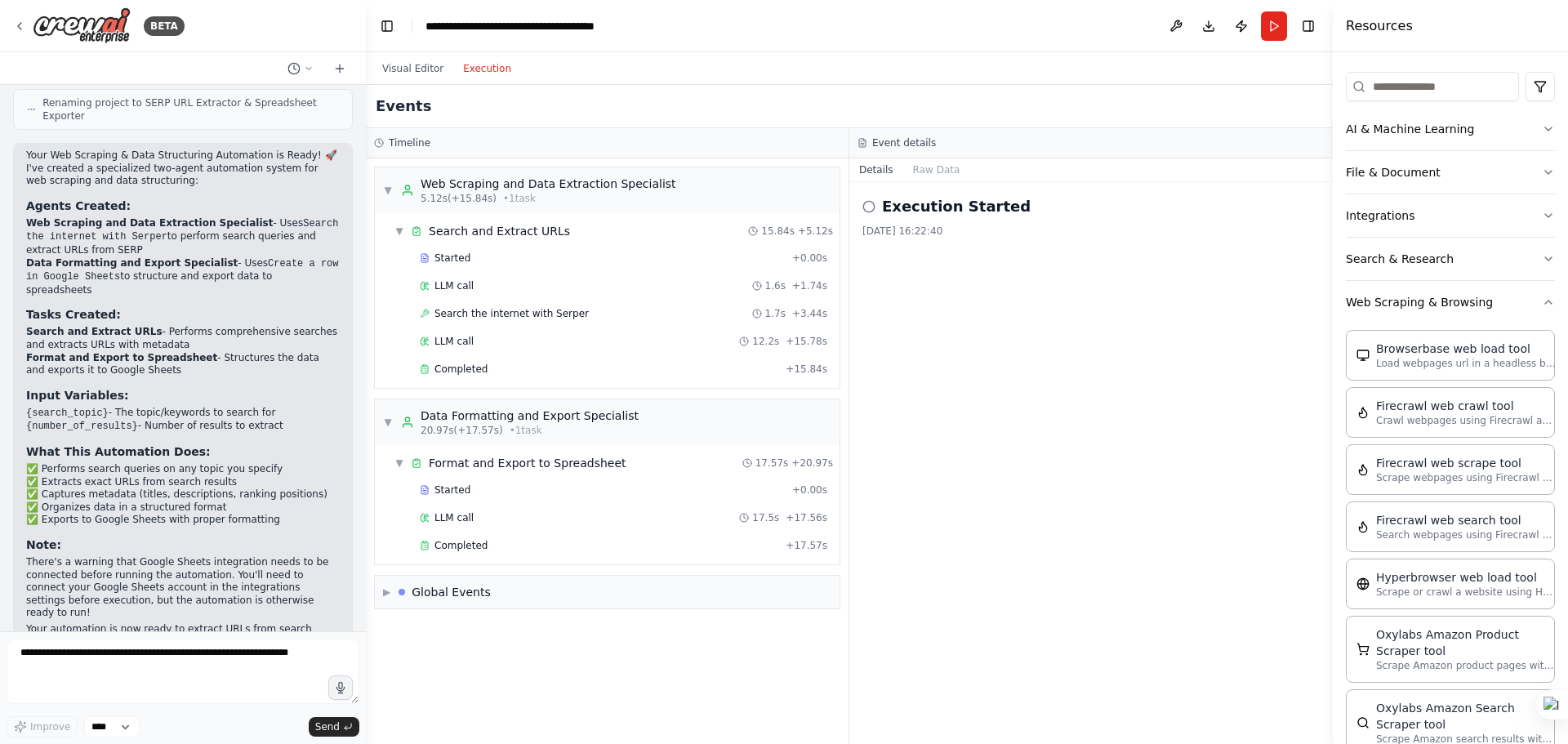
click at [480, 77] on button "Execution" at bounding box center [488, 68] width 68 height 20
click at [875, 210] on div "Execution Started" at bounding box center [1092, 206] width 458 height 23
click at [870, 205] on icon at bounding box center [869, 206] width 13 height 13
click at [466, 546] on span "Completed" at bounding box center [461, 545] width 53 height 13
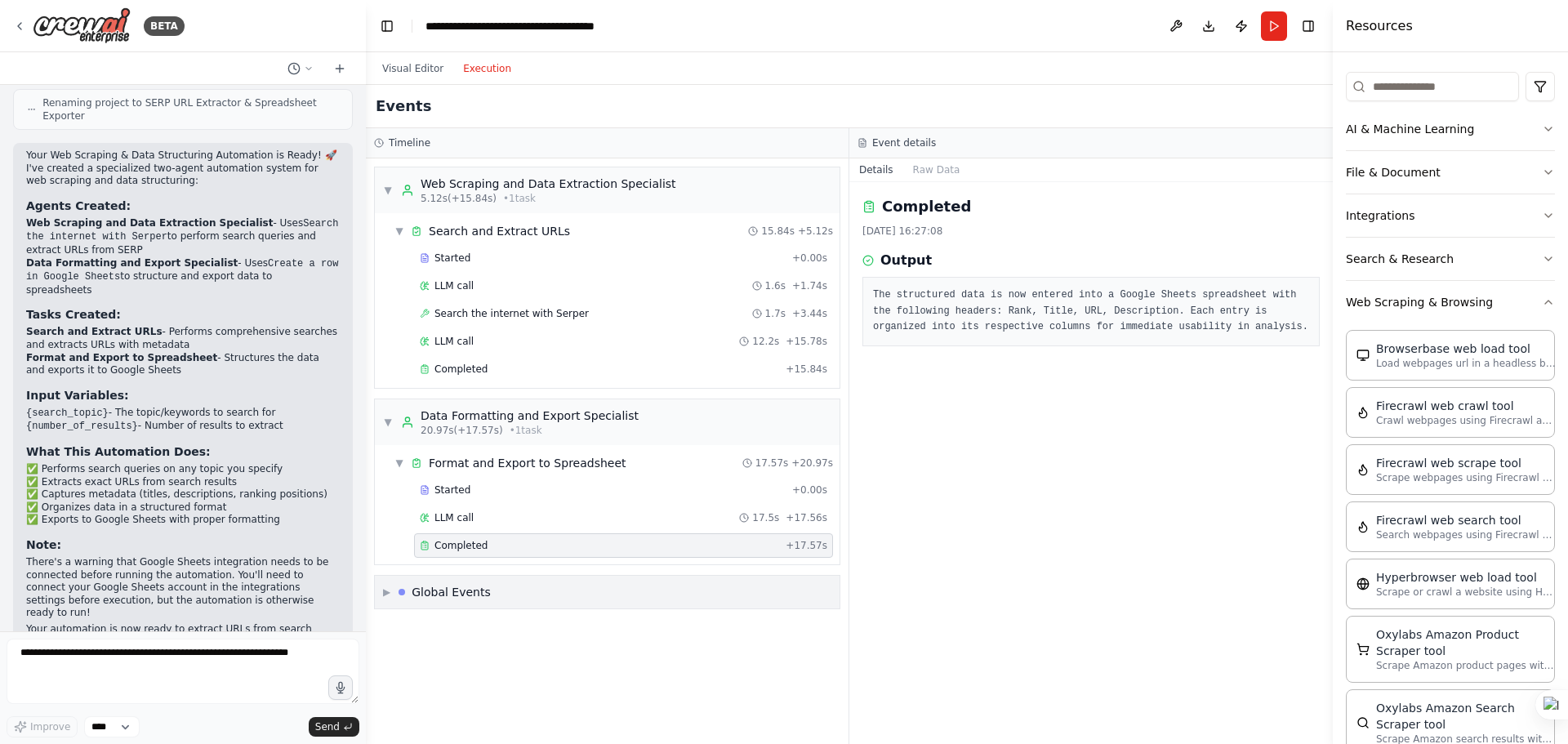
click at [563, 582] on div "▶ Global Events" at bounding box center [607, 592] width 465 height 32
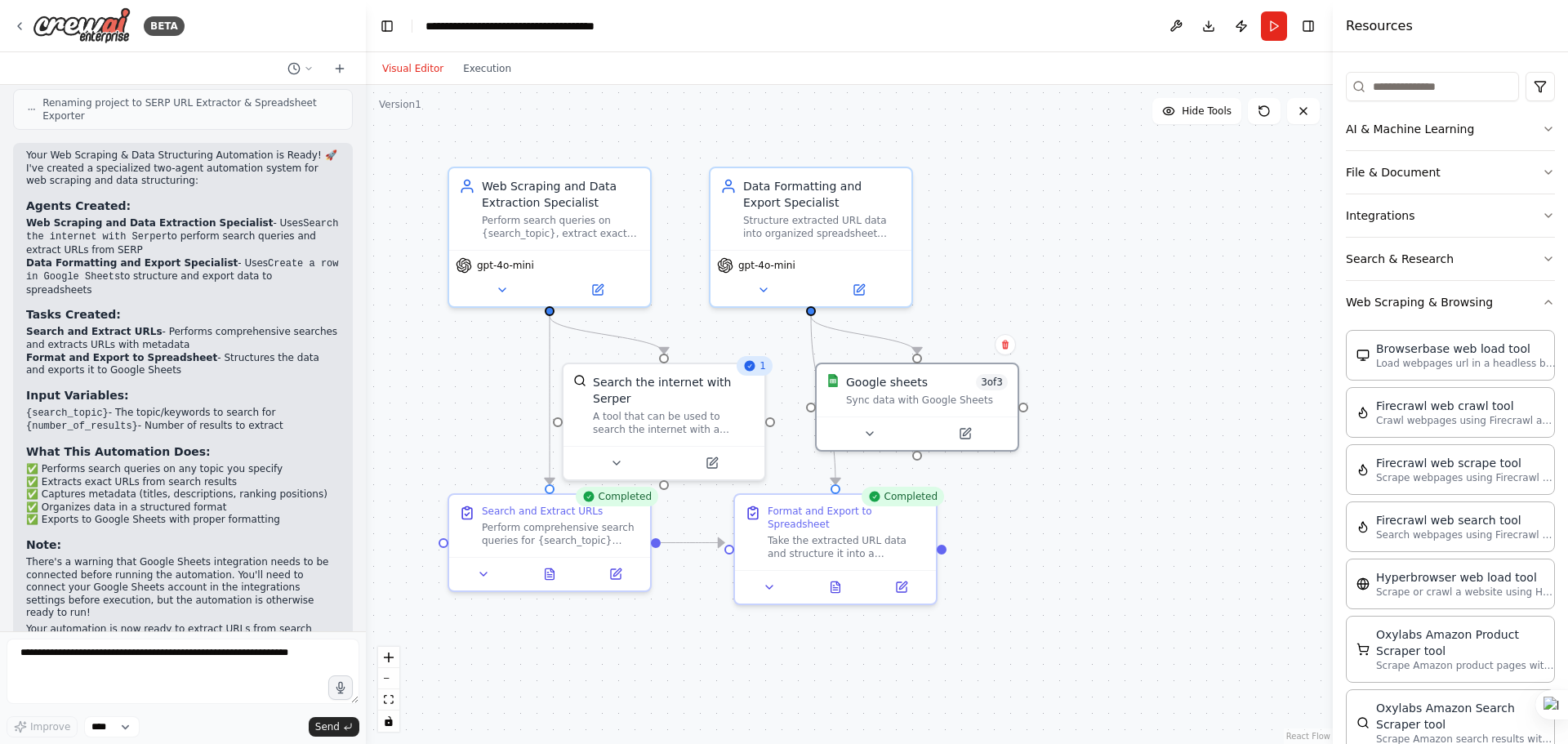
click at [402, 71] on button "Visual Editor" at bounding box center [413, 68] width 81 height 20
click at [1305, 112] on icon at bounding box center [1304, 111] width 7 height 7
click at [1303, 28] on button "Toggle Right Sidebar" at bounding box center [1309, 26] width 23 height 23
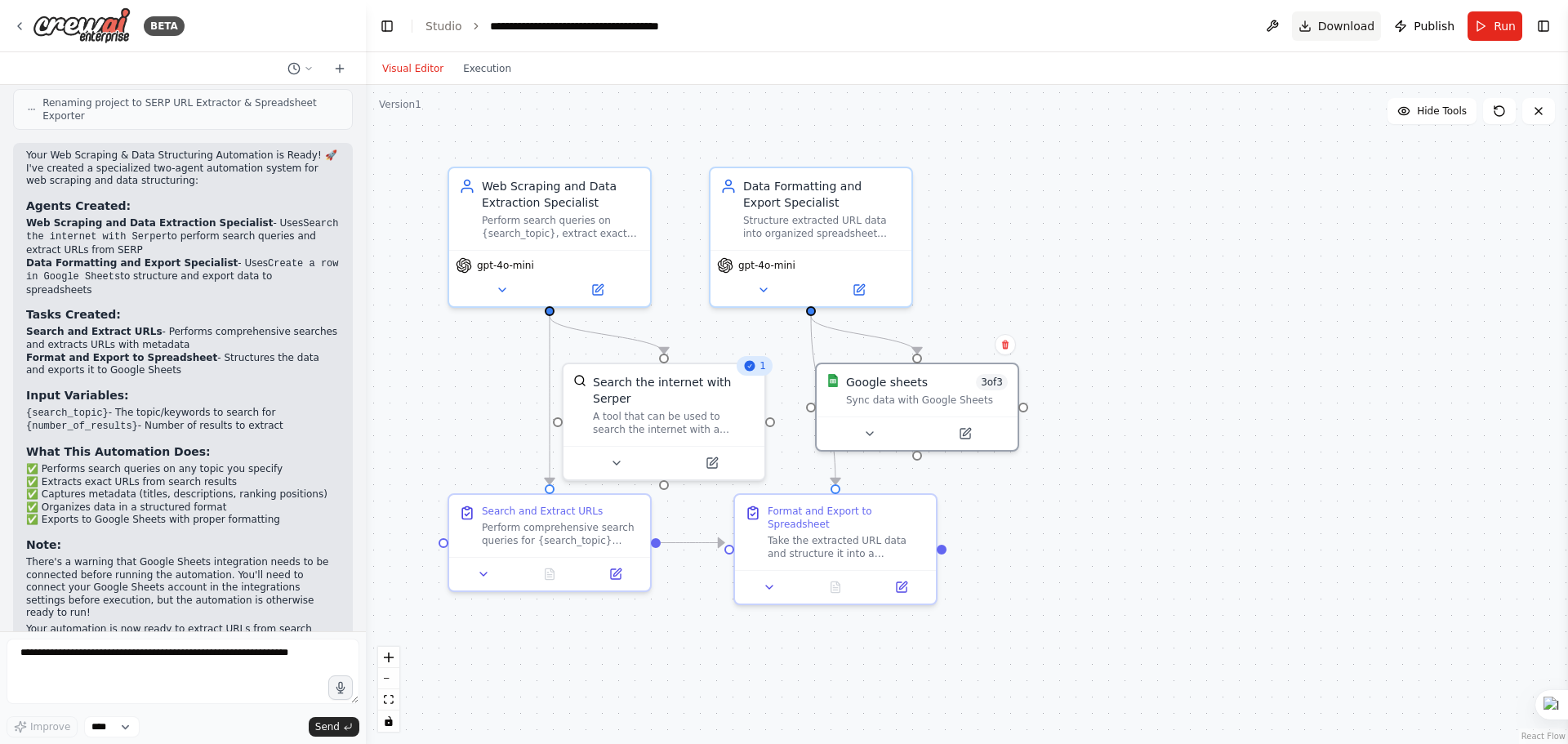
click at [1366, 26] on span "Download" at bounding box center [1347, 26] width 57 height 16
click at [1492, 25] on button "Run" at bounding box center [1495, 26] width 54 height 30
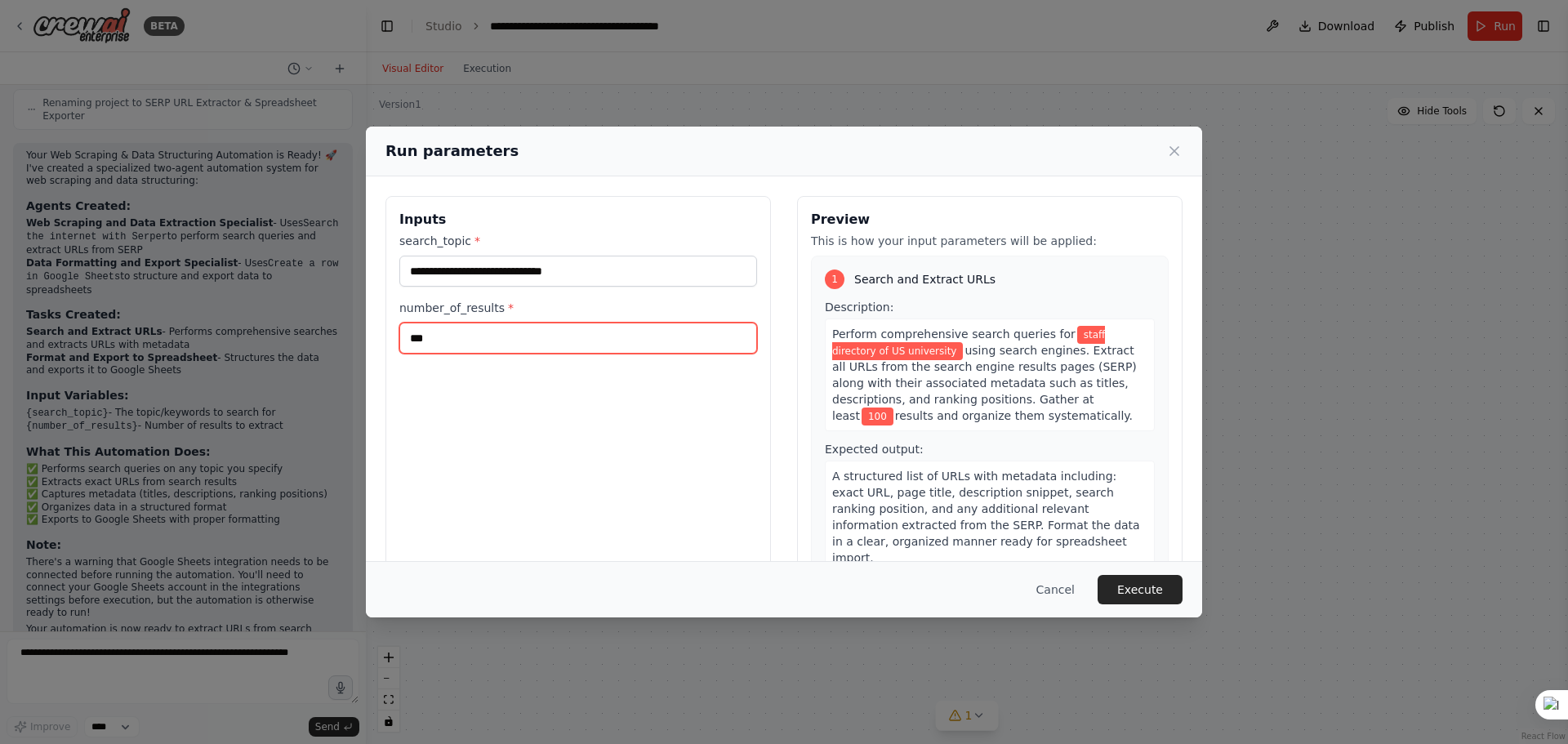
click at [556, 340] on input "***" at bounding box center [579, 338] width 358 height 31
click at [1151, 600] on button "Execute" at bounding box center [1140, 589] width 85 height 30
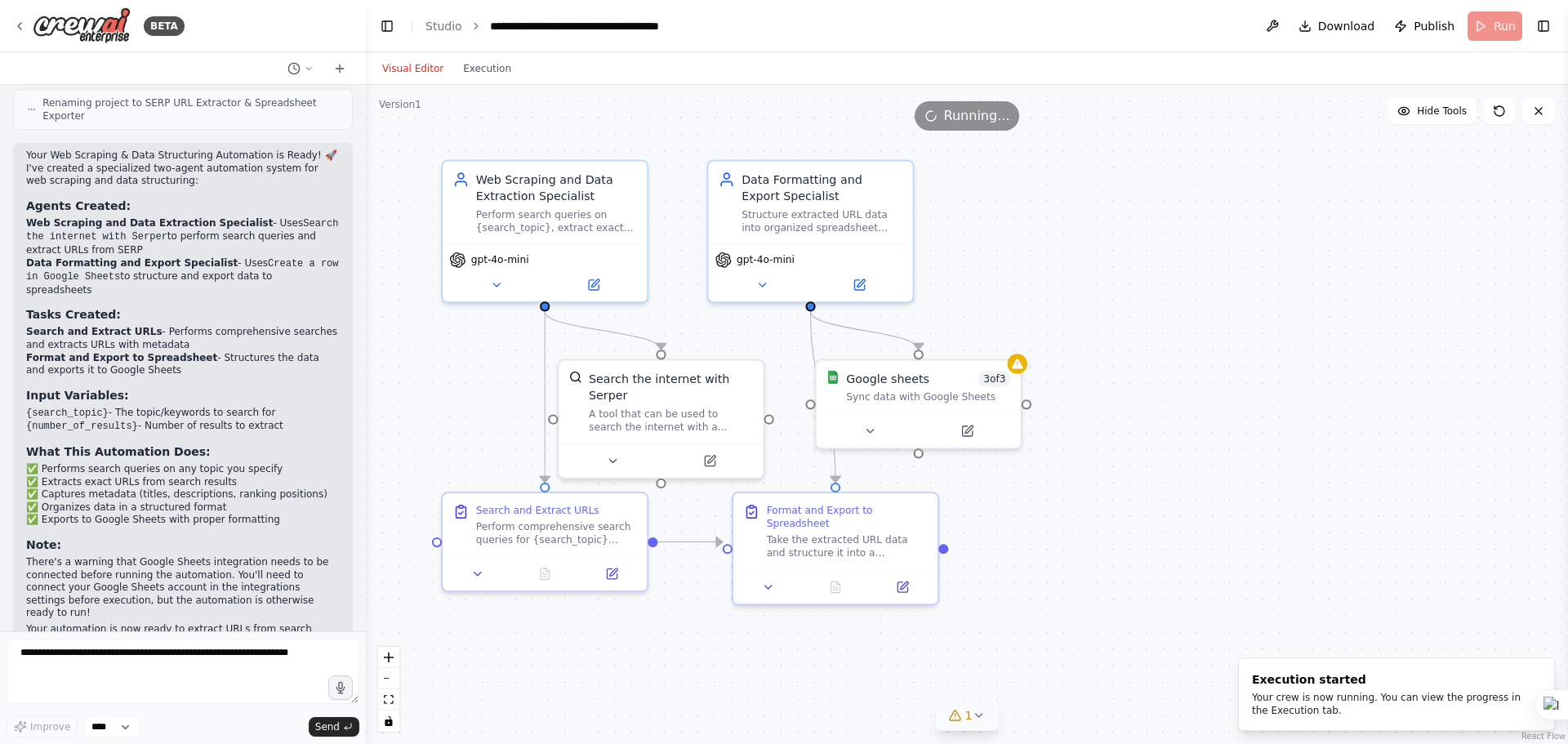
click at [972, 713] on icon at bounding box center [978, 714] width 13 height 13
click at [967, 428] on icon at bounding box center [968, 425] width 8 height 8
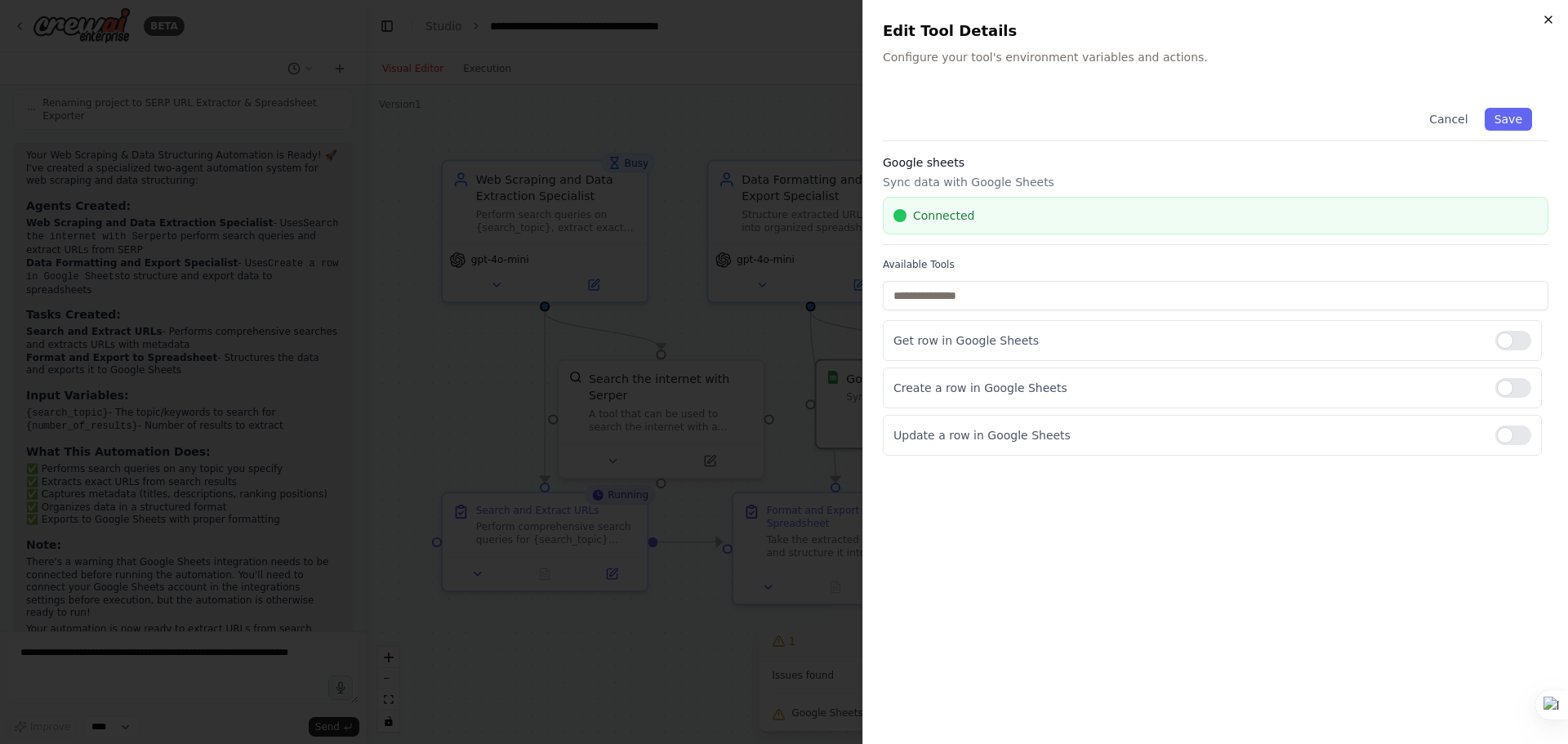
click at [1548, 14] on icon "button" at bounding box center [1548, 19] width 13 height 13
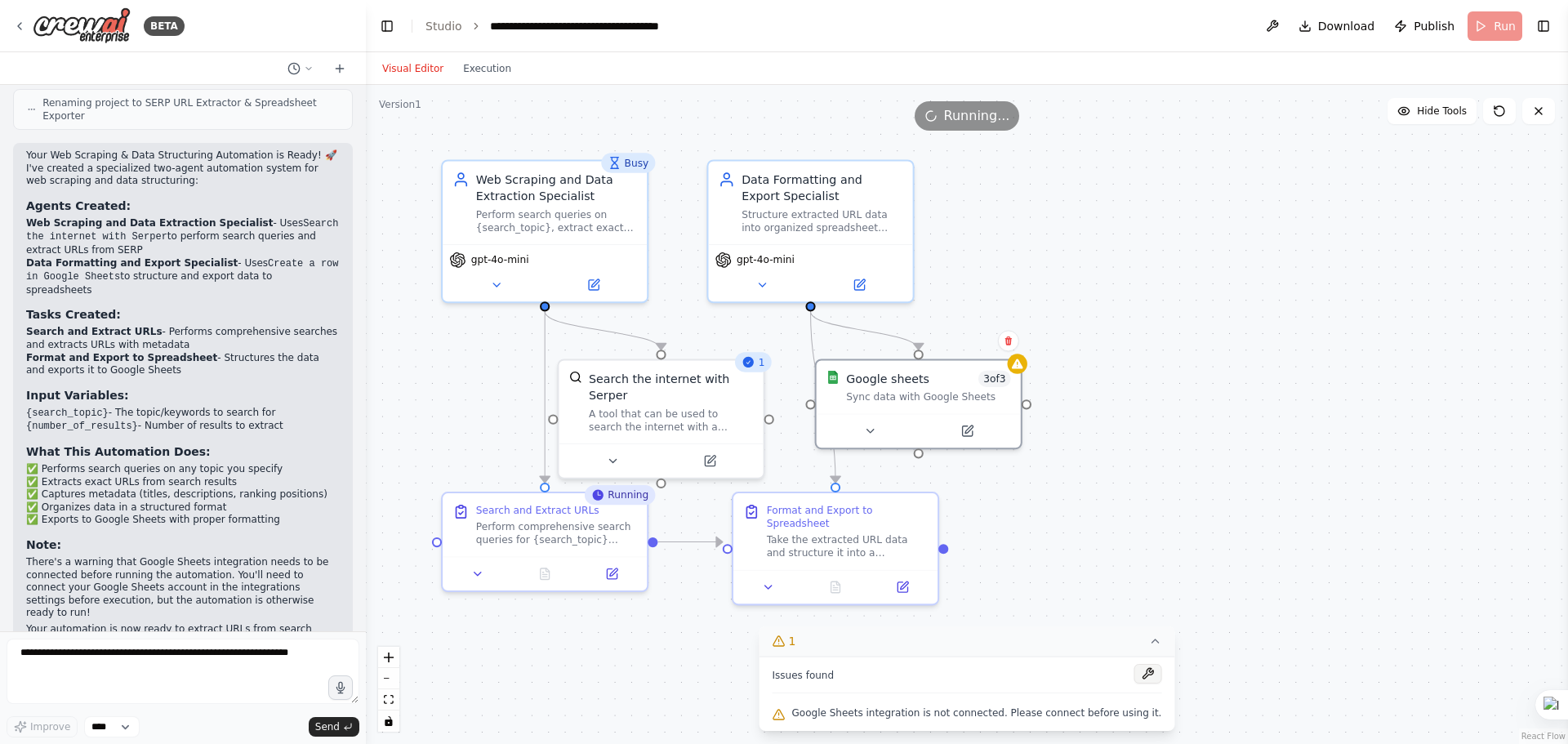
click at [1134, 673] on button at bounding box center [1148, 673] width 28 height 20
click at [929, 384] on div "Google sheets 3 of 3 Sync data with Google Sheets" at bounding box center [928, 383] width 164 height 33
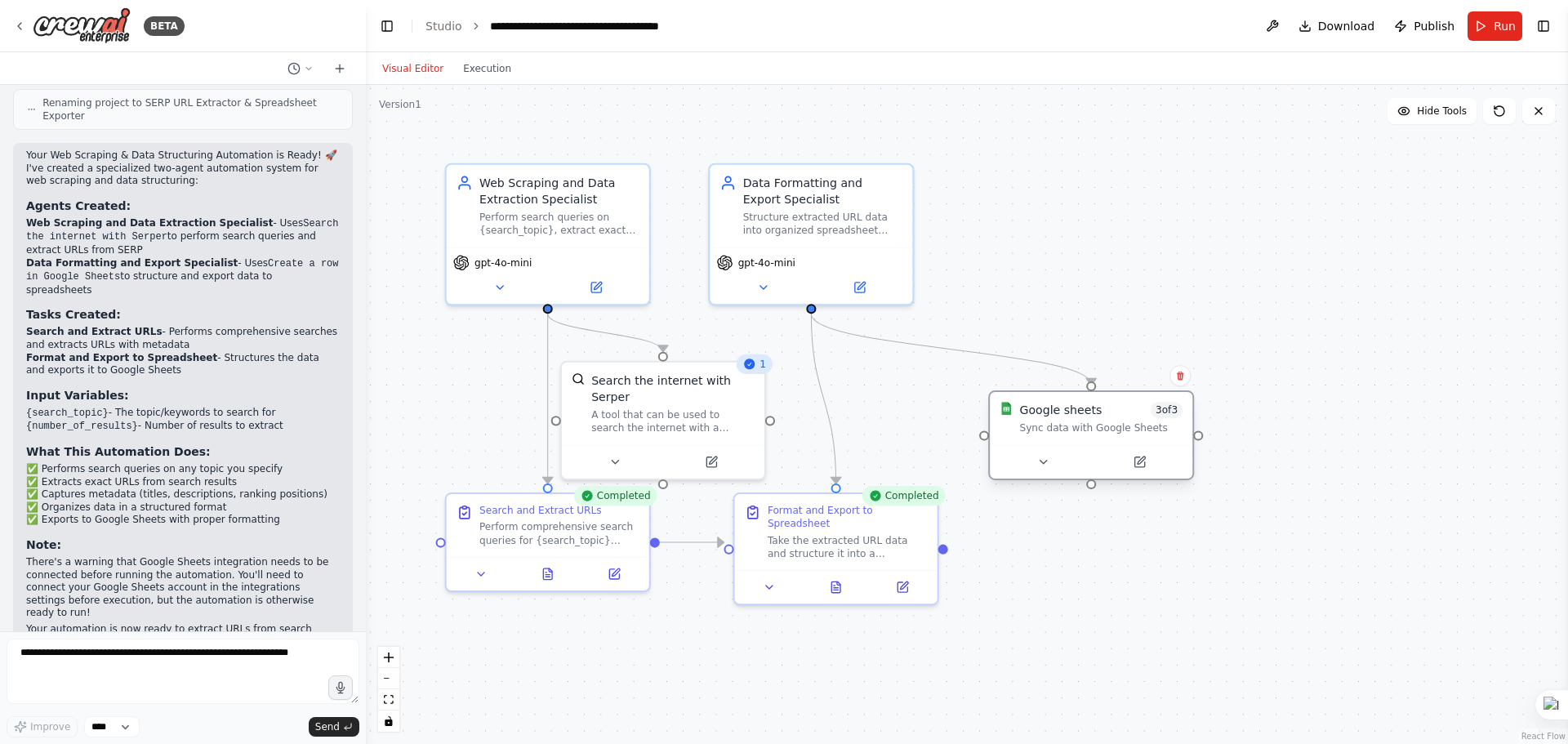
drag, startPoint x: 917, startPoint y: 378, endPoint x: 1097, endPoint y: 405, distance: 182.0
click at [1097, 405] on div "Google sheets 3 of 3" at bounding box center [1101, 409] width 163 height 16
click at [1048, 419] on div "Google sheets 3 of 3 Sync data with Google Sheets" at bounding box center [1101, 417] width 163 height 32
click at [1094, 491] on div ".deletable-edge-delete-btn { width: 20px; height: 20px; border: 0px solid #ffff…" at bounding box center [966, 414] width 1202 height 659
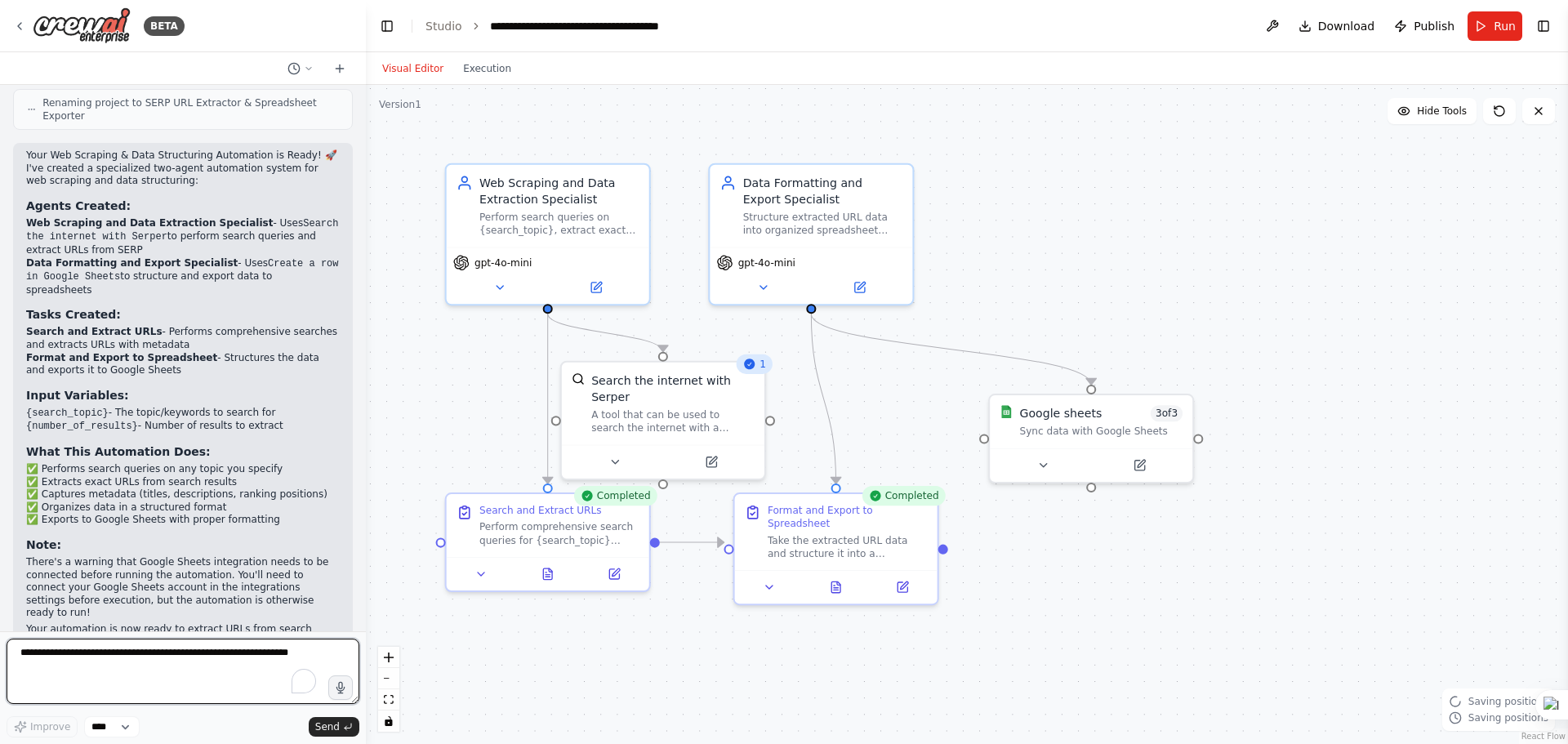
click at [112, 669] on textarea "To enrich screen reader interactions, please activate Accessibility in Grammarl…" at bounding box center [183, 671] width 353 height 65
click at [1144, 465] on icon at bounding box center [1140, 463] width 10 height 10
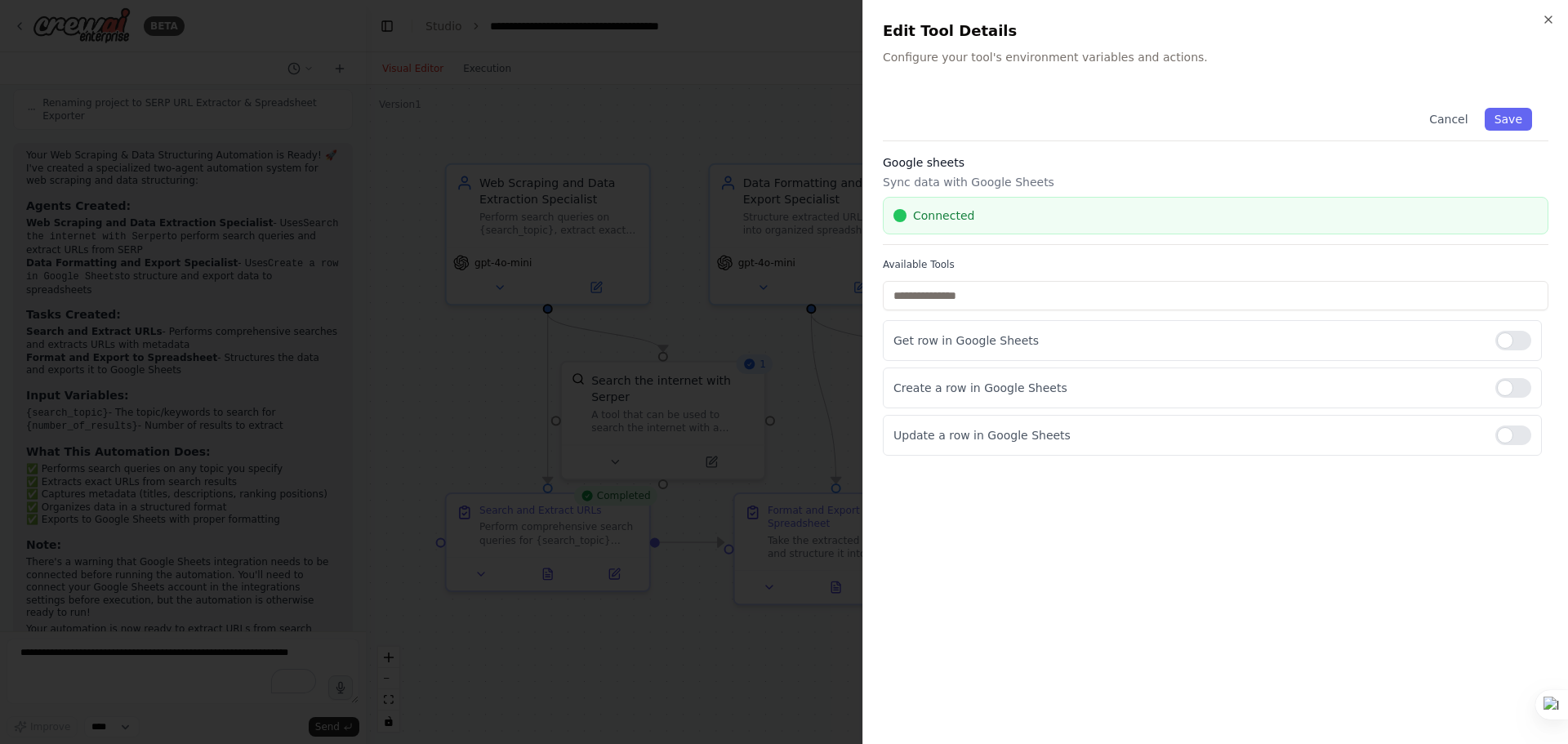
click at [1158, 565] on div "Cancel Save Google sheets Sync data with Google Sheets Connected Available Tool…" at bounding box center [1216, 408] width 666 height 633
click at [1551, 13] on icon "button" at bounding box center [1548, 19] width 13 height 13
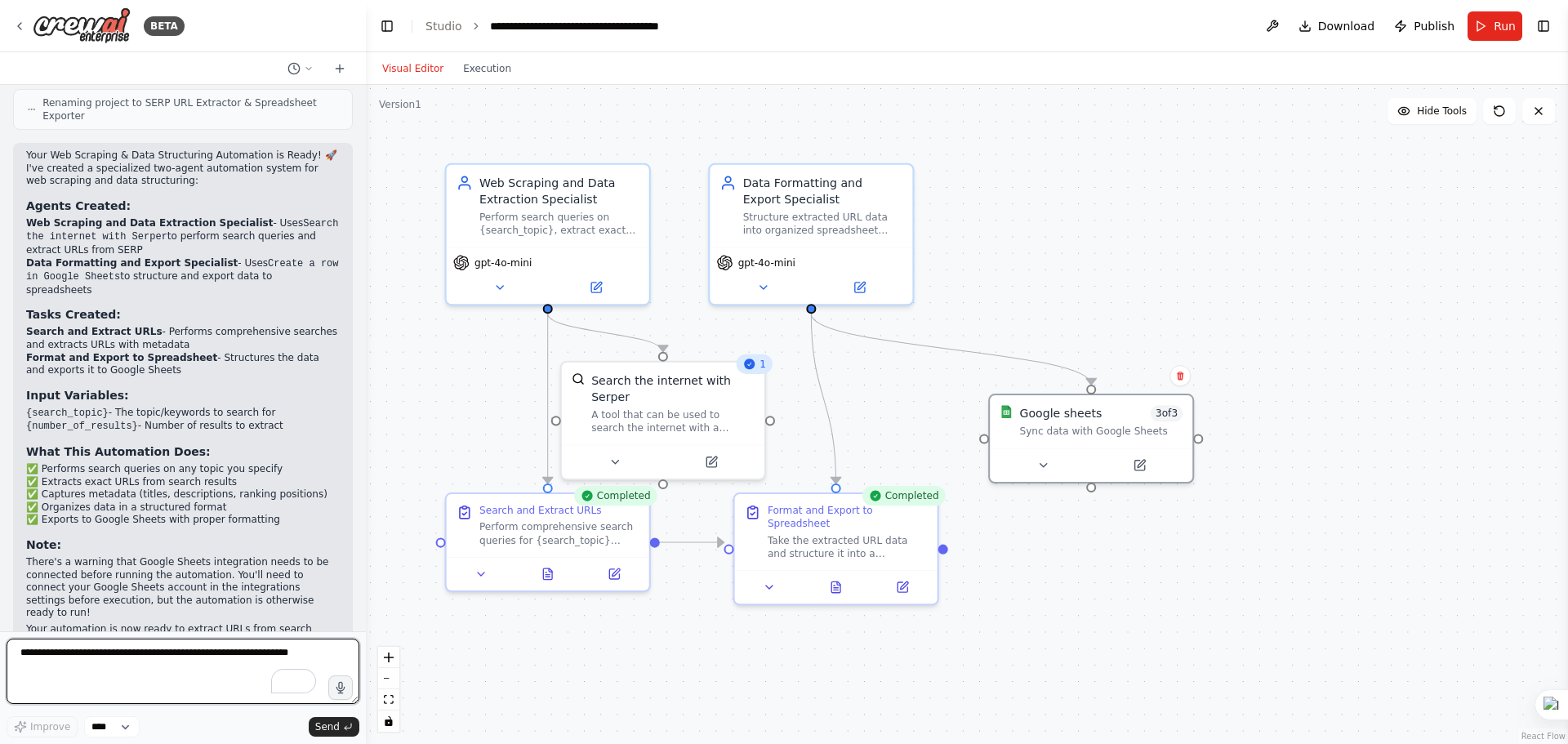
click at [202, 656] on textarea "To enrich screen reader interactions, please activate Accessibility in Grammarl…" at bounding box center [183, 671] width 353 height 65
type textarea "**********"
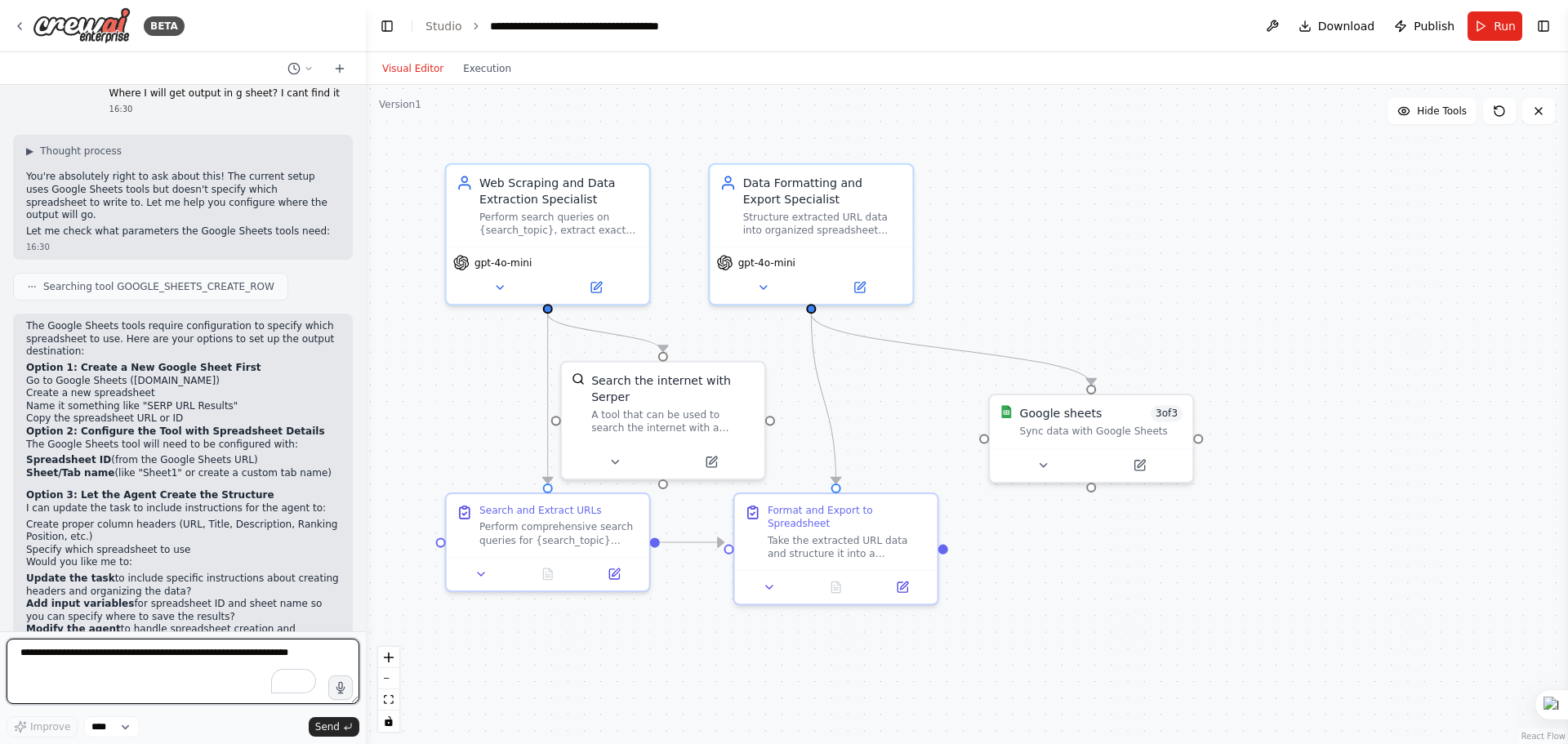
scroll to position [1623, 0]
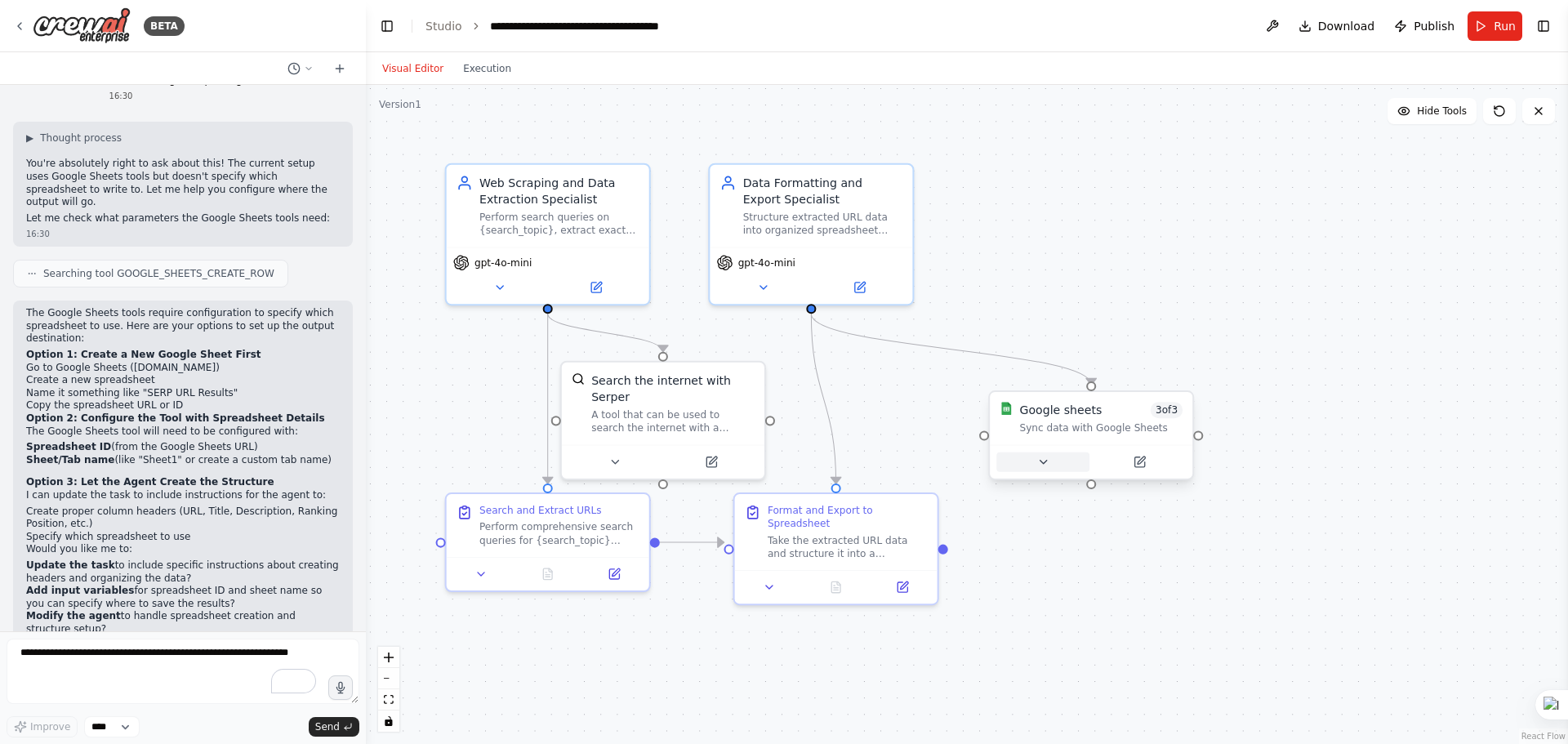
click at [1038, 461] on icon at bounding box center [1042, 462] width 13 height 13
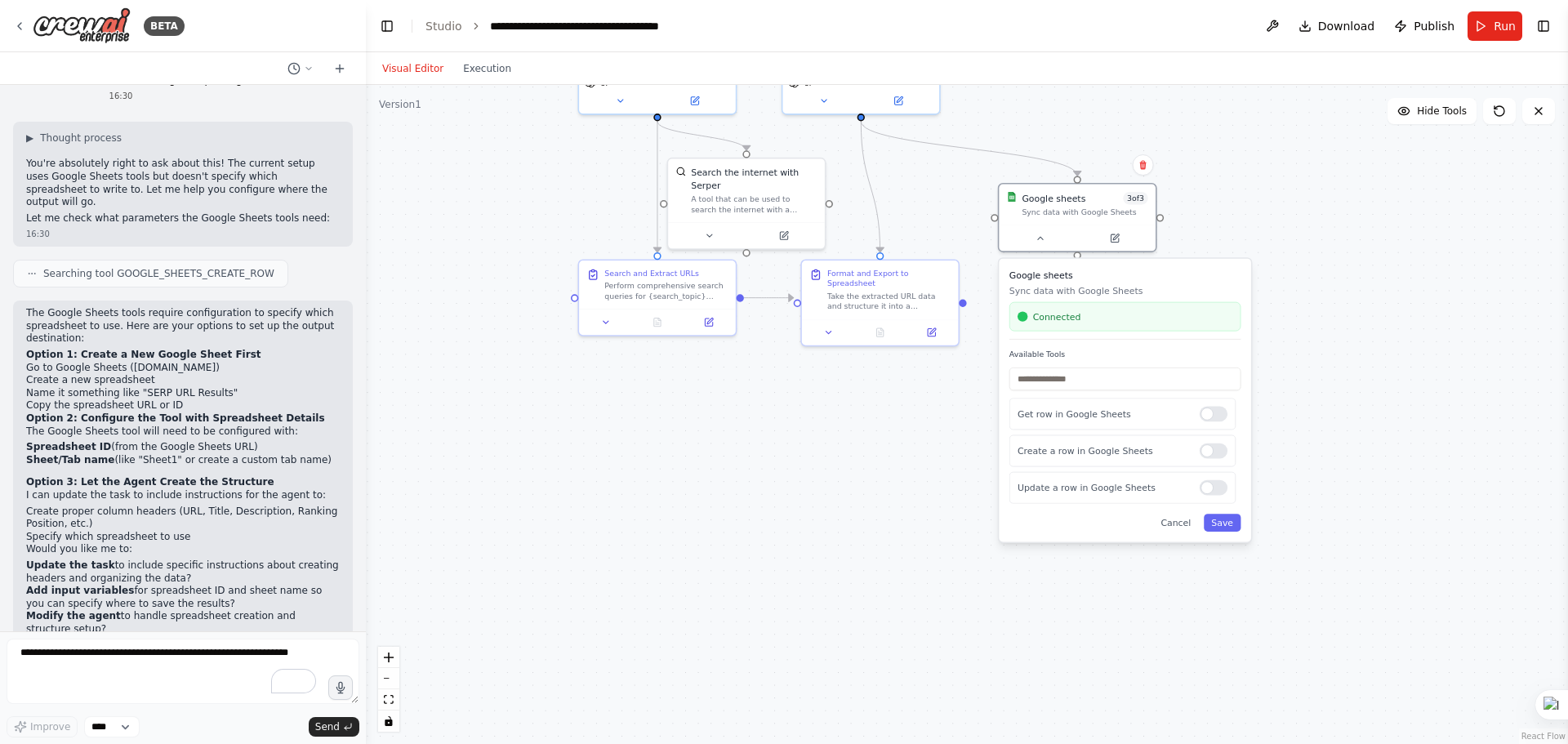
drag, startPoint x: 1464, startPoint y: 532, endPoint x: 1465, endPoint y: 286, distance: 246.0
click at [1465, 286] on div ".deletable-edge-delete-btn { width: 20px; height: 20px; border: 0px solid #ffff…" at bounding box center [966, 414] width 1202 height 659
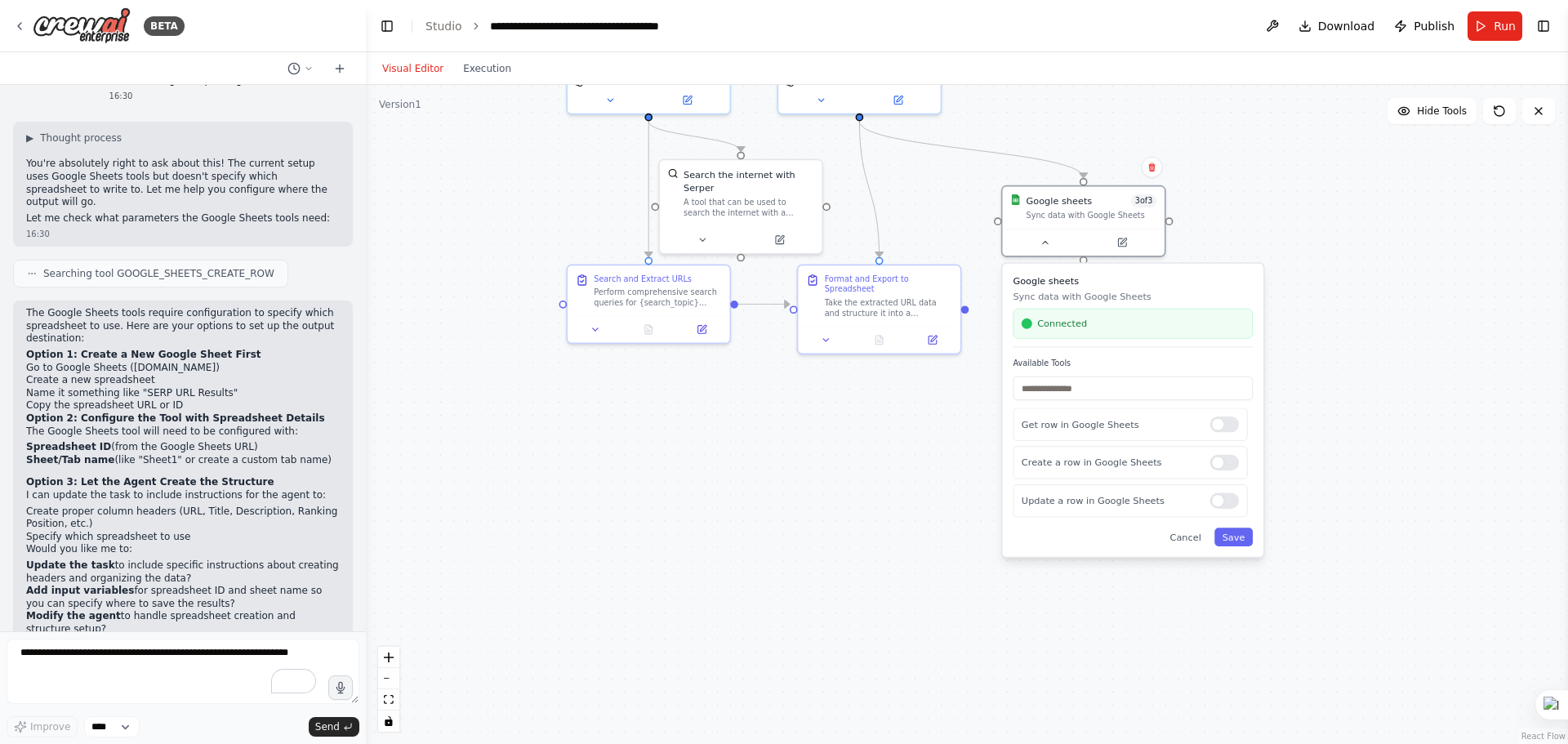
click at [1357, 360] on div ".deletable-edge-delete-btn { width: 20px; height: 20px; border: 0px solid #ffff…" at bounding box center [966, 414] width 1202 height 659
click at [1048, 237] on icon at bounding box center [1045, 240] width 10 height 10
drag, startPoint x: 1086, startPoint y: 262, endPoint x: 1099, endPoint y: 335, distance: 74.1
click at [1099, 335] on div ".deletable-edge-delete-btn { width: 20px; height: 20px; border: 0px solid #ffff…" at bounding box center [966, 414] width 1202 height 659
click at [1088, 266] on div ".deletable-edge-delete-btn { width: 20px; height: 20px; border: 0px solid #ffff…" at bounding box center [966, 414] width 1202 height 659
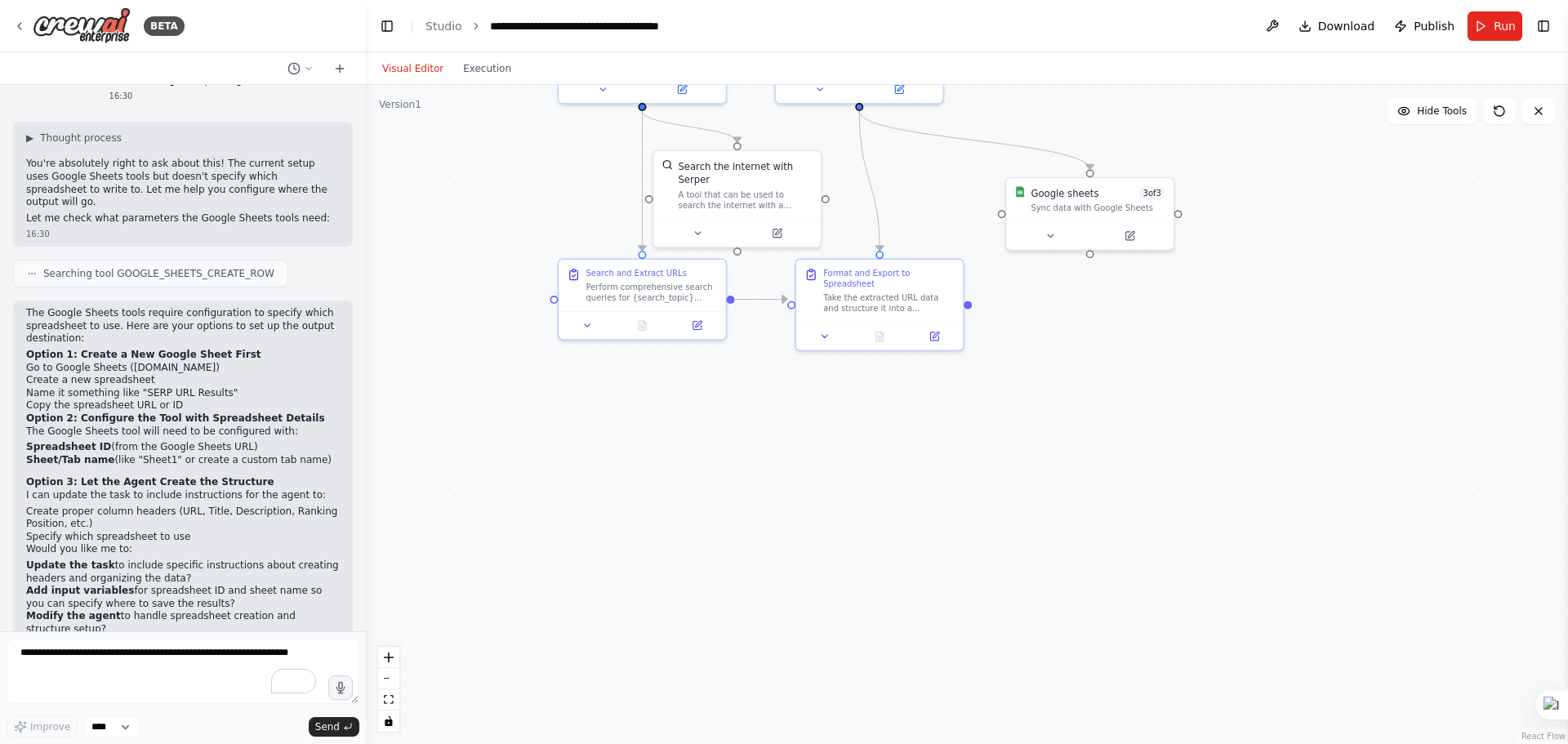
click at [58, 361] on li "Go to Google Sheets (sheets.google.com)" at bounding box center [183, 367] width 314 height 13
drag, startPoint x: 58, startPoint y: 292, endPoint x: 83, endPoint y: 293, distance: 25.0
click at [83, 361] on li "Go to Google Sheets (sheets.google.com)" at bounding box center [183, 367] width 314 height 13
click at [139, 361] on li "Go to Google Sheets (sheets.google.com)" at bounding box center [183, 367] width 314 height 13
drag, startPoint x: 139, startPoint y: 294, endPoint x: 188, endPoint y: 292, distance: 49.0
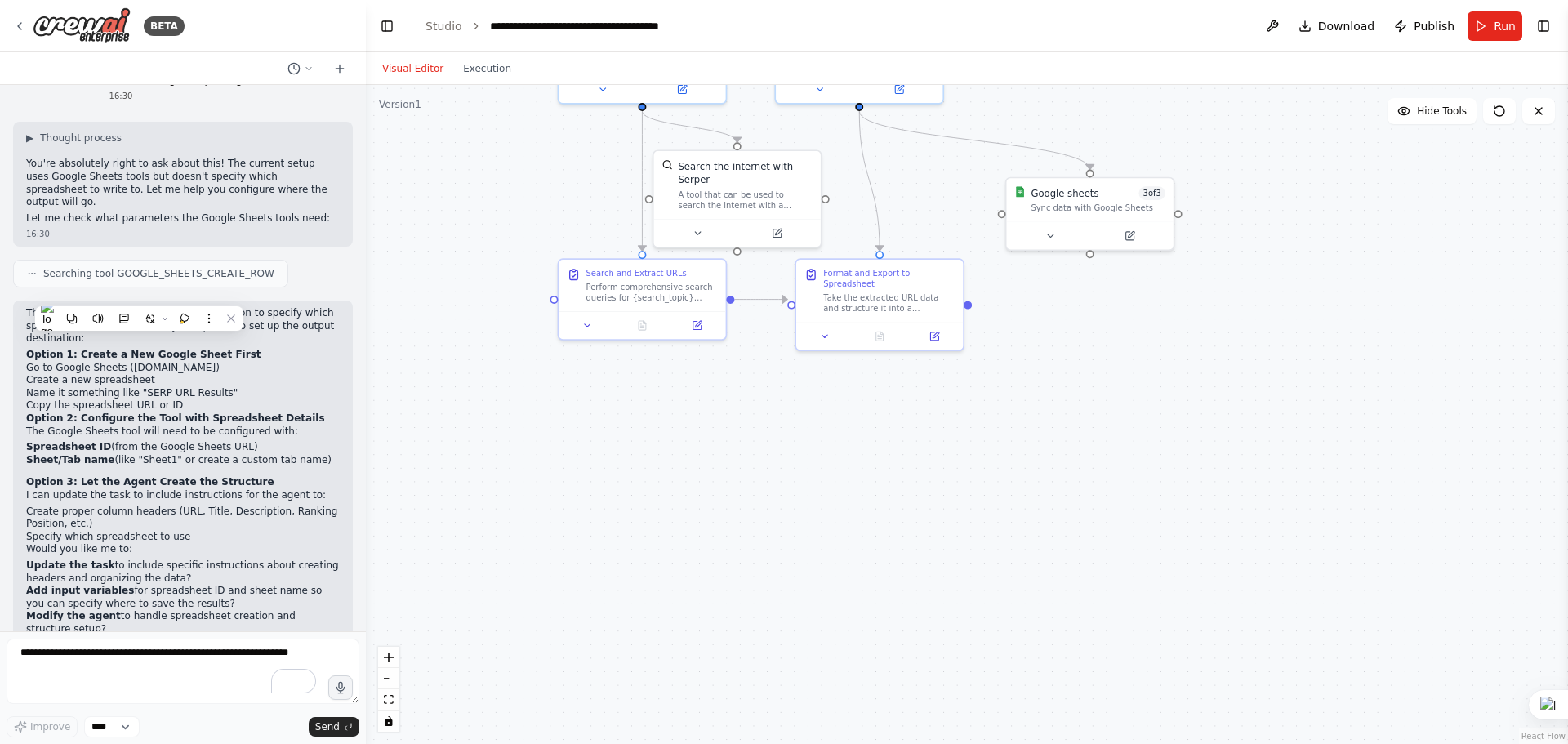
click at [188, 361] on li "Go to Google Sheets (sheets.google.com)" at bounding box center [183, 367] width 314 height 13
click at [151, 400] on li "Copy the spreadsheet URL or ID" at bounding box center [183, 406] width 314 height 13
click at [151, 400] on li "Copy the spreadsheet URL or ID" at bounding box center [183, 406] width 314 height 13
click at [140, 387] on li "Name it something like "SERP URL Results"" at bounding box center [183, 393] width 314 height 13
drag, startPoint x: 140, startPoint y: 316, endPoint x: 184, endPoint y: 314, distance: 44.0
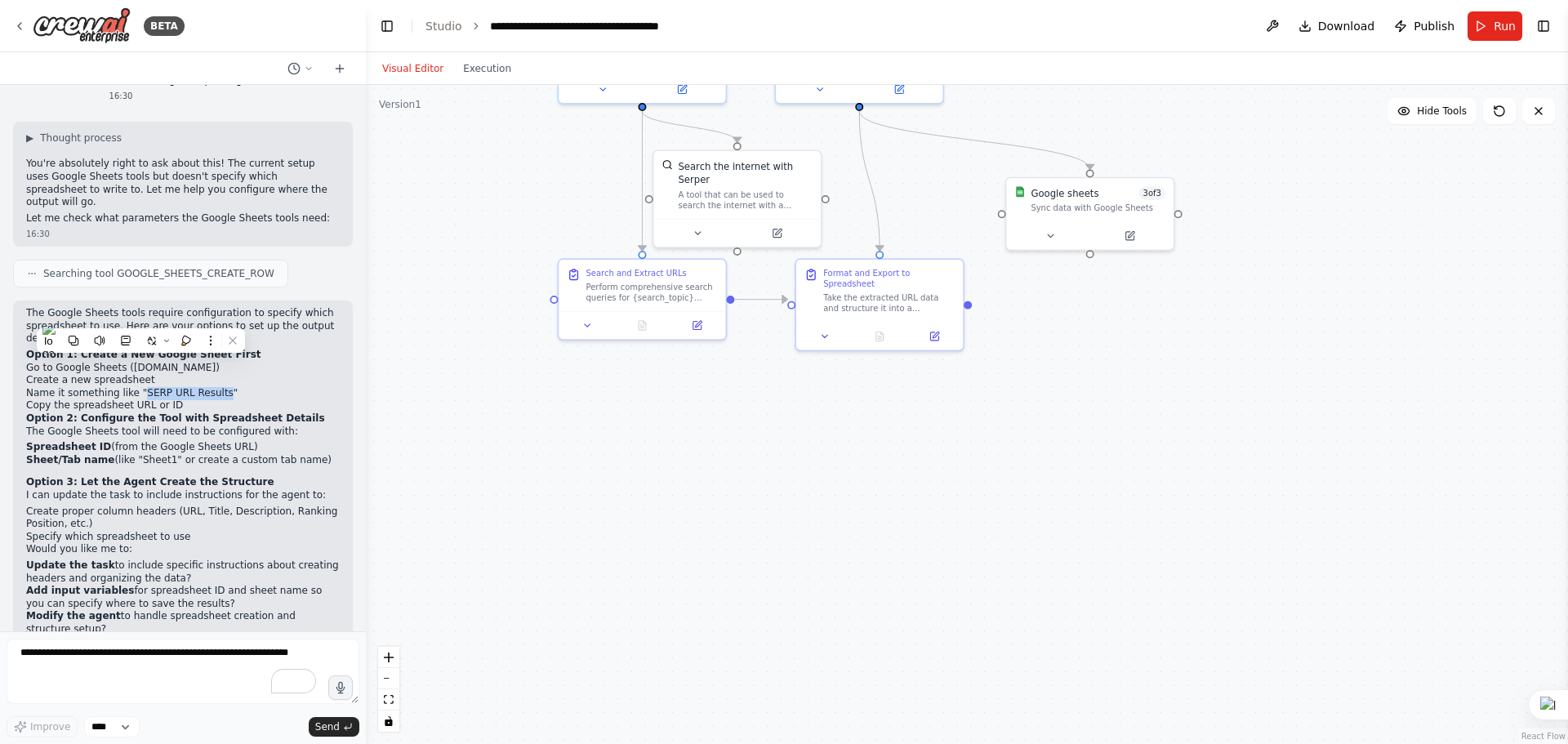
click at [184, 387] on li "Name it something like "SERP URL Results"" at bounding box center [183, 393] width 314 height 13
copy li "SERP URL Results"
click at [79, 387] on li "Name it something like "SERP URL Results"" at bounding box center [183, 393] width 314 height 13
click at [1092, 253] on div at bounding box center [1091, 252] width 9 height 9
drag, startPoint x: 1092, startPoint y: 253, endPoint x: 1099, endPoint y: 280, distance: 27.9
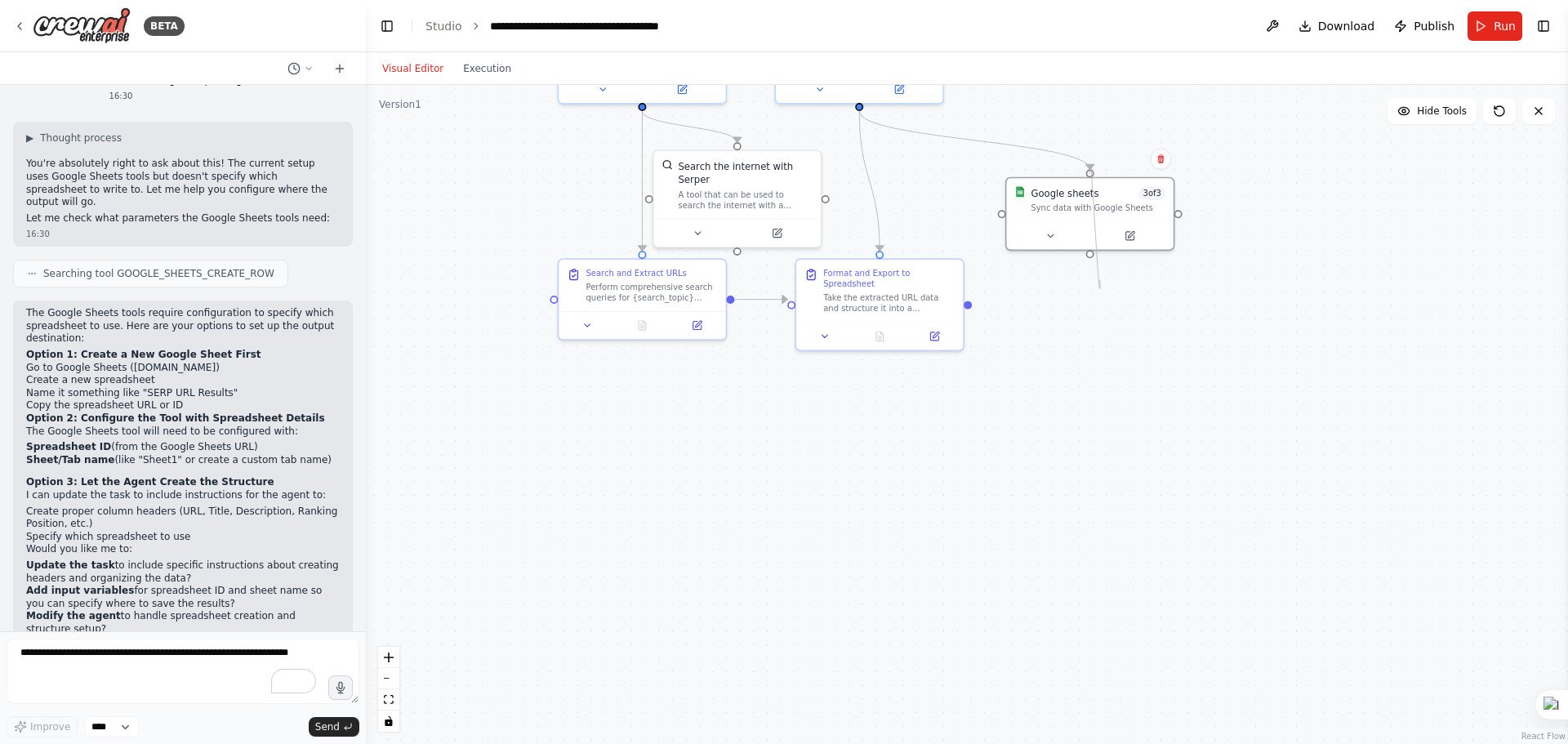
click at [1099, 280] on div ".deletable-edge-delete-btn { width: 20px; height: 20px; border: 0px solid #ffff…" at bounding box center [966, 414] width 1202 height 659
click at [1540, 117] on button at bounding box center [1539, 111] width 32 height 26
click at [1539, 115] on icon at bounding box center [1538, 111] width 13 height 13
click at [59, 425] on p "The Google Sheets tool will need to be configured with:" at bounding box center [183, 431] width 314 height 13
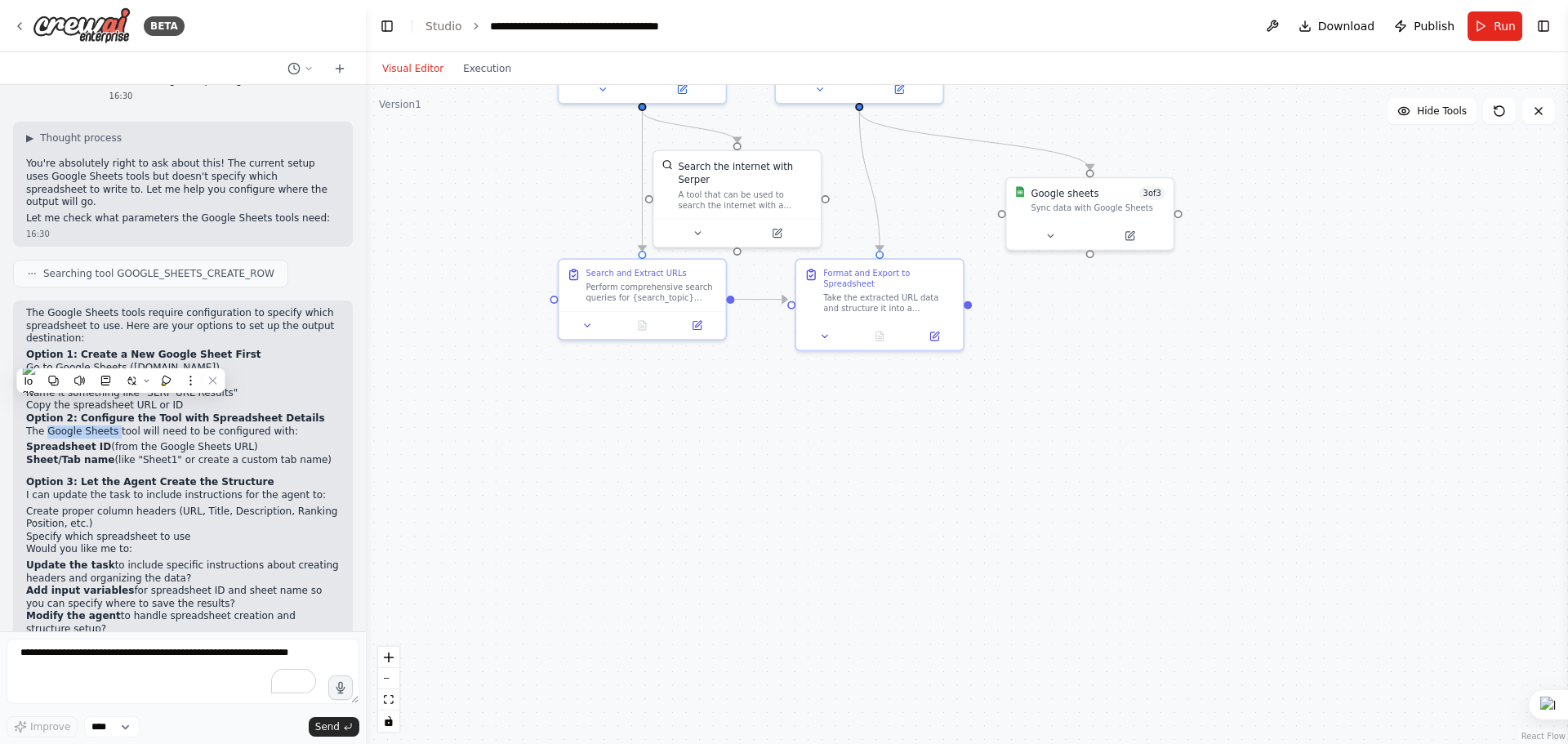
drag, startPoint x: 59, startPoint y: 356, endPoint x: 108, endPoint y: 356, distance: 49.0
click at [108, 425] on p "The Google Sheets tool will need to be configured with:" at bounding box center [183, 431] width 314 height 13
click at [214, 412] on strong "Option 2: Configure the Tool with Spreadsheet Details" at bounding box center [175, 417] width 299 height 11
click at [389, 700] on icon "fit view" at bounding box center [389, 699] width 10 height 9
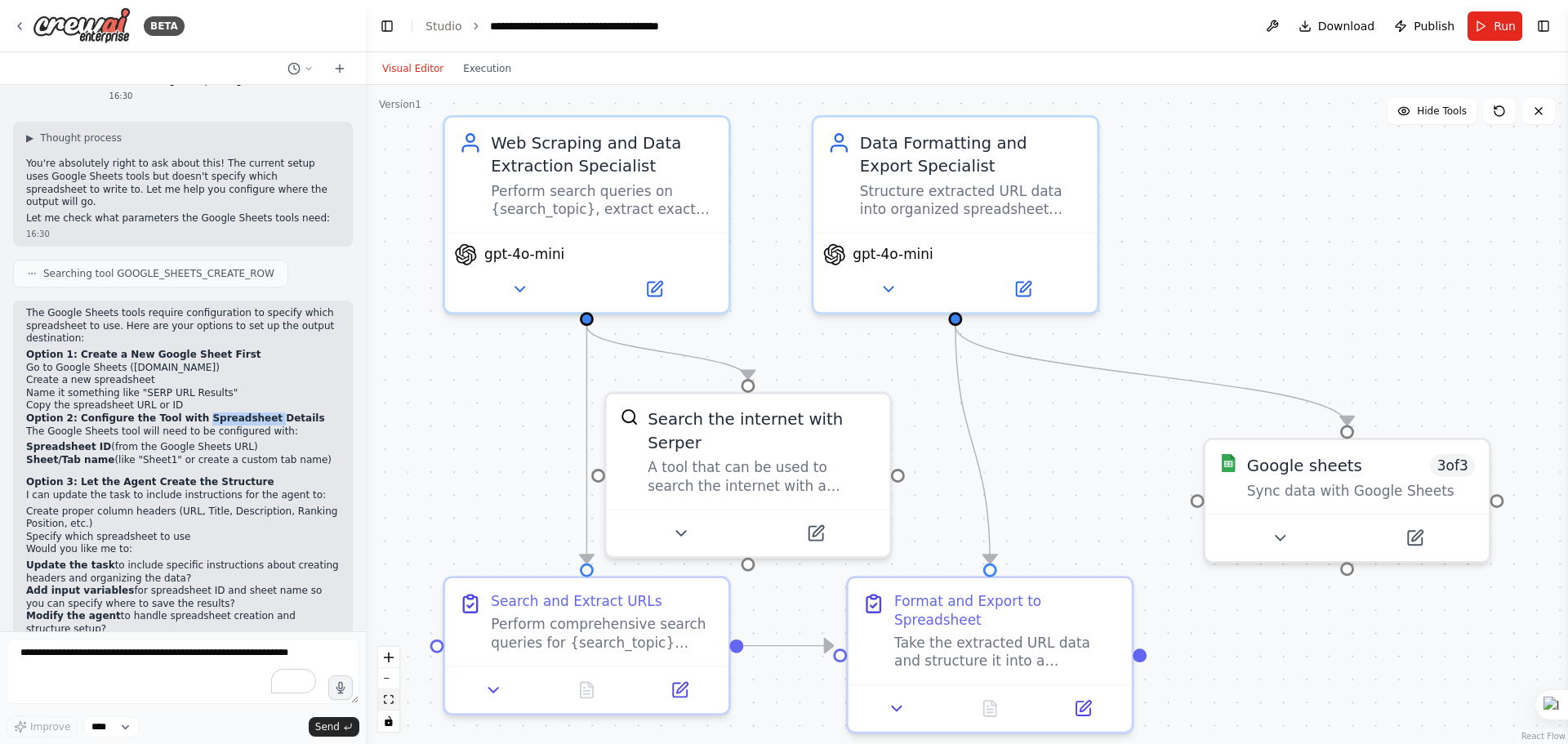
click at [389, 700] on icon "fit view" at bounding box center [389, 699] width 10 height 9
click at [392, 680] on button "zoom out" at bounding box center [389, 678] width 21 height 21
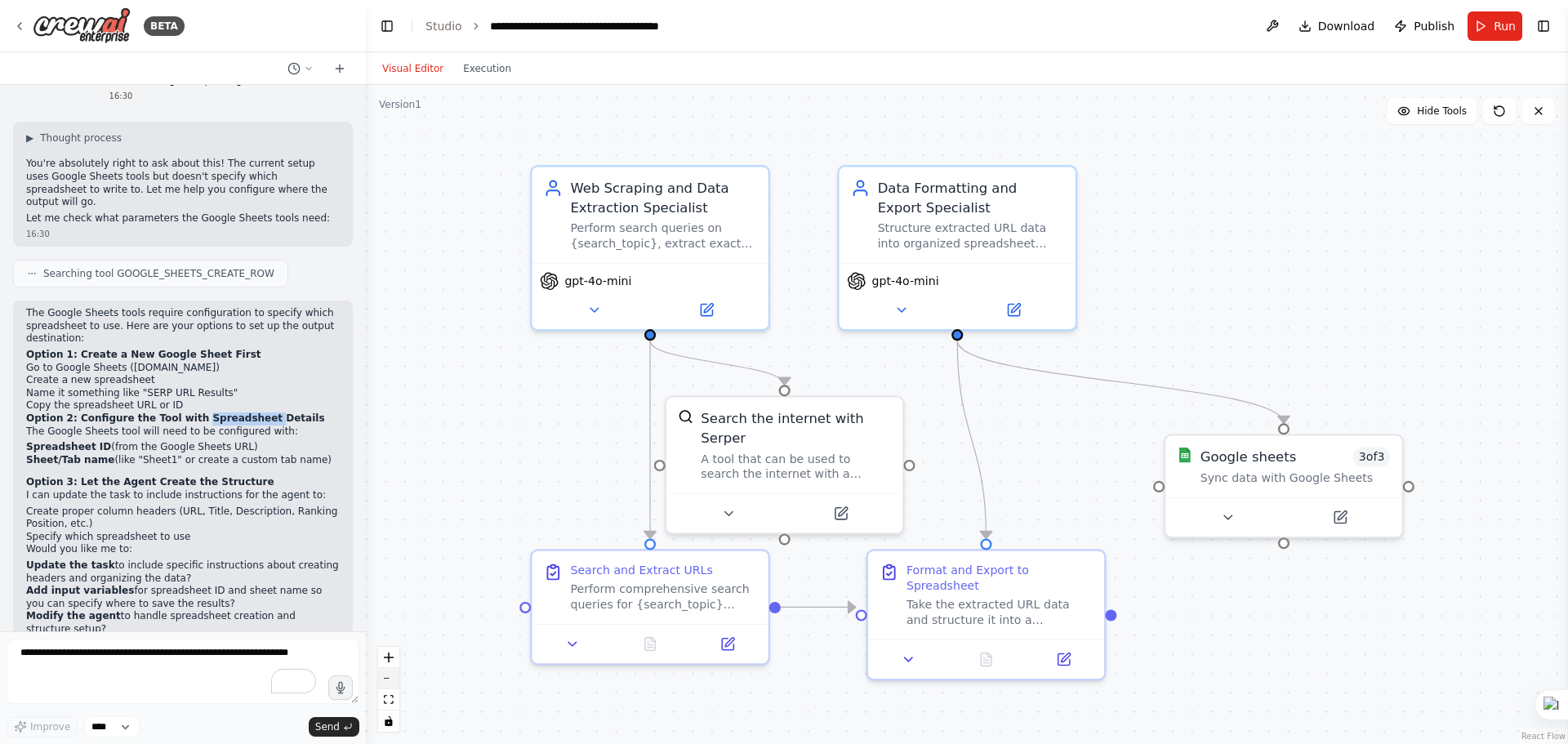
click at [392, 680] on button "zoom out" at bounding box center [389, 678] width 21 height 21
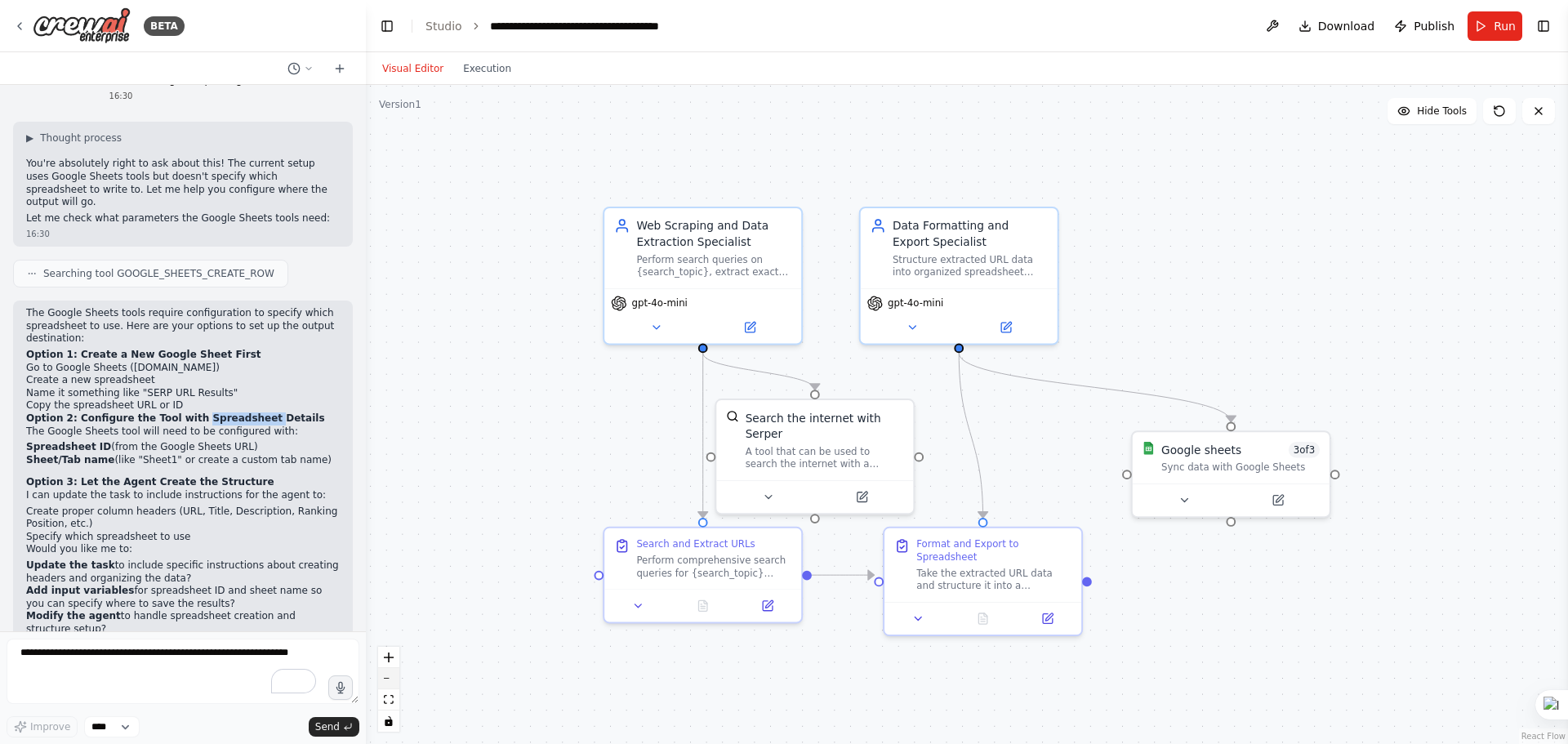
click at [392, 680] on button "zoom out" at bounding box center [389, 678] width 21 height 21
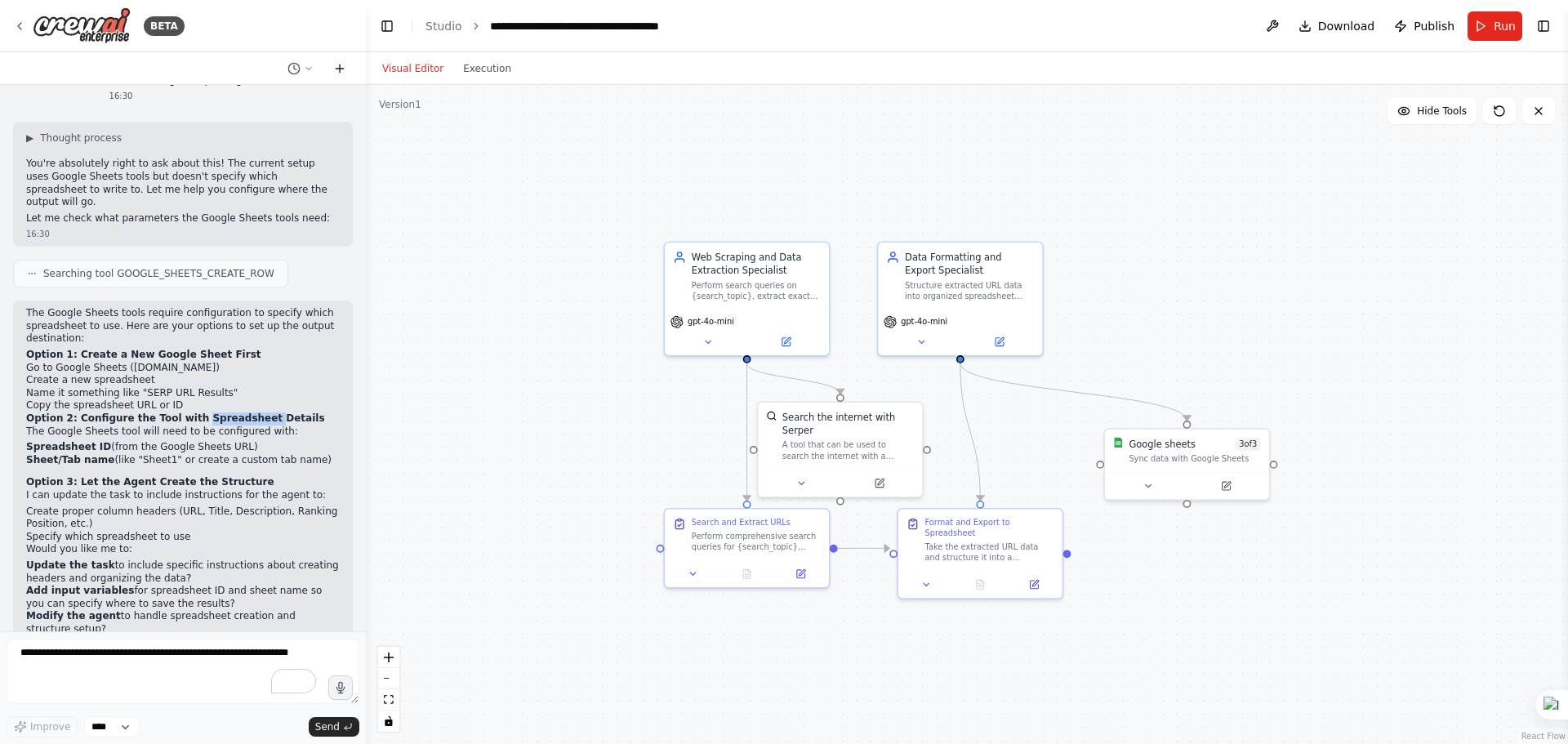
click at [335, 71] on icon at bounding box center [339, 68] width 13 height 13
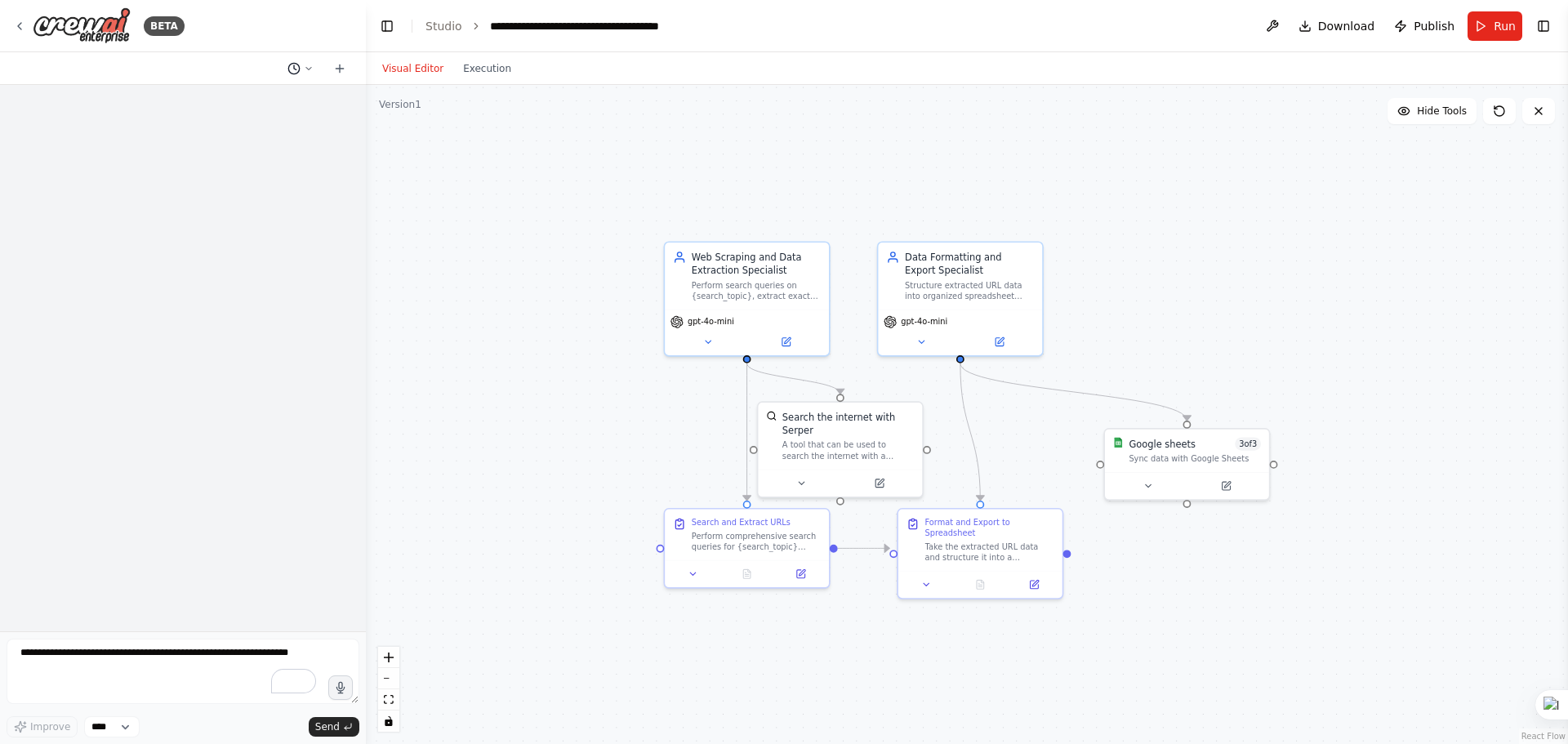
click at [298, 72] on icon at bounding box center [294, 68] width 13 height 13
click at [265, 106] on span "You are an AI agent specialized in web scraping and data structuring. Your task…" at bounding box center [237, 101] width 121 height 13
click at [558, 275] on div ".deletable-edge-delete-btn { width: 20px; height: 20px; border: 0px solid #ffff…" at bounding box center [966, 414] width 1202 height 659
click at [307, 69] on icon at bounding box center [309, 69] width 10 height 10
click at [256, 130] on span "Where I will get output in g sheet? I cant find it" at bounding box center [237, 128] width 121 height 13
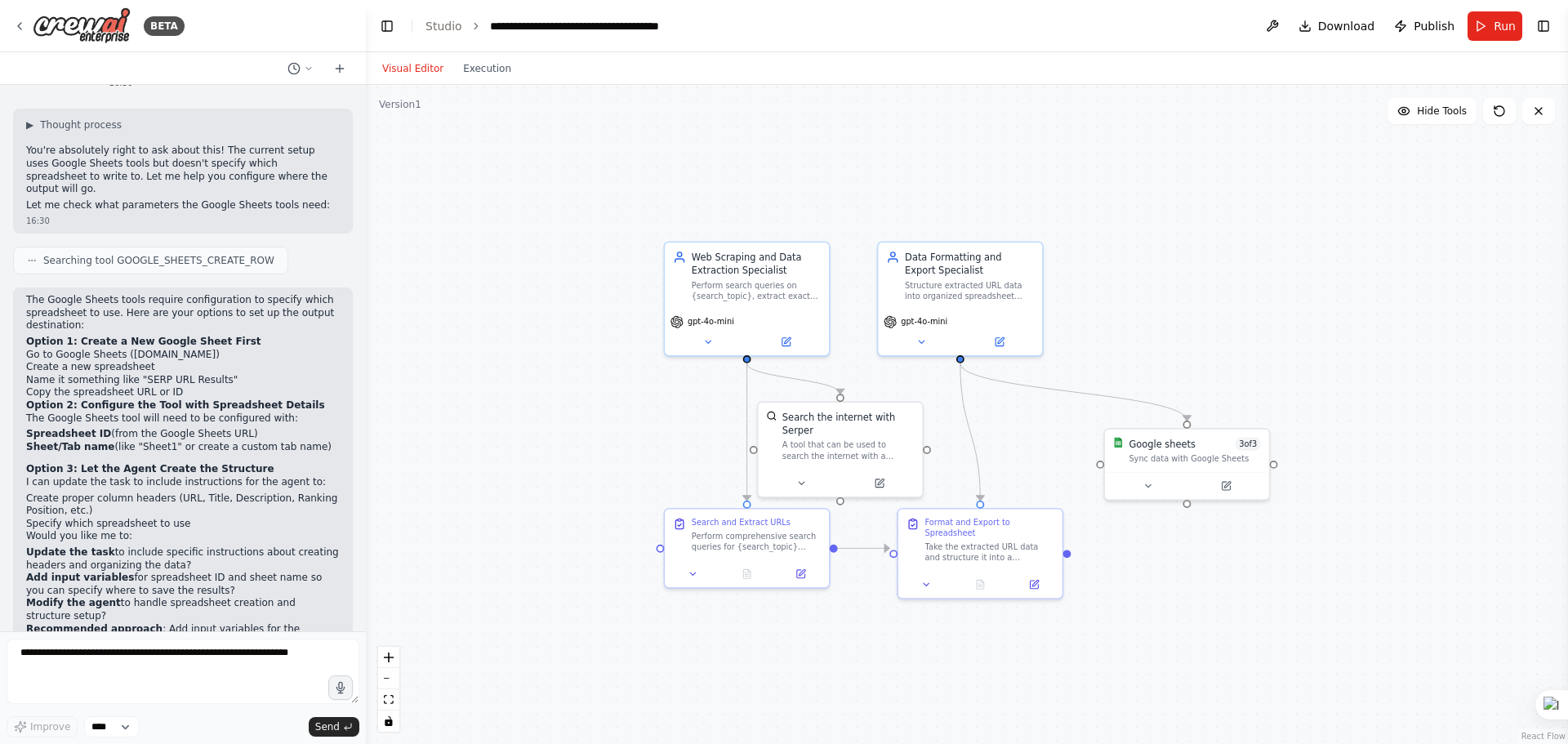
scroll to position [1623, 0]
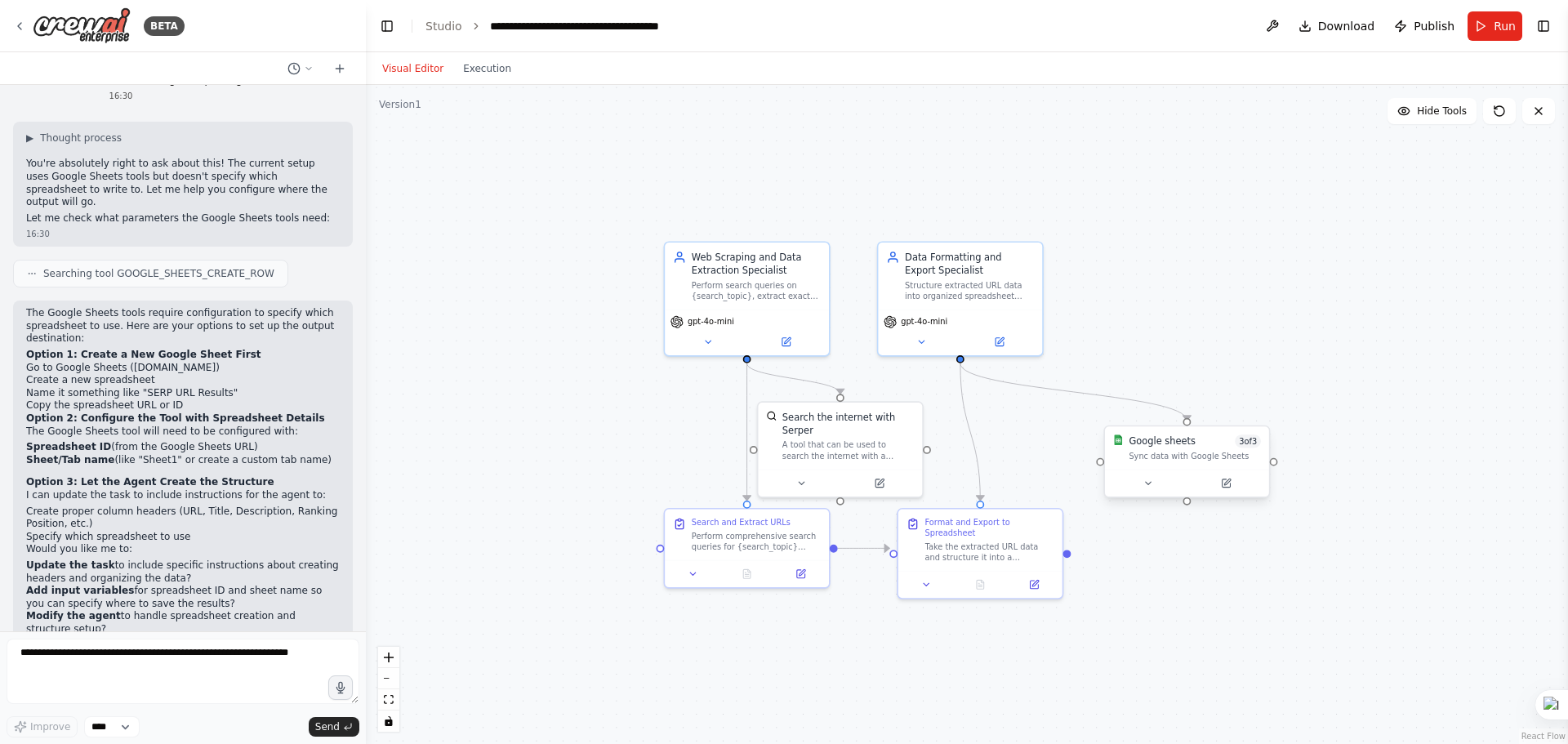
click at [1166, 457] on div "Sync data with Google Sheets" at bounding box center [1195, 456] width 133 height 10
click at [1201, 453] on div "Sync data with Google Sheets" at bounding box center [1195, 456] width 133 height 10
click at [1227, 489] on button at bounding box center [1226, 483] width 75 height 16
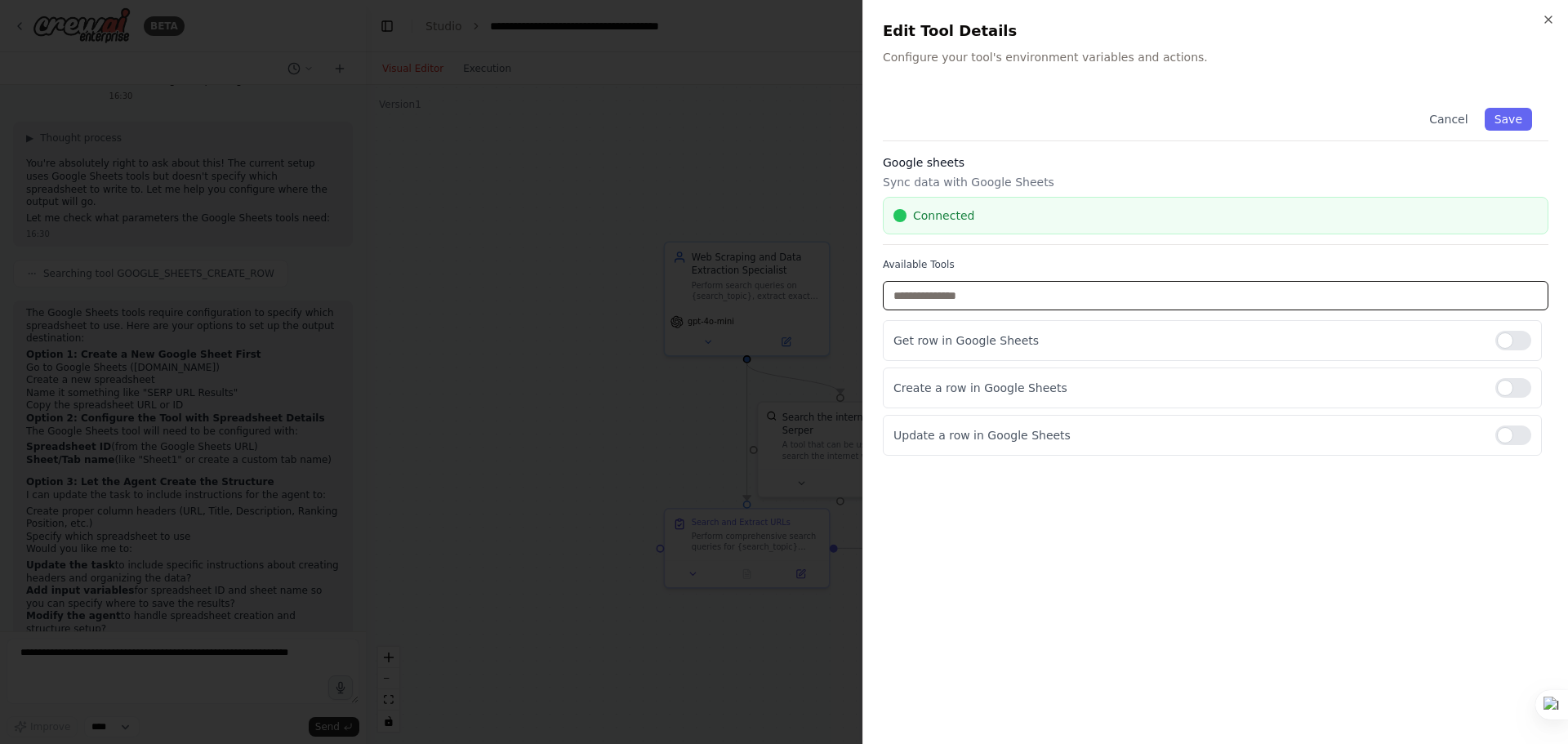
click at [1159, 302] on input "text" at bounding box center [1216, 295] width 666 height 30
type input "**********"
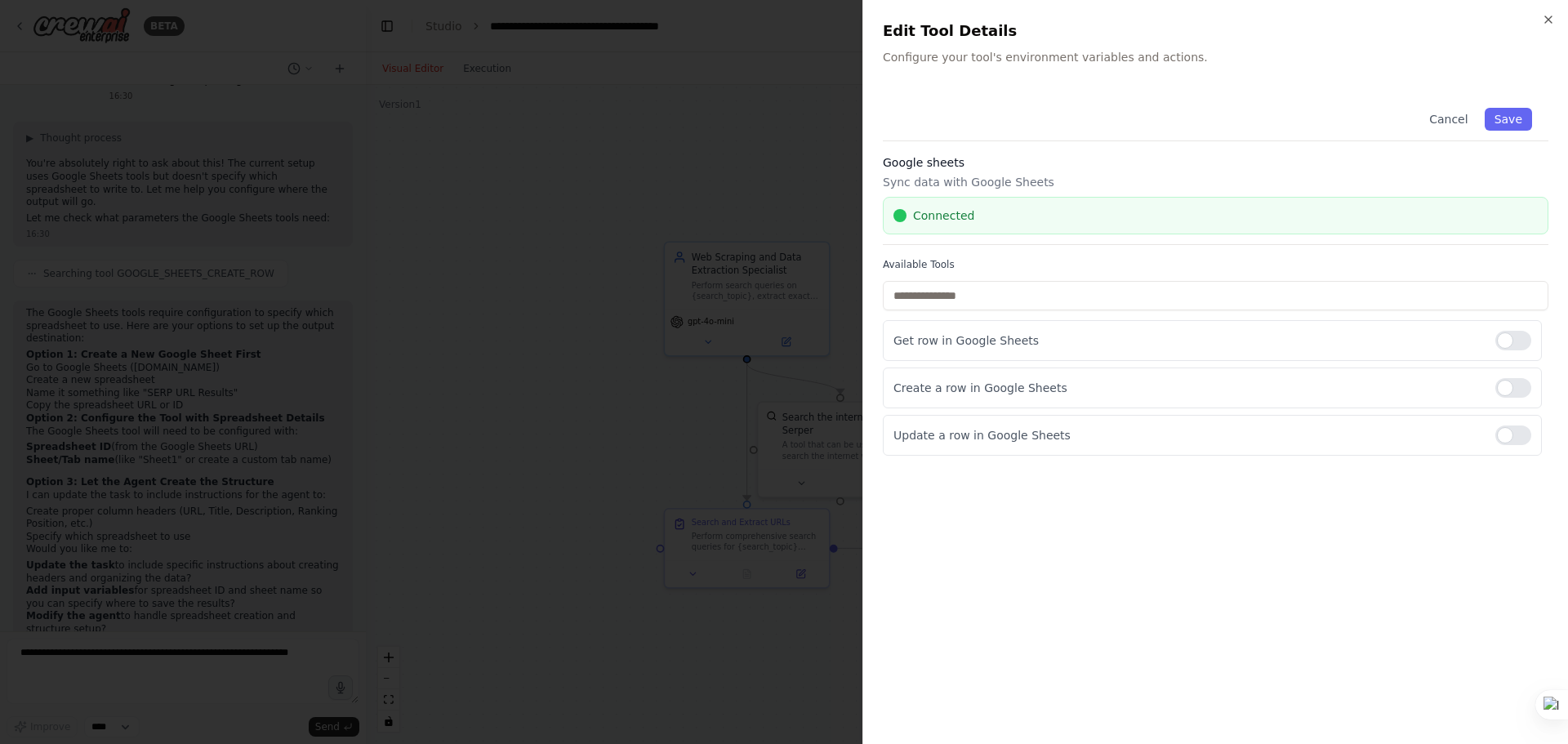
click at [957, 225] on div "Connected" at bounding box center [1216, 215] width 666 height 37
click at [1008, 58] on p "Configure your tool's environment variables and actions." at bounding box center [1216, 57] width 666 height 16
click at [1503, 112] on button "Save" at bounding box center [1509, 119] width 48 height 23
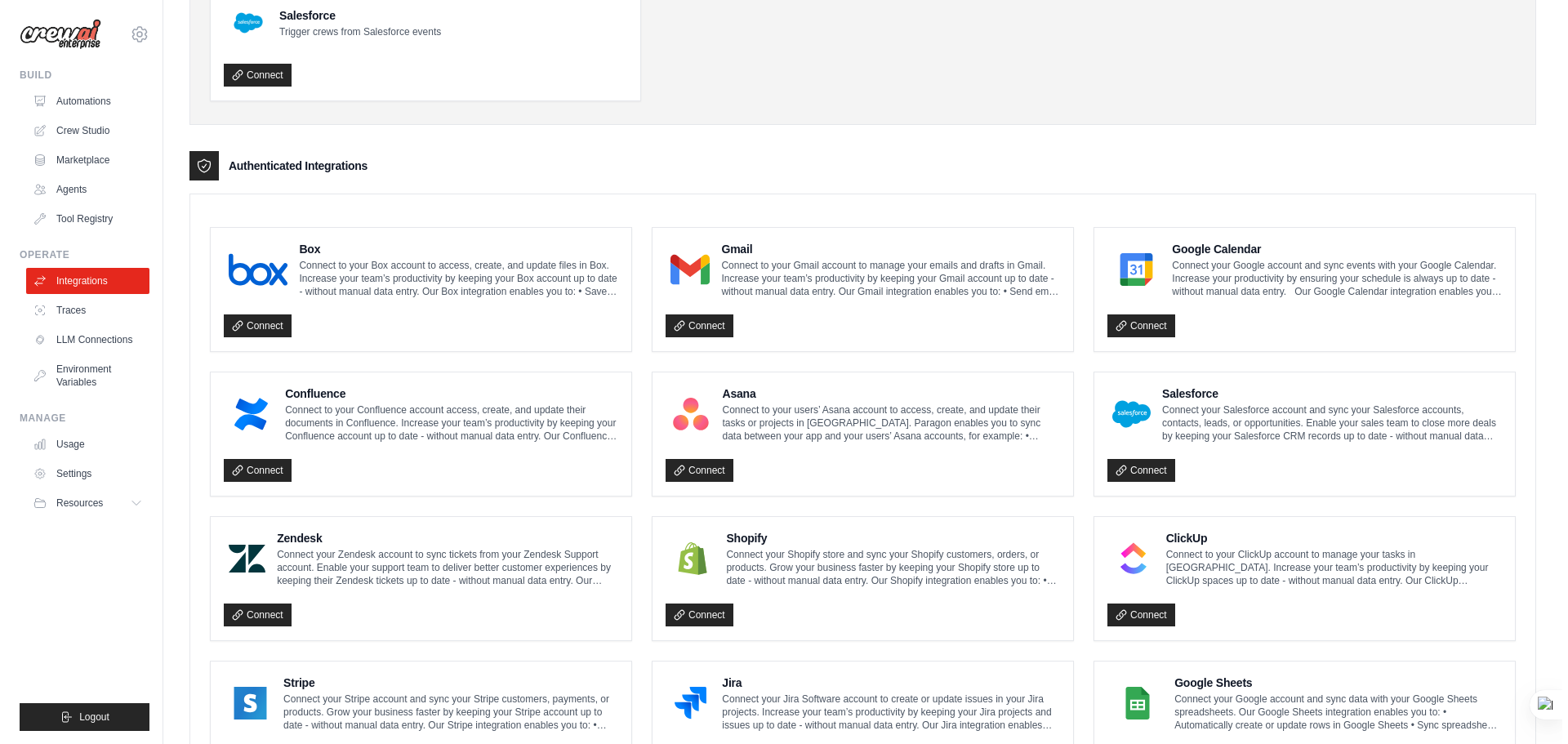
scroll to position [466, 0]
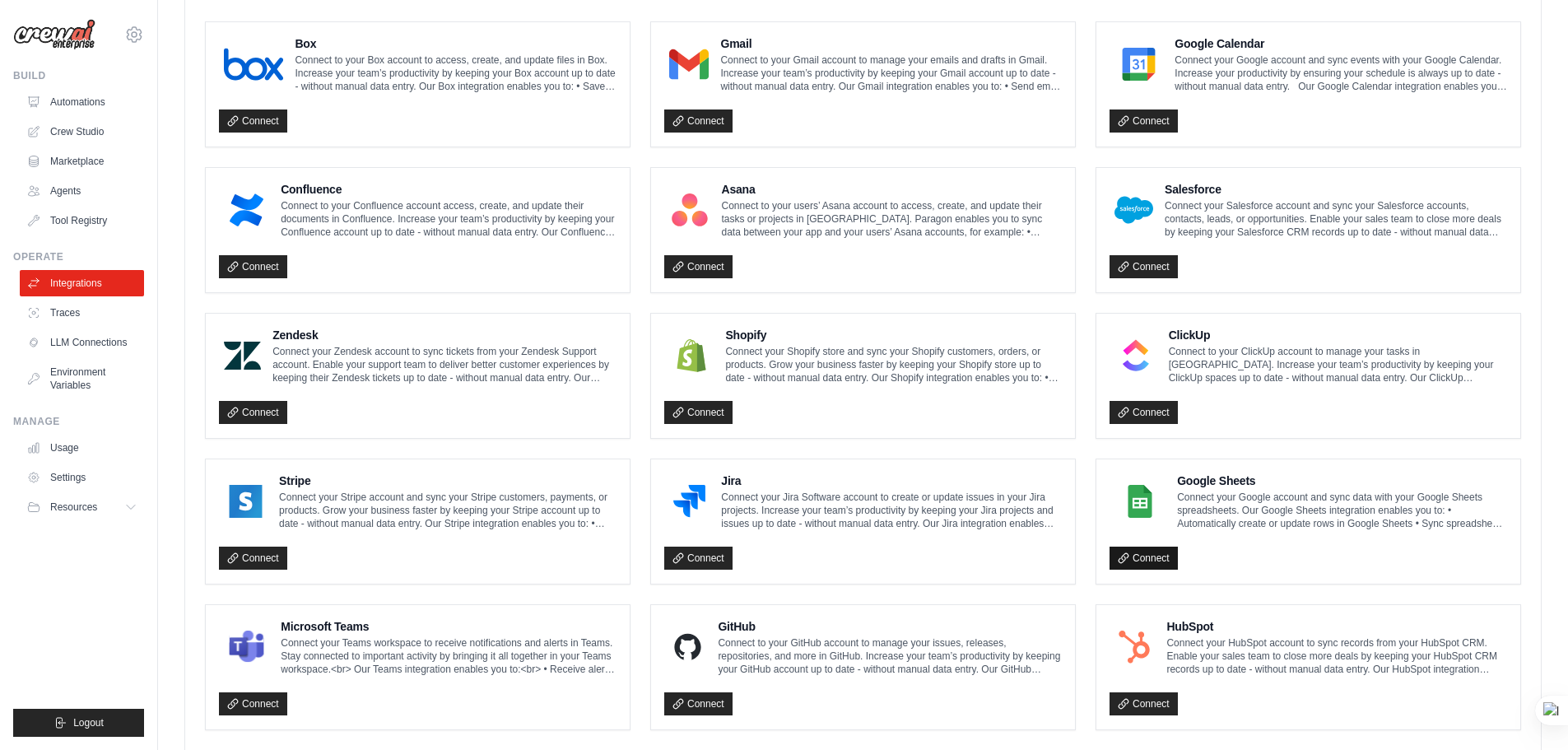
click at [1146, 557] on link "Connect" at bounding box center [1144, 558] width 69 height 23
